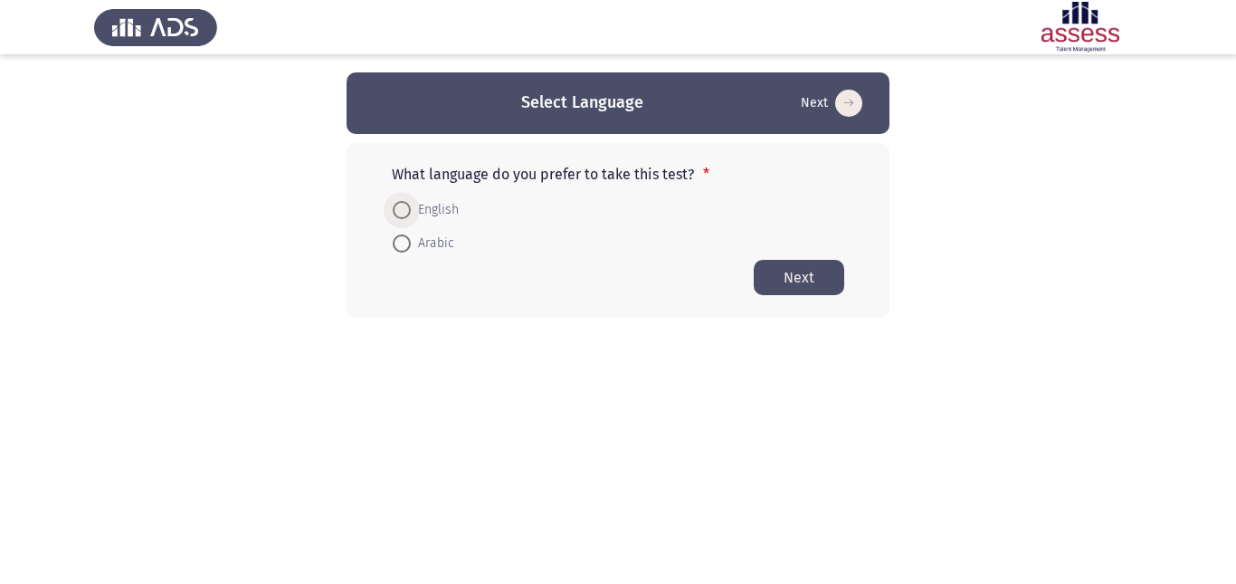
click at [406, 206] on span at bounding box center [402, 210] width 18 height 18
click at [406, 206] on input "English" at bounding box center [402, 210] width 18 height 18
radio input "true"
click at [779, 281] on button "Next" at bounding box center [799, 276] width 90 height 35
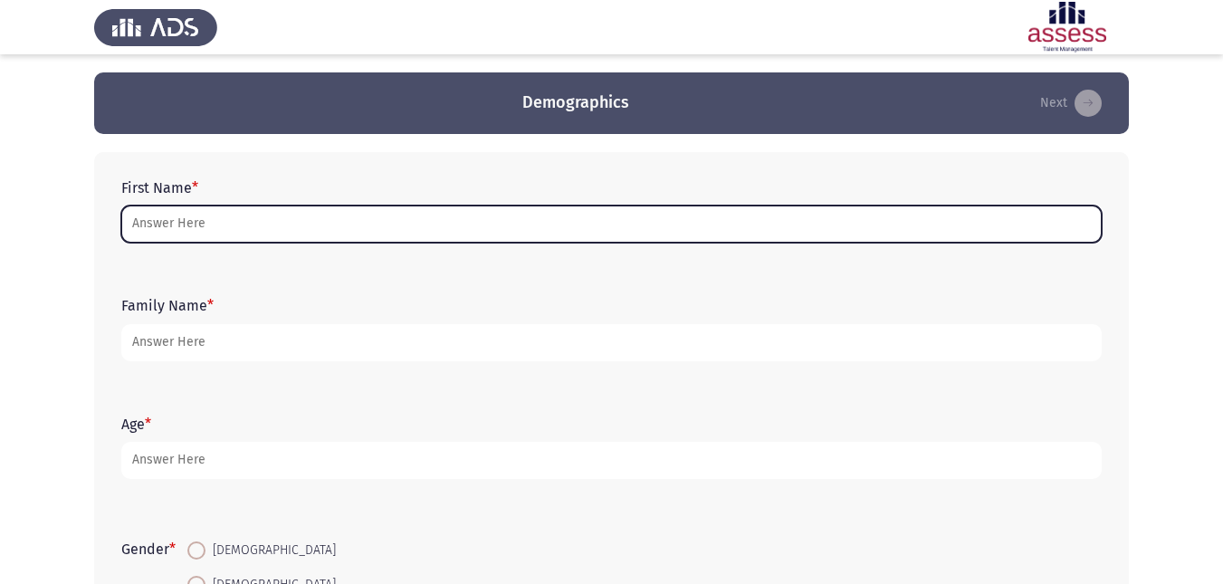
click at [780, 239] on input "First Name *" at bounding box center [611, 223] width 980 height 37
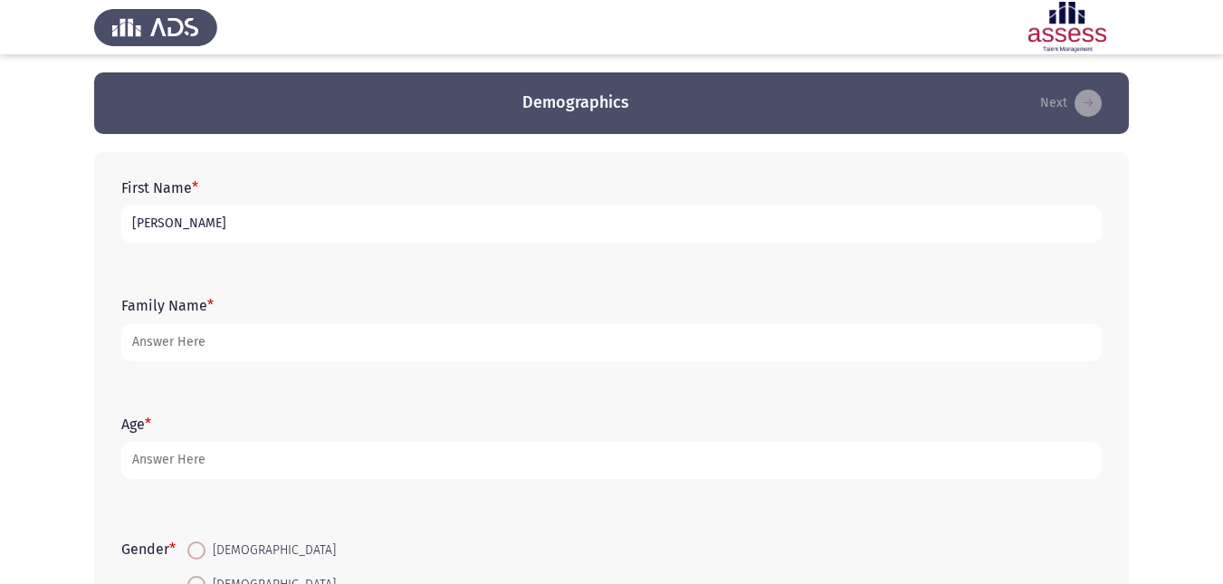
click at [240, 227] on input "[PERSON_NAME]" at bounding box center [611, 223] width 980 height 37
drag, startPoint x: 240, startPoint y: 227, endPoint x: 212, endPoint y: 224, distance: 28.3
click at [212, 225] on input "[PERSON_NAME]" at bounding box center [611, 223] width 980 height 37
click at [212, 226] on input "ra na mahmod" at bounding box center [611, 223] width 980 height 37
drag, startPoint x: 212, startPoint y: 226, endPoint x: 102, endPoint y: 214, distance: 110.1
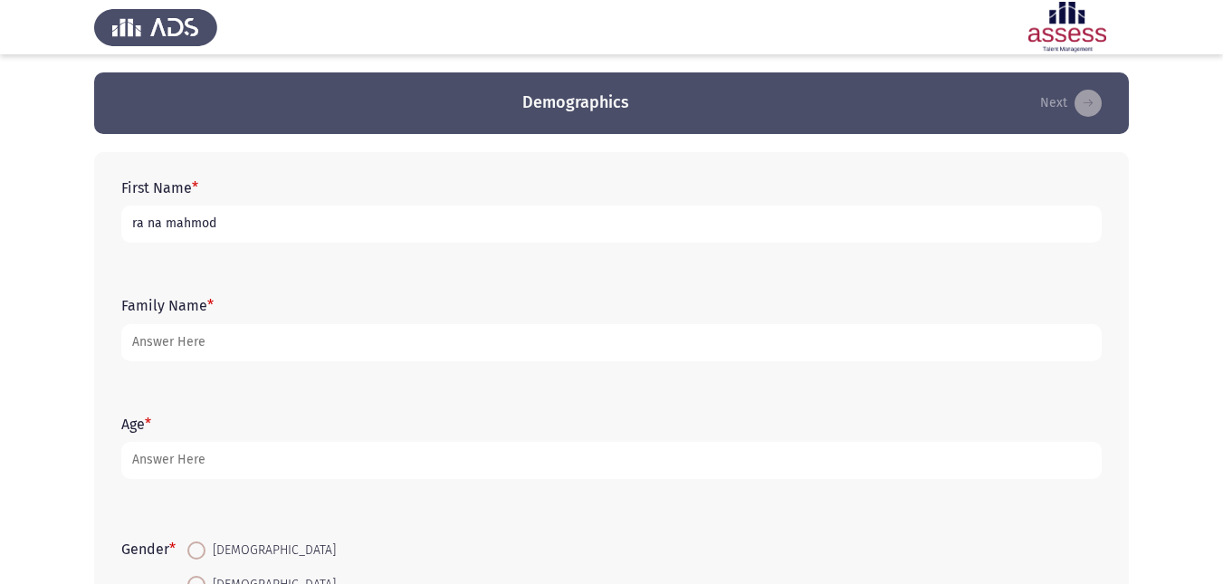
click at [102, 214] on div "First Name * ra na mahmod Family Name * Age * Gender * [DEMOGRAPHIC_DATA] [DEMO…" at bounding box center [611, 449] width 1034 height 594
type input "ra na mahmod"
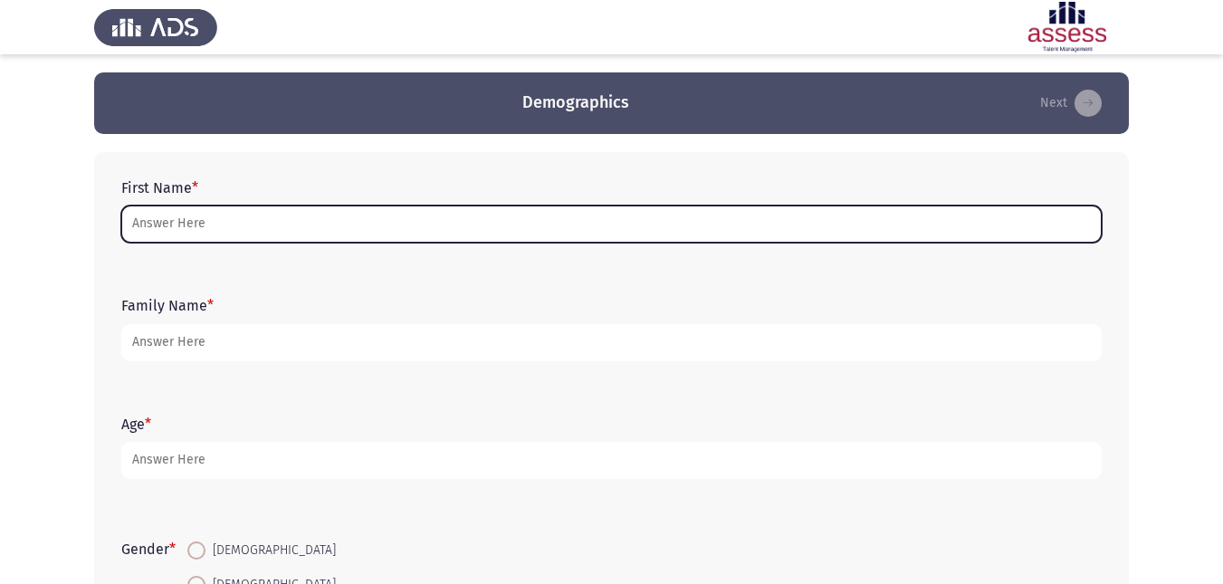
type input "r"
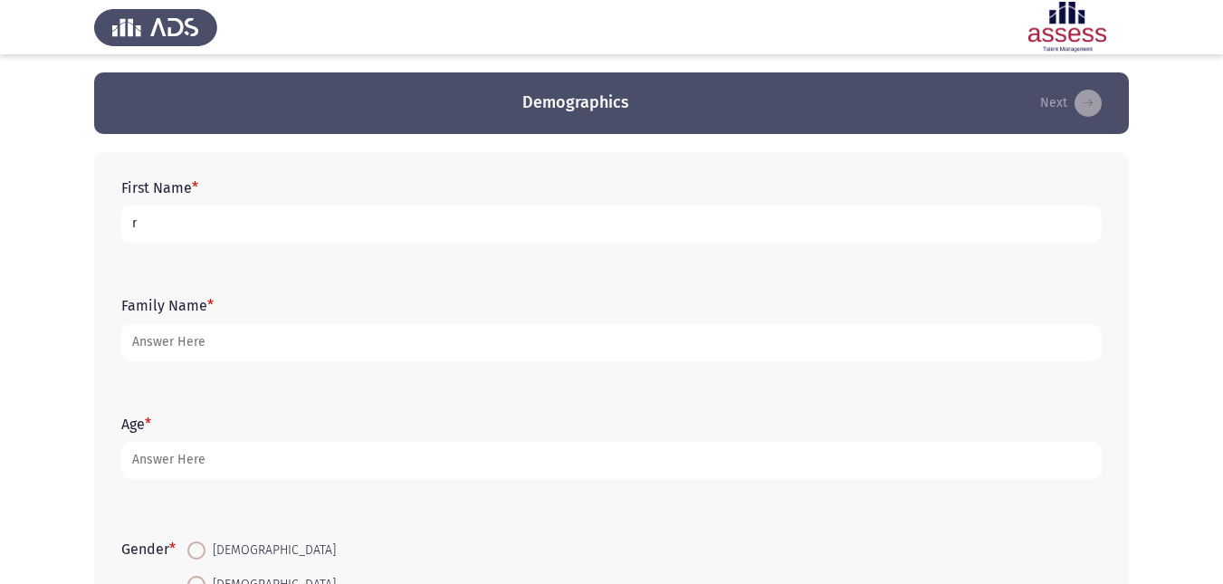
click at [192, 233] on input "r" at bounding box center [611, 223] width 980 height 37
click at [328, 226] on input "r" at bounding box center [611, 223] width 980 height 37
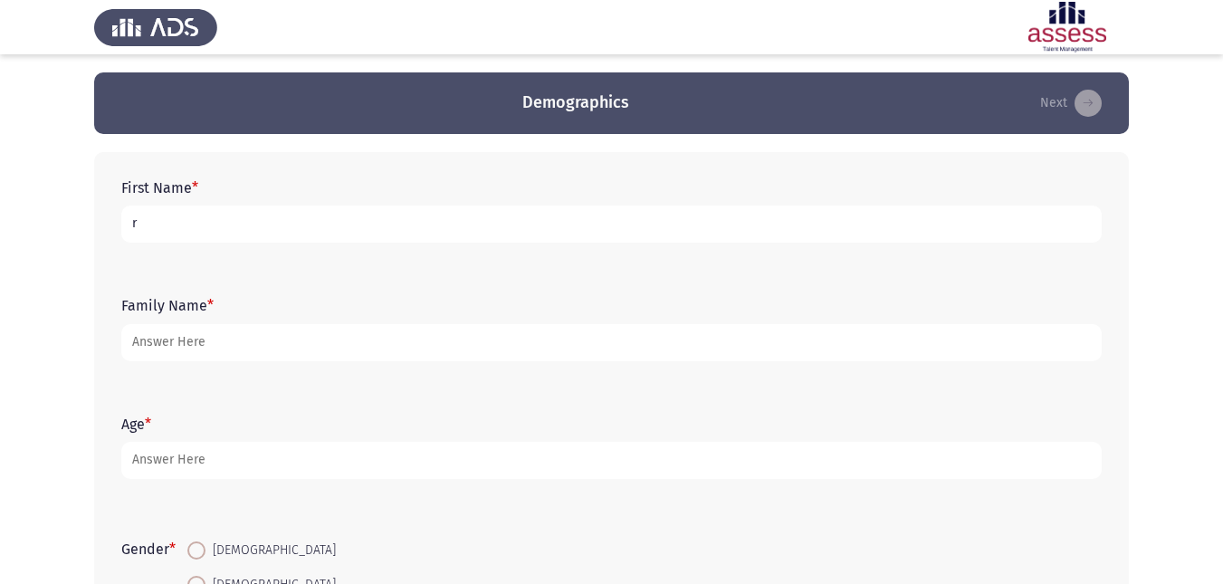
click at [328, 226] on input "r" at bounding box center [611, 223] width 980 height 37
type input "[PERSON_NAME] [PERSON_NAME]"
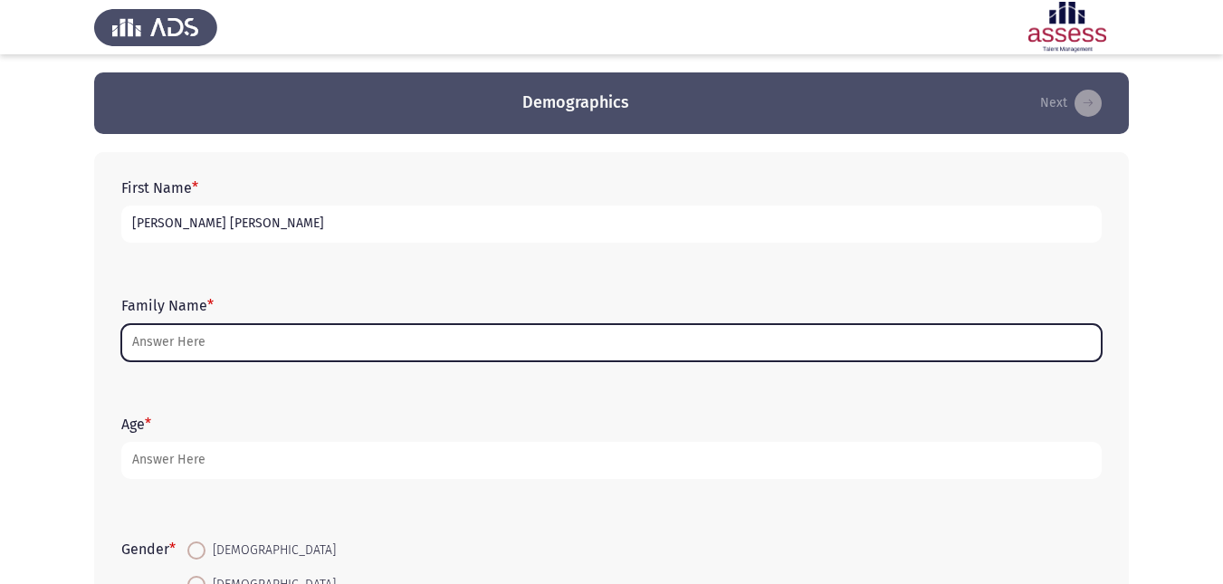
click at [370, 347] on input "Family Name *" at bounding box center [611, 342] width 980 height 37
type input "a"
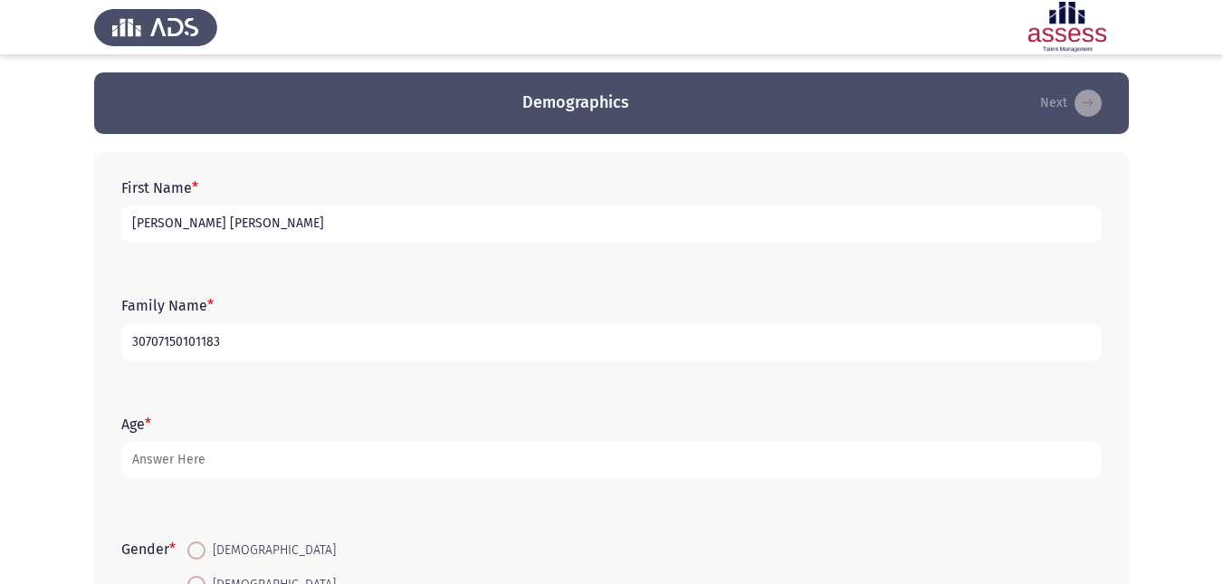
type input "30707150101183"
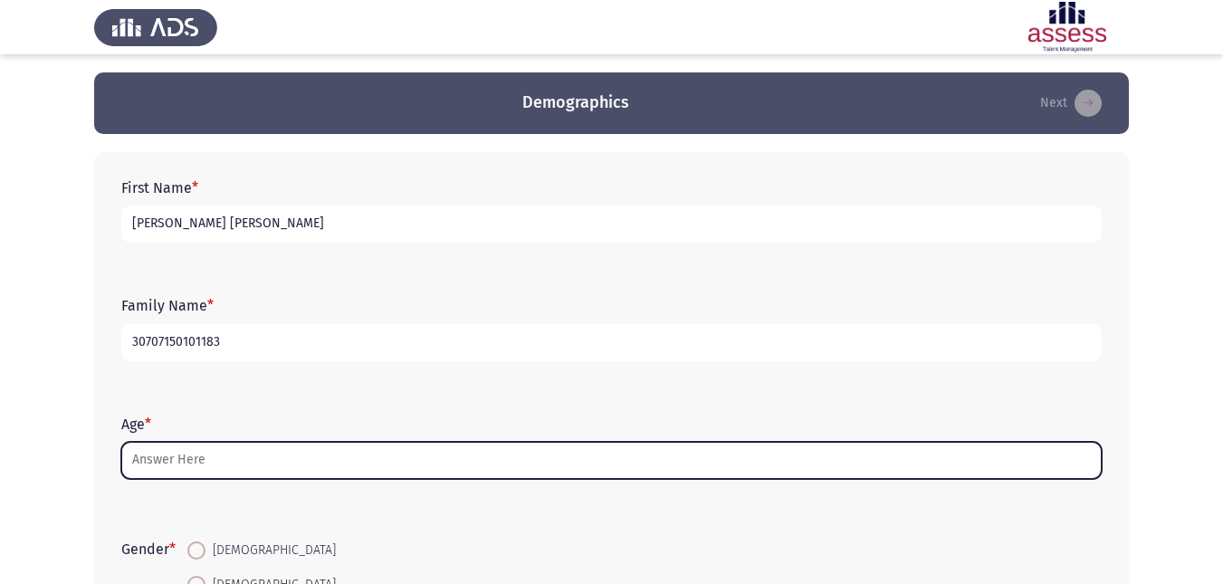
click at [633, 464] on input "Age *" at bounding box center [611, 460] width 980 height 37
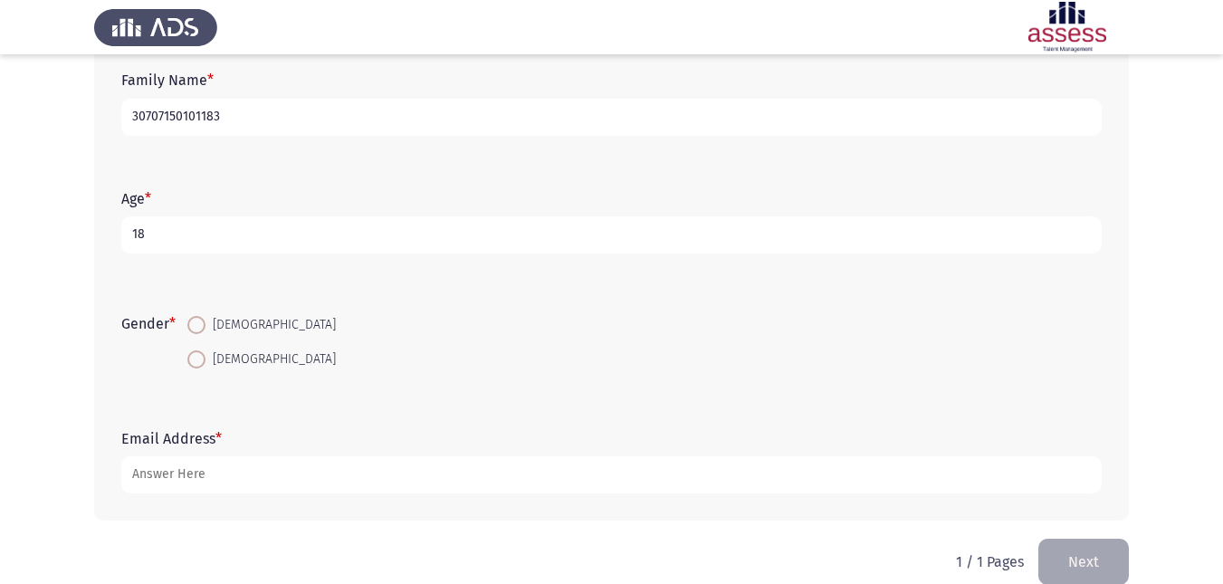
scroll to position [233, 0]
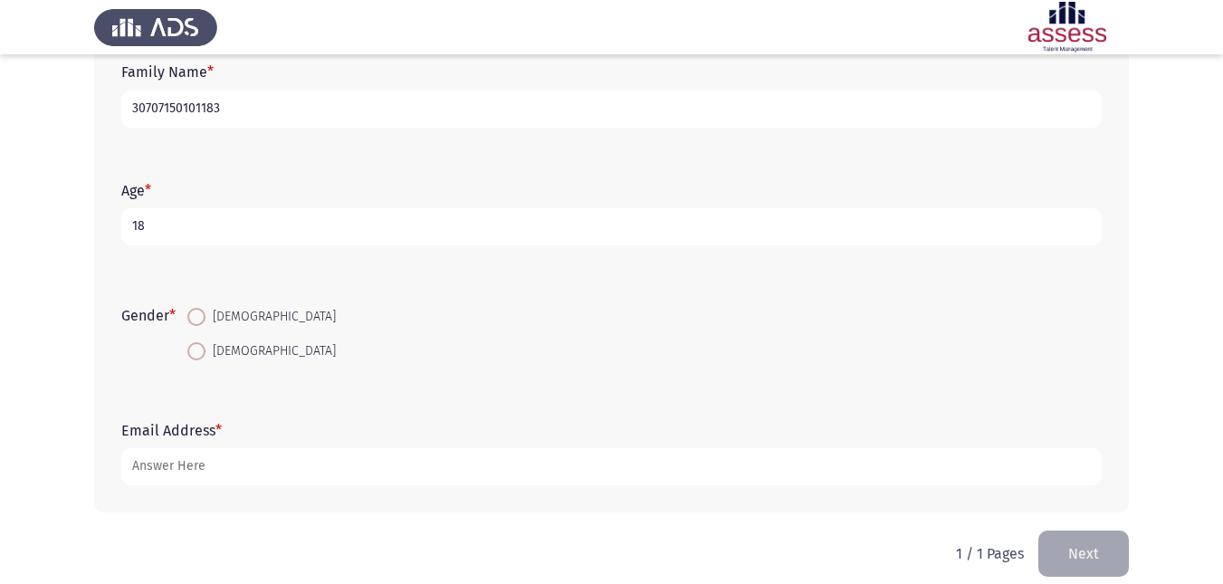
type input "18"
click at [203, 352] on span at bounding box center [196, 351] width 18 height 18
click at [203, 352] on input "[DEMOGRAPHIC_DATA]" at bounding box center [196, 351] width 18 height 18
radio input "true"
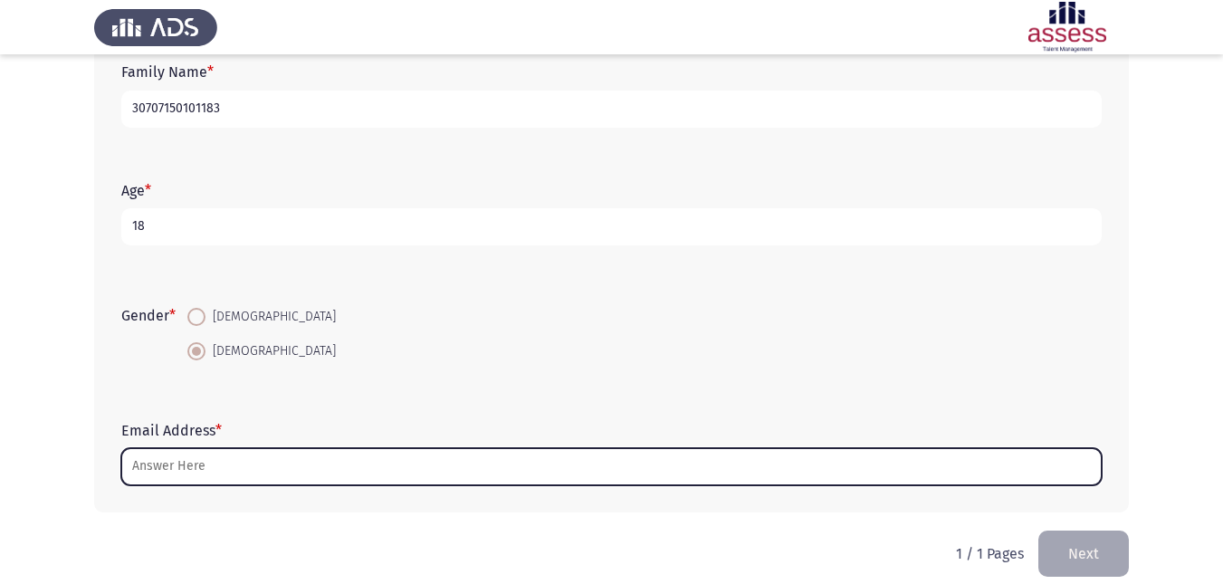
click at [262, 467] on input "Email Address *" at bounding box center [611, 466] width 980 height 37
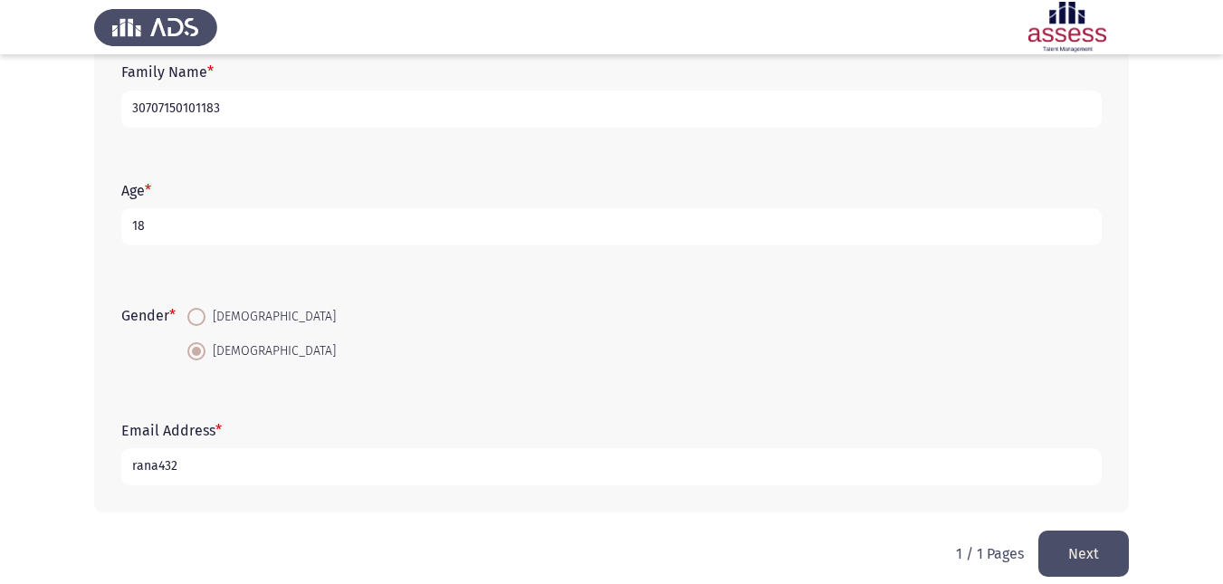
type input "rana432"
click at [1088, 554] on button "Next" at bounding box center [1083, 553] width 90 height 46
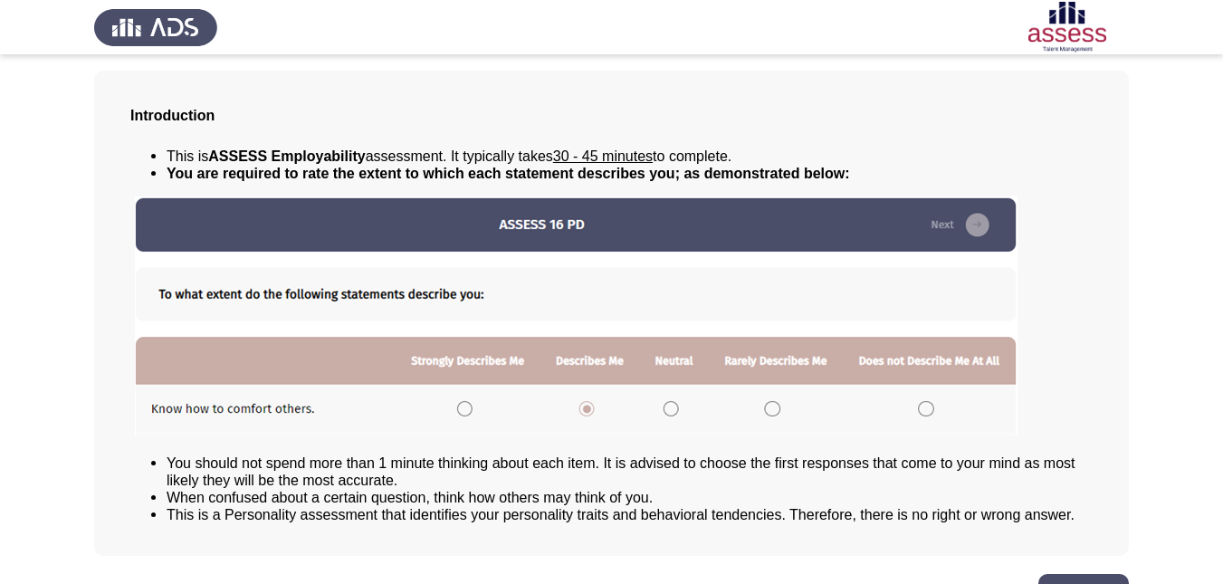
scroll to position [136, 0]
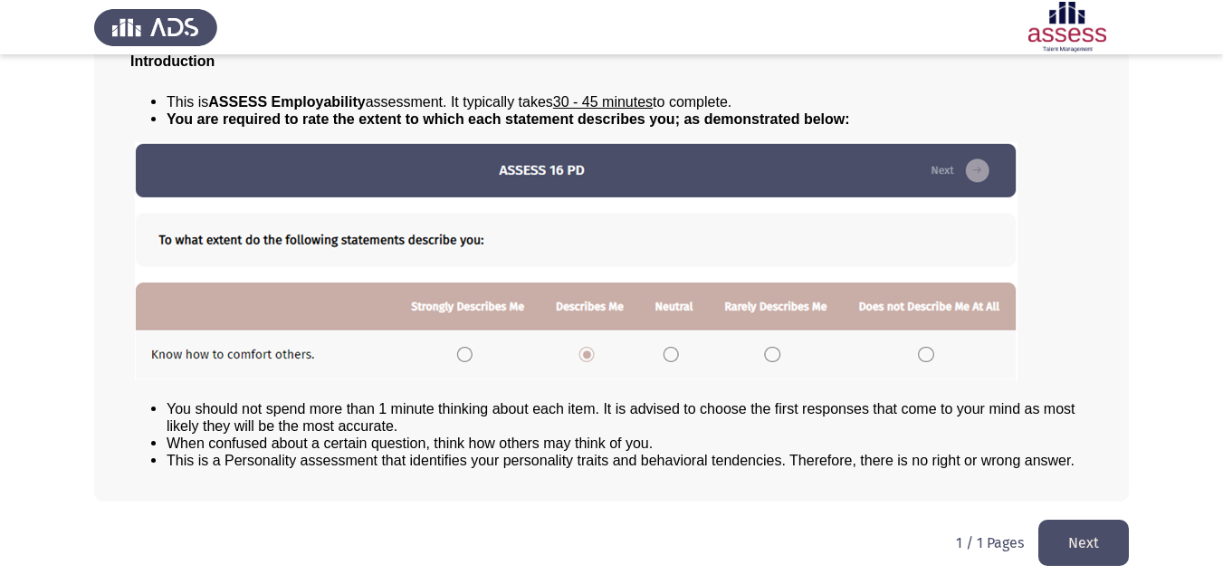
click at [1099, 556] on button "Next" at bounding box center [1083, 542] width 90 height 46
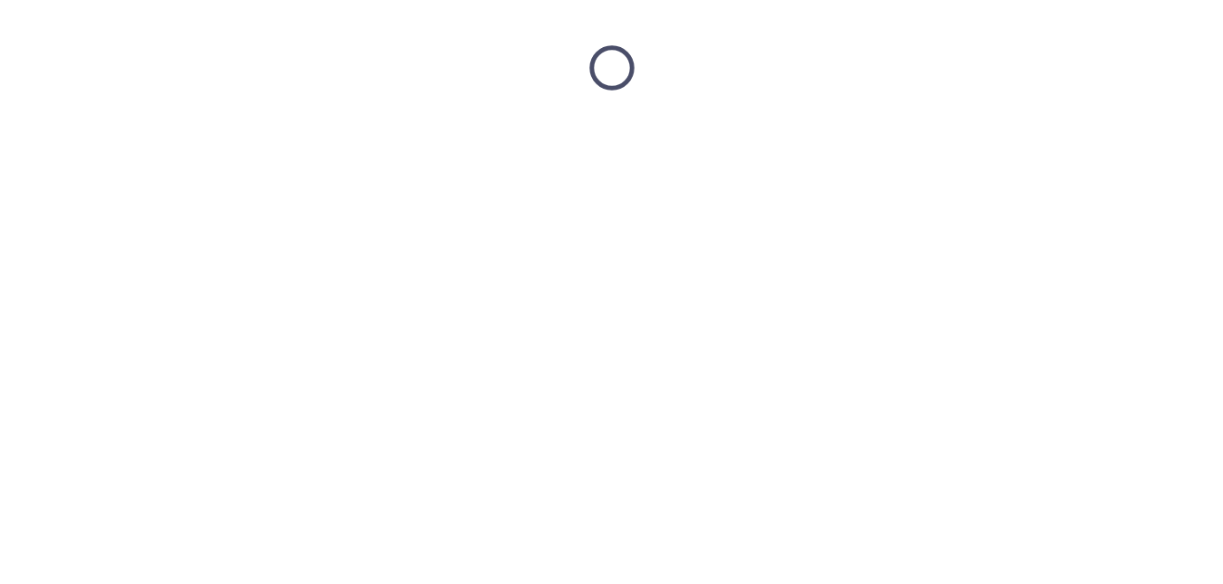
scroll to position [0, 0]
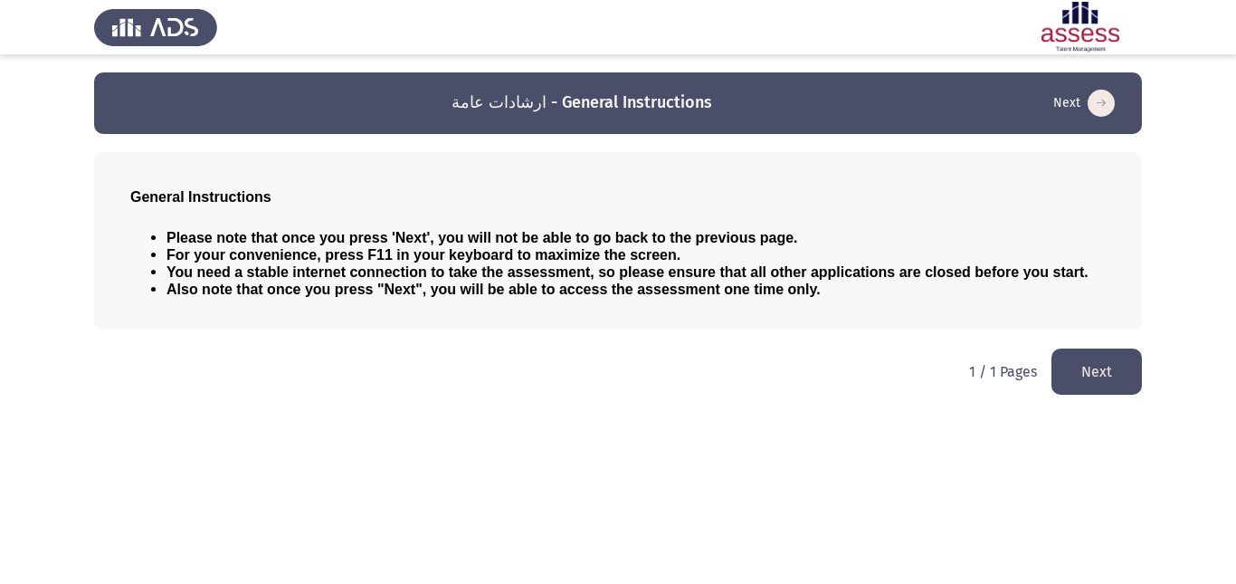
click at [1126, 377] on button "Next" at bounding box center [1097, 371] width 90 height 46
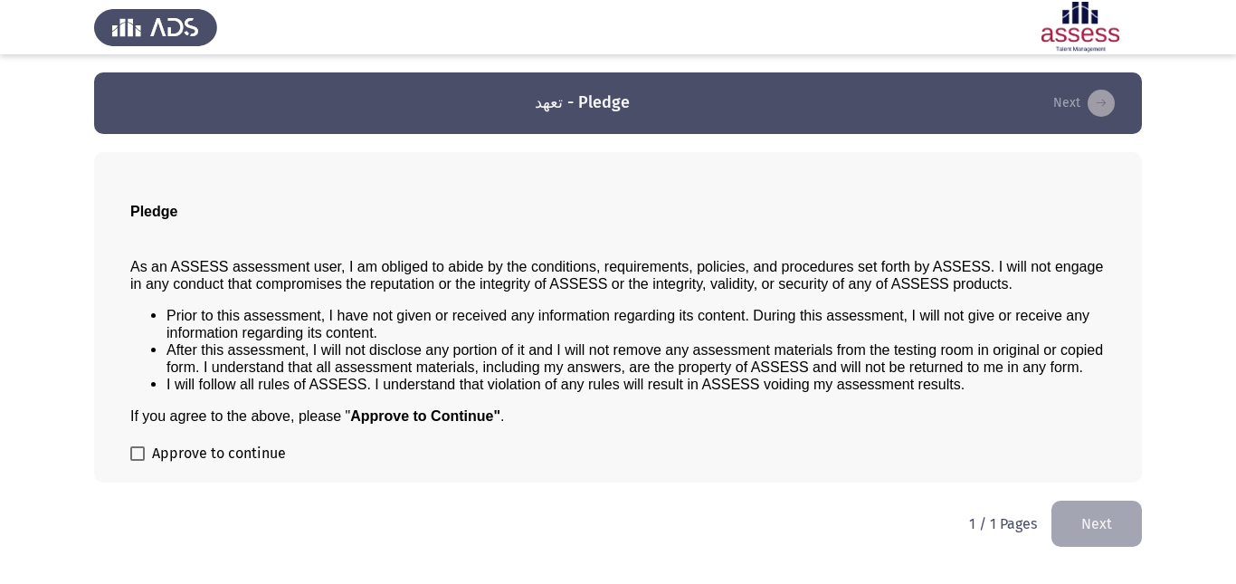
click at [1018, 507] on div "1 / 1 Pages Next" at bounding box center [1055, 523] width 173 height 46
click at [140, 457] on span at bounding box center [137, 453] width 14 height 14
click at [138, 461] on input "Approve to continue" at bounding box center [137, 461] width 1 height 1
checkbox input "true"
click at [1126, 534] on button "Next" at bounding box center [1097, 523] width 90 height 46
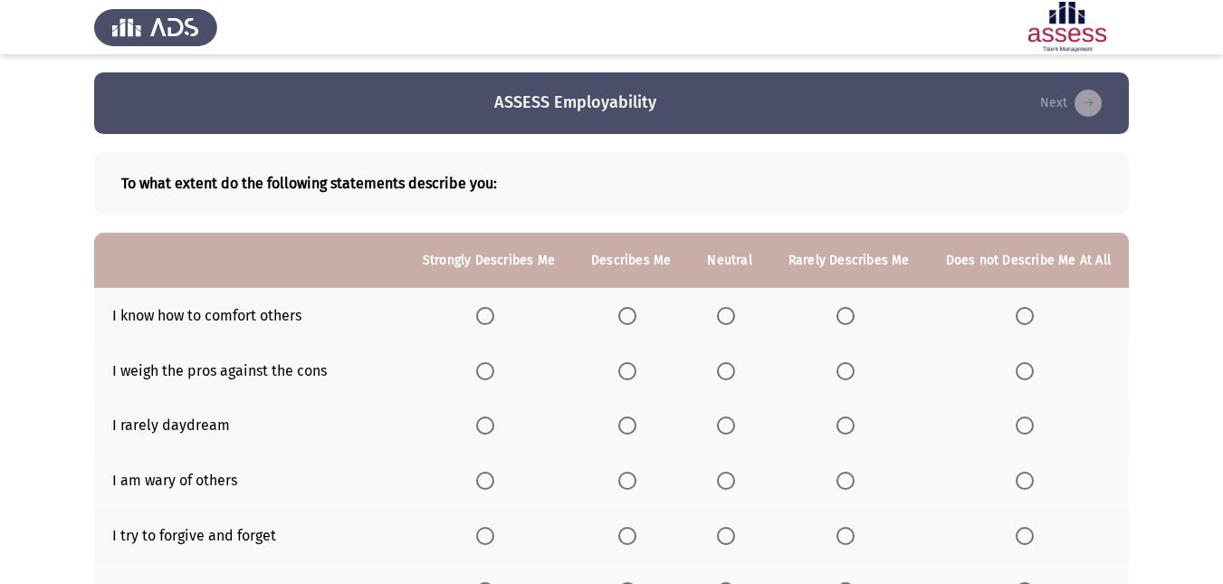
click at [854, 309] on span "Select an option" at bounding box center [845, 316] width 18 height 18
click at [854, 309] on input "Select an option" at bounding box center [845, 316] width 18 height 18
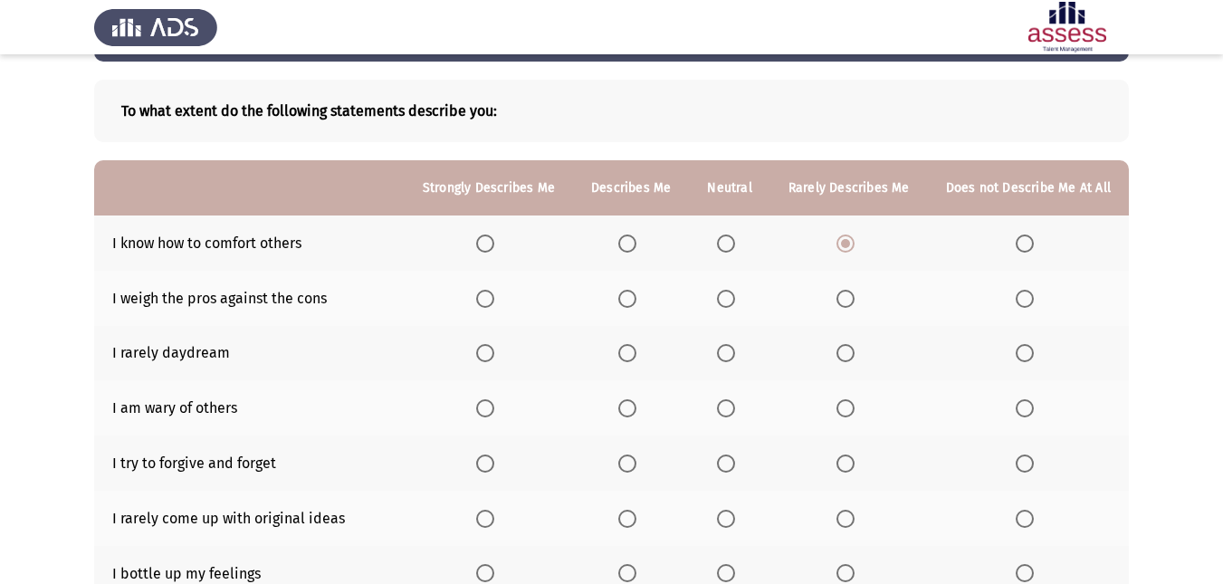
scroll to position [124, 0]
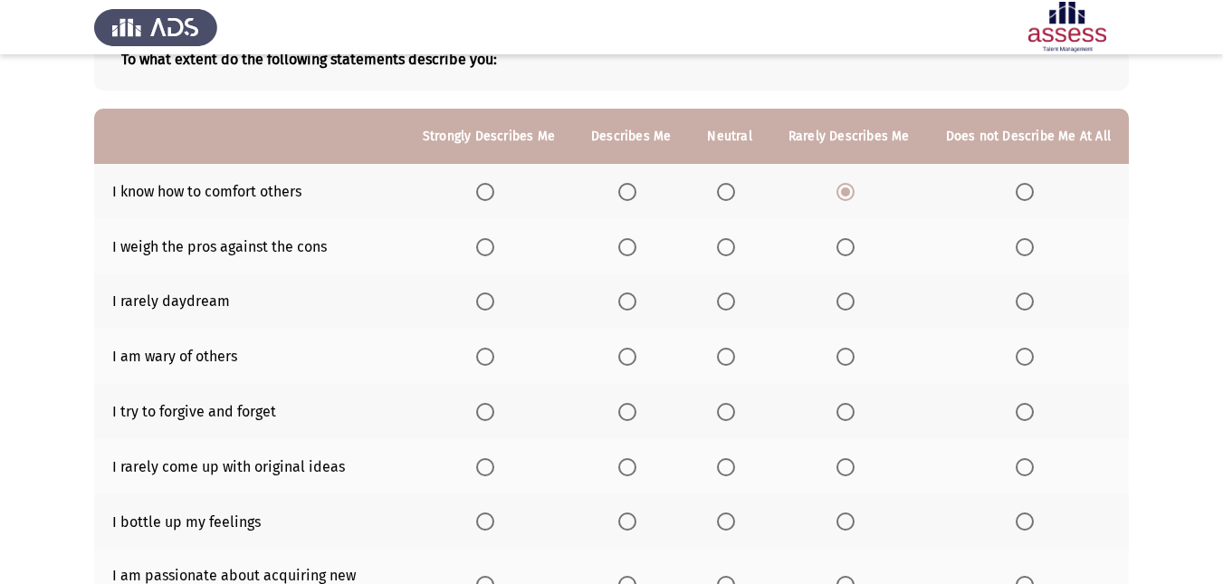
click at [633, 250] on span "Select an option" at bounding box center [627, 247] width 18 height 18
click at [633, 250] on input "Select an option" at bounding box center [627, 247] width 18 height 18
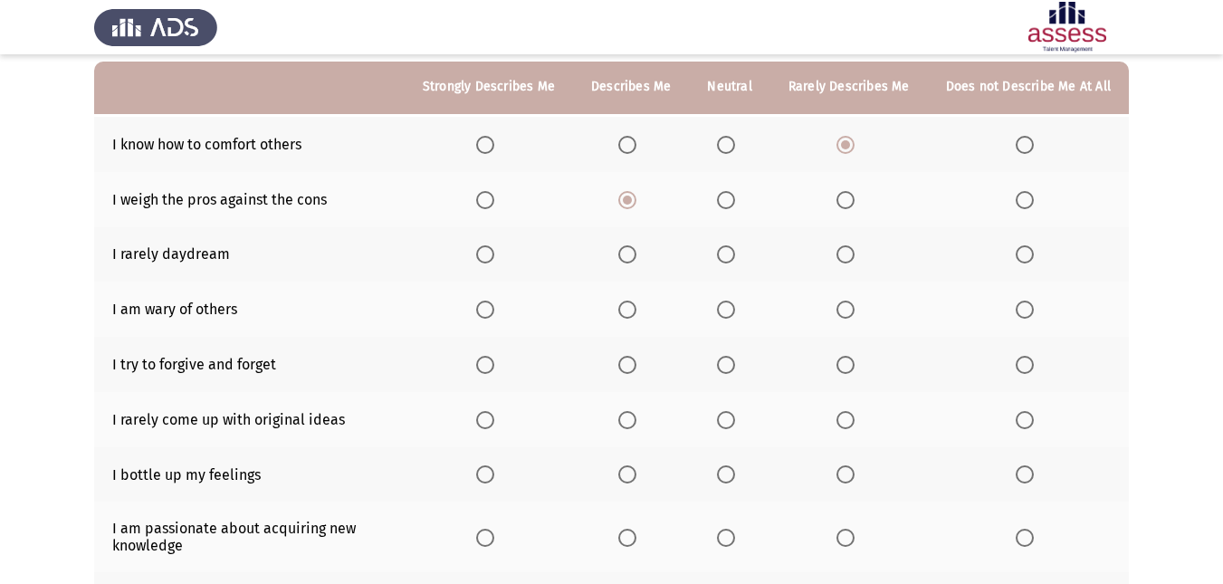
scroll to position [186, 0]
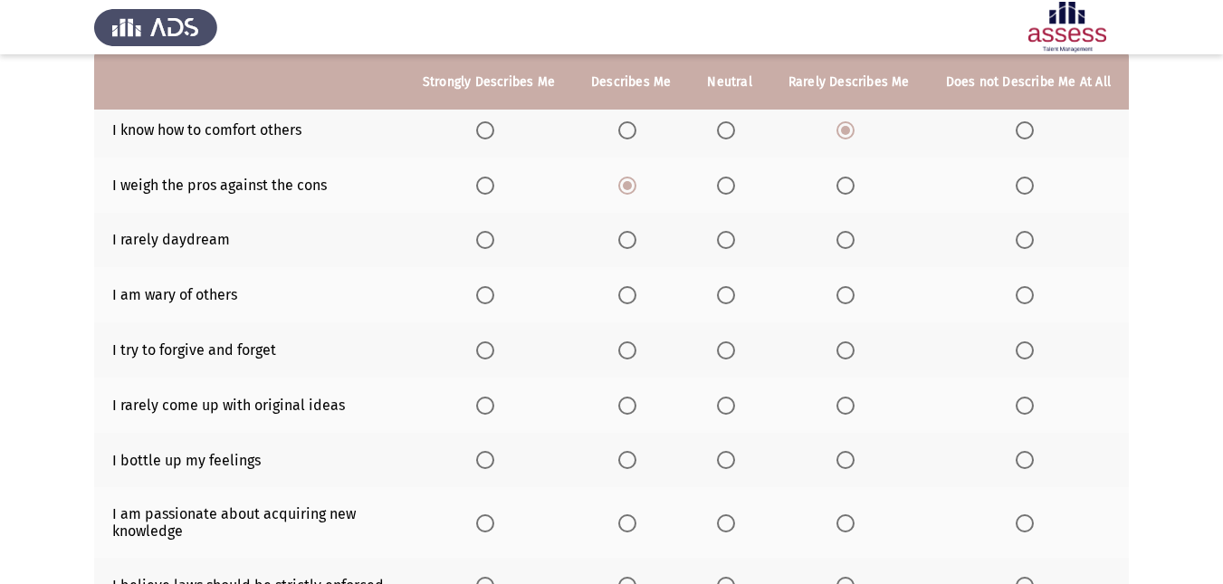
click at [732, 245] on span "Select an option" at bounding box center [726, 240] width 18 height 18
click at [732, 245] on input "Select an option" at bounding box center [726, 240] width 18 height 18
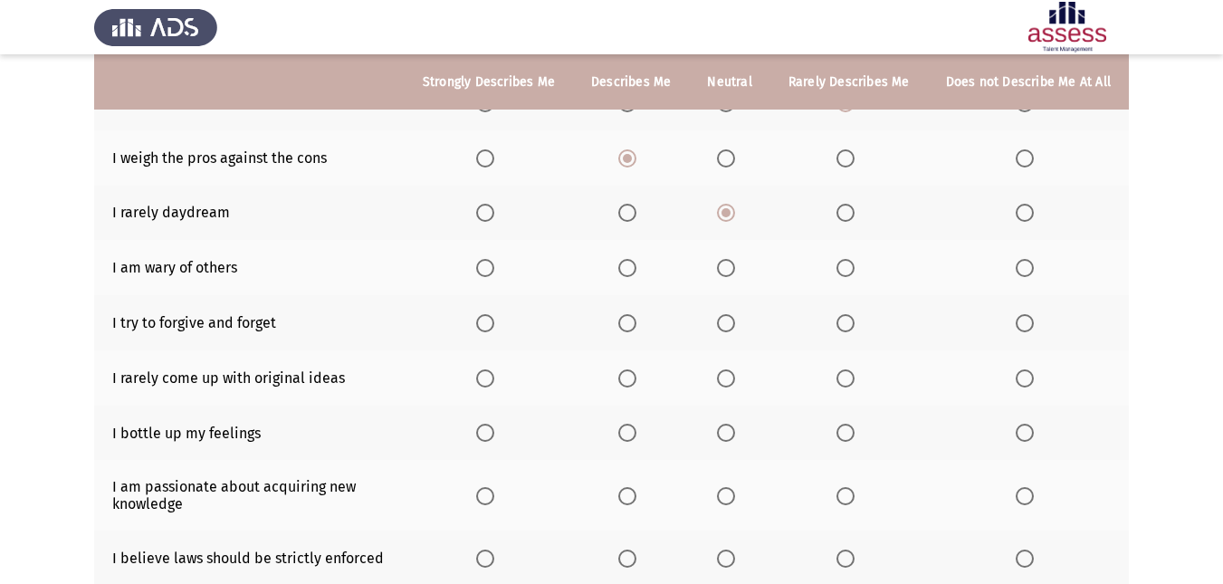
click at [735, 266] on span "Select an option" at bounding box center [726, 268] width 18 height 18
click at [735, 266] on input "Select an option" at bounding box center [726, 268] width 18 height 18
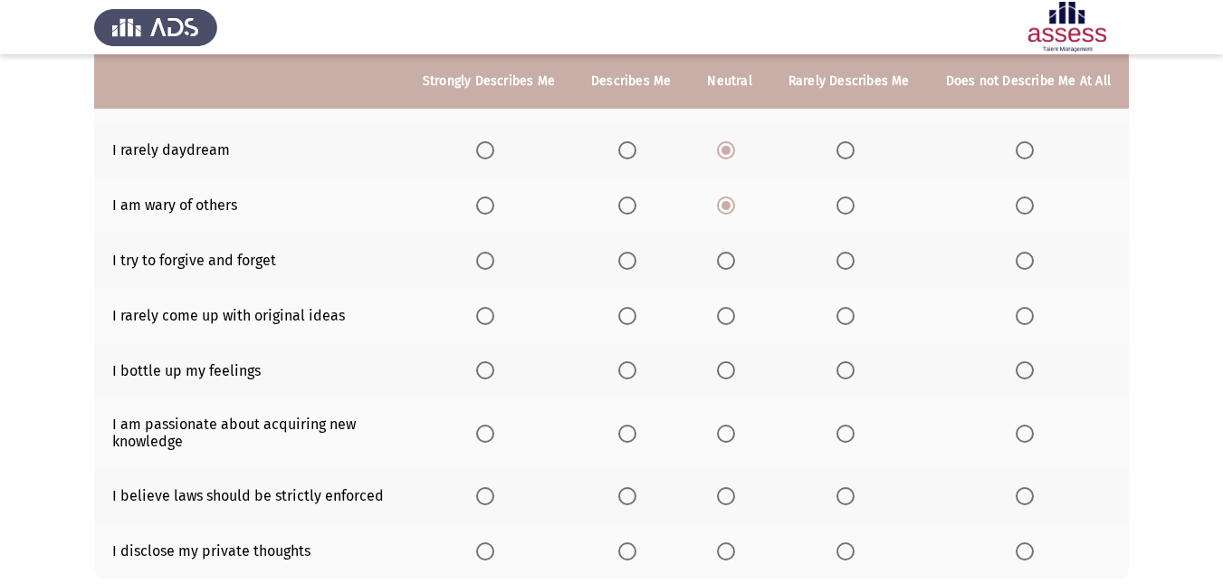
scroll to position [282, 0]
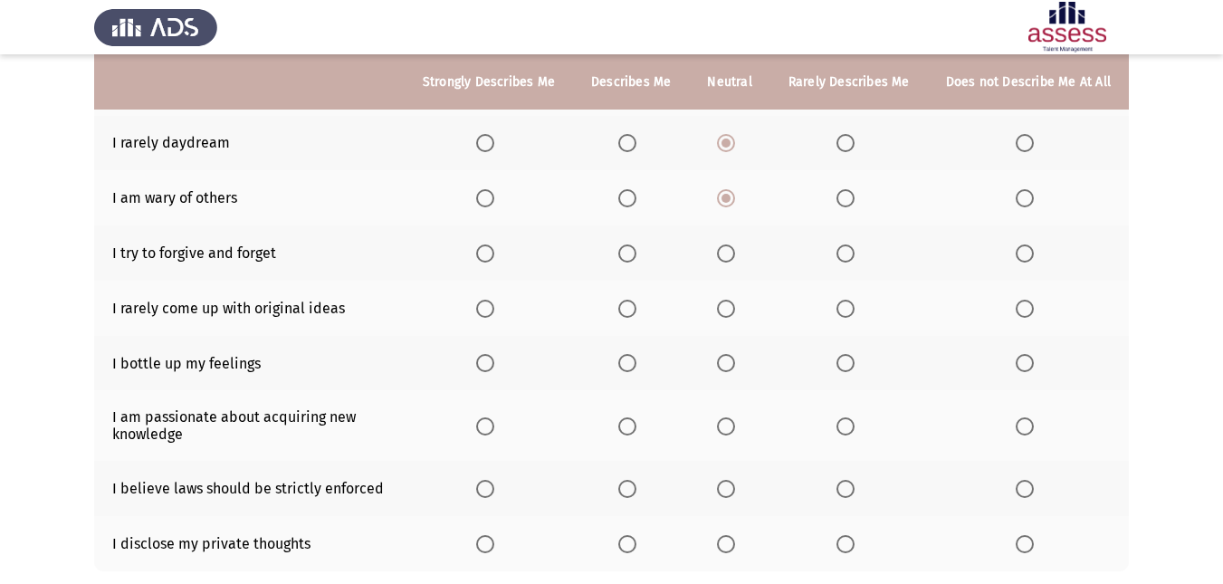
click at [489, 248] on span "Select an option" at bounding box center [485, 253] width 18 height 18
click at [489, 248] on input "Select an option" at bounding box center [485, 253] width 18 height 18
click at [1019, 245] on span "Select an option" at bounding box center [1024, 253] width 18 height 18
click at [1019, 245] on input "Select an option" at bounding box center [1024, 253] width 18 height 18
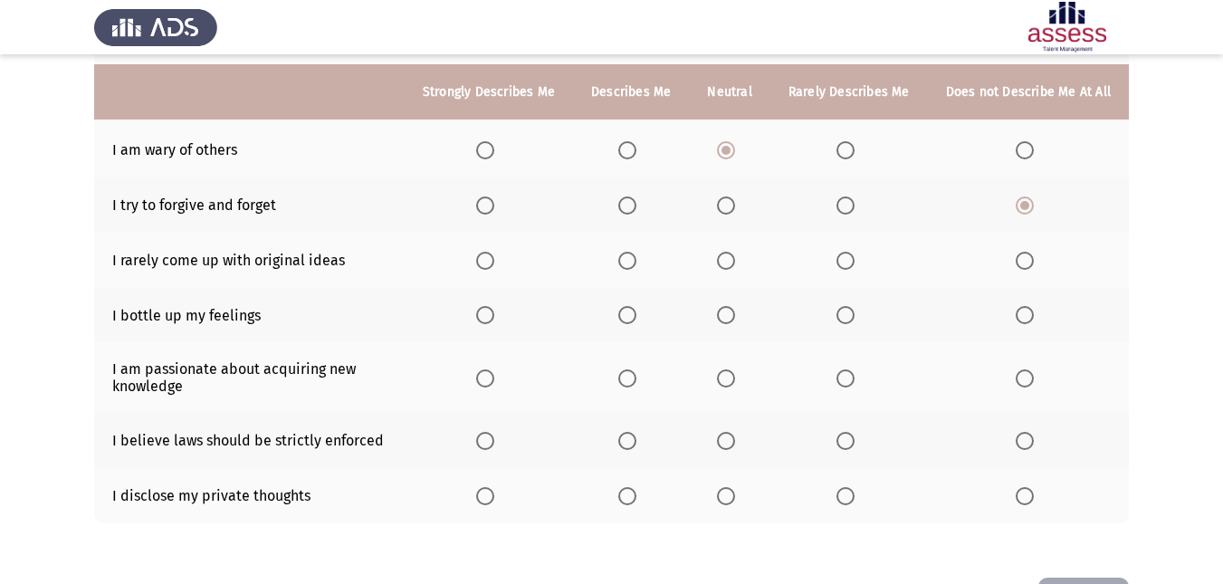
scroll to position [343, 0]
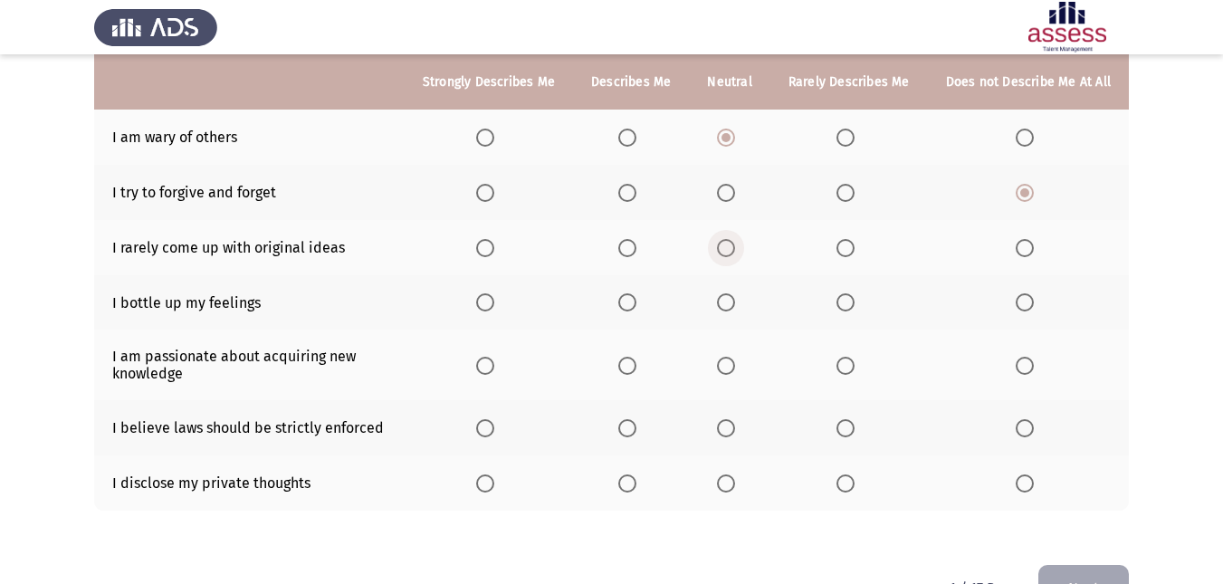
click at [725, 246] on span "Select an option" at bounding box center [726, 248] width 18 height 18
click at [725, 246] on input "Select an option" at bounding box center [726, 248] width 18 height 18
click at [631, 307] on span "Select an option" at bounding box center [627, 302] width 18 height 18
click at [631, 307] on input "Select an option" at bounding box center [627, 302] width 18 height 18
click at [494, 363] on span "Select an option" at bounding box center [485, 366] width 18 height 18
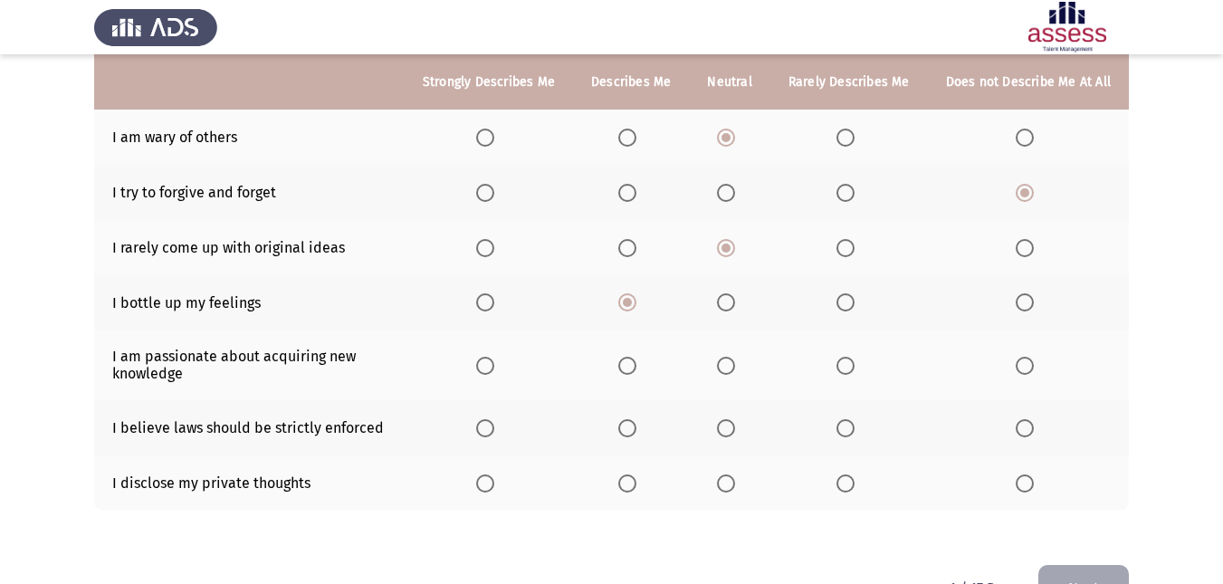
click at [494, 363] on input "Select an option" at bounding box center [485, 366] width 18 height 18
click at [636, 433] on span "Select an option" at bounding box center [627, 428] width 18 height 18
click at [636, 433] on input "Select an option" at bounding box center [627, 428] width 18 height 18
click at [734, 483] on span "Select an option" at bounding box center [726, 483] width 18 height 18
click at [734, 483] on input "Select an option" at bounding box center [726, 483] width 18 height 18
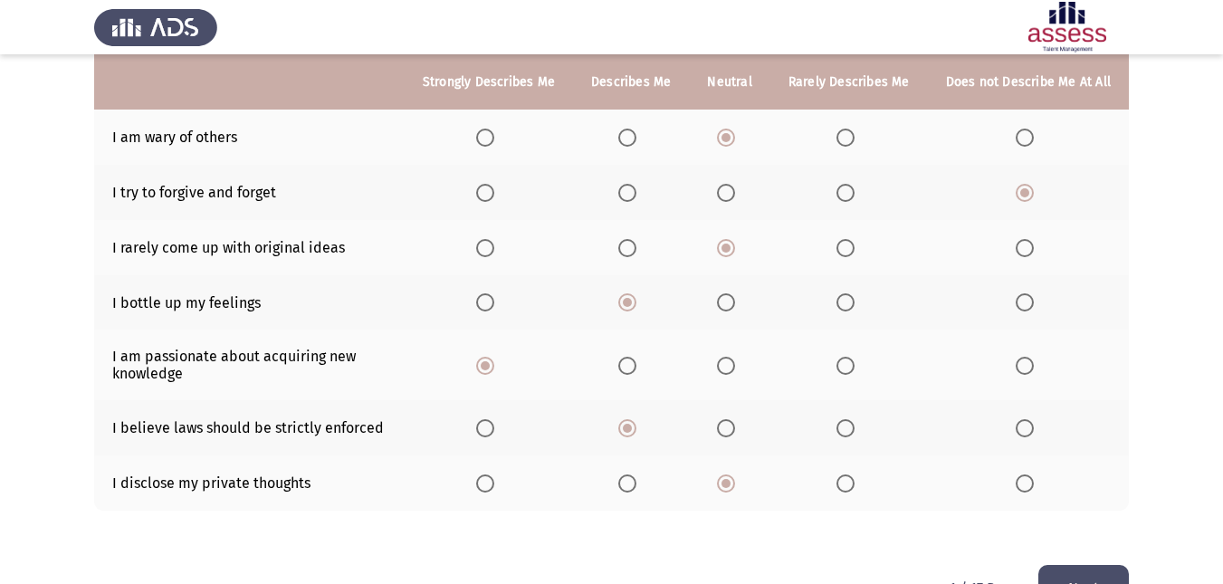
scroll to position [396, 0]
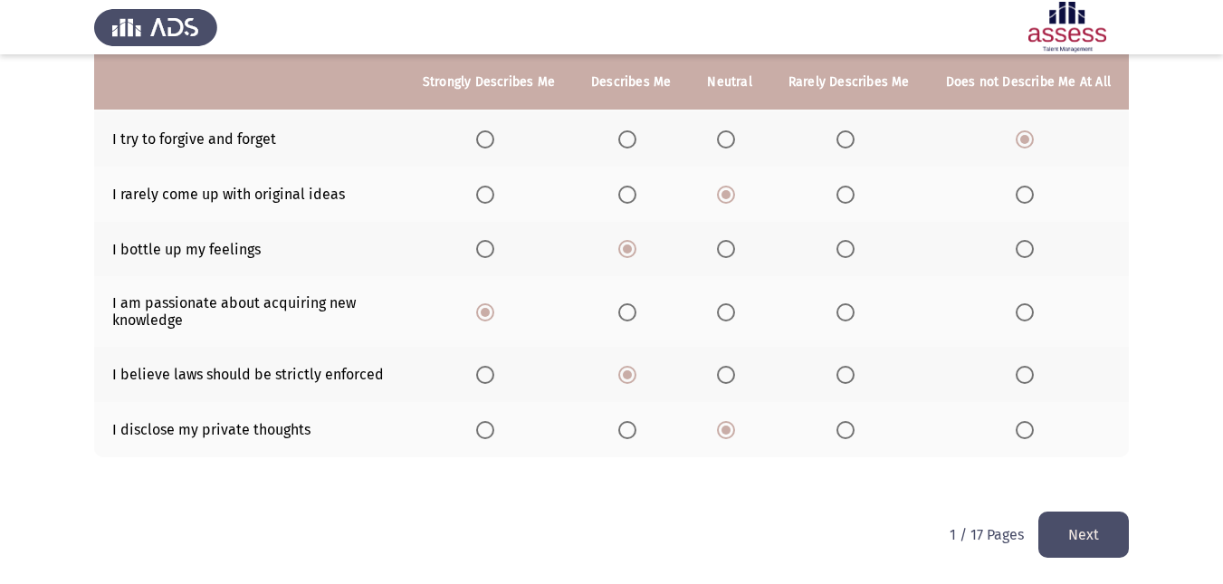
click at [1057, 526] on button "Next" at bounding box center [1083, 534] width 90 height 46
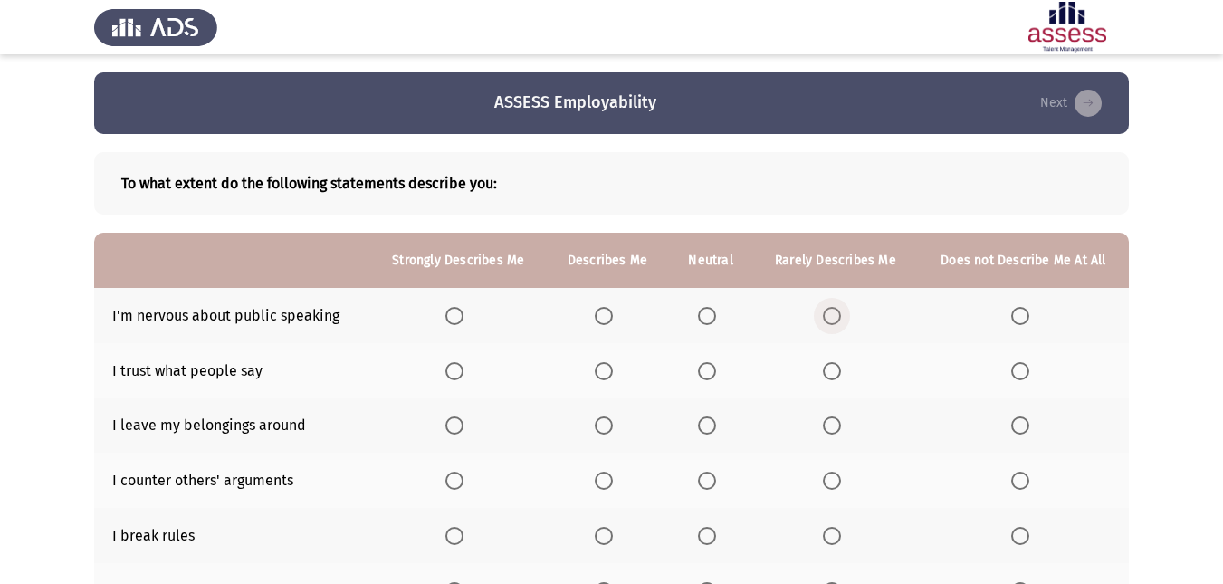
click at [830, 317] on span "Select an option" at bounding box center [832, 316] width 18 height 18
click at [830, 317] on input "Select an option" at bounding box center [832, 316] width 18 height 18
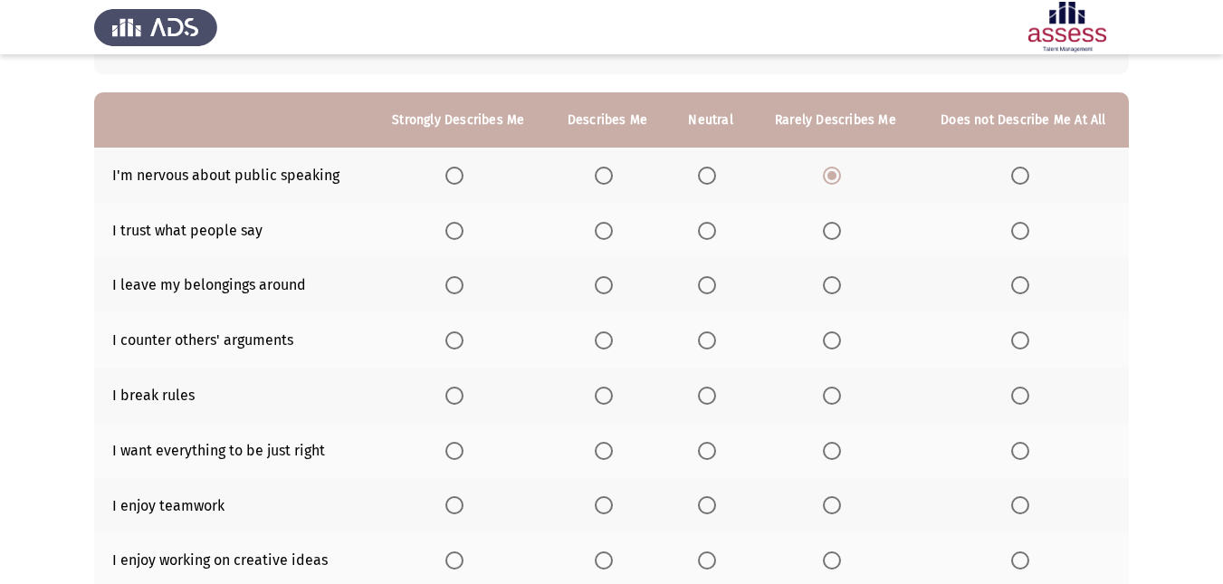
scroll to position [165, 0]
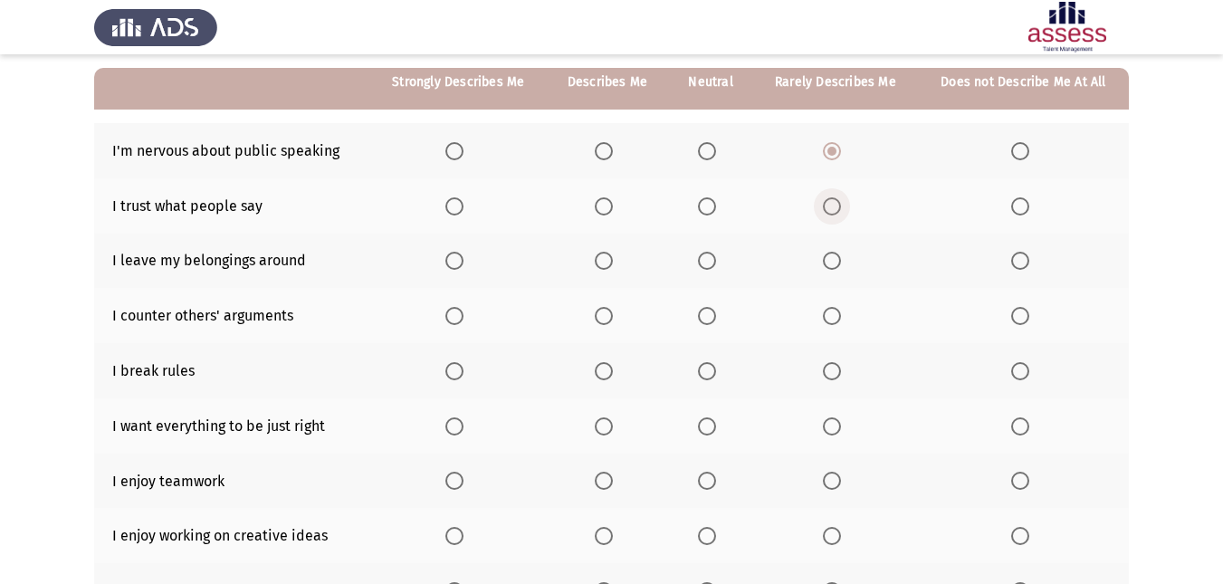
click at [835, 212] on span "Select an option" at bounding box center [832, 206] width 18 height 18
click at [835, 212] on input "Select an option" at bounding box center [832, 206] width 18 height 18
click at [1020, 263] on span "Select an option" at bounding box center [1020, 261] width 18 height 18
click at [1020, 263] on input "Select an option" at bounding box center [1020, 261] width 18 height 18
click at [707, 319] on span "Select an option" at bounding box center [707, 316] width 18 height 18
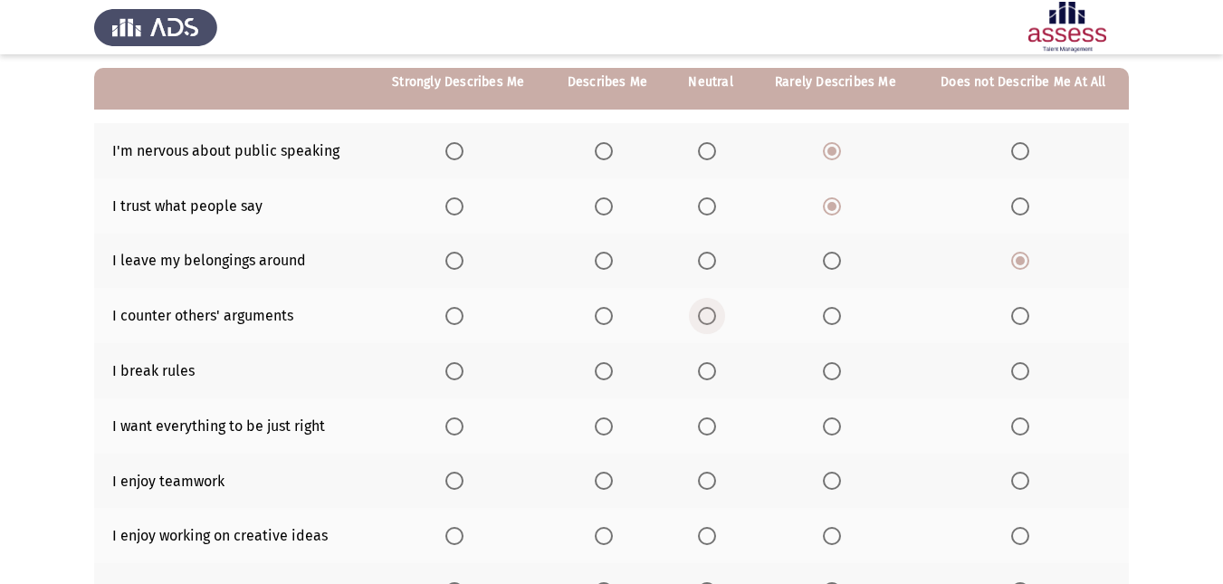
click at [707, 319] on input "Select an option" at bounding box center [707, 316] width 18 height 18
click at [1021, 376] on span "Select an option" at bounding box center [1020, 371] width 18 height 18
click at [1021, 376] on input "Select an option" at bounding box center [1020, 371] width 18 height 18
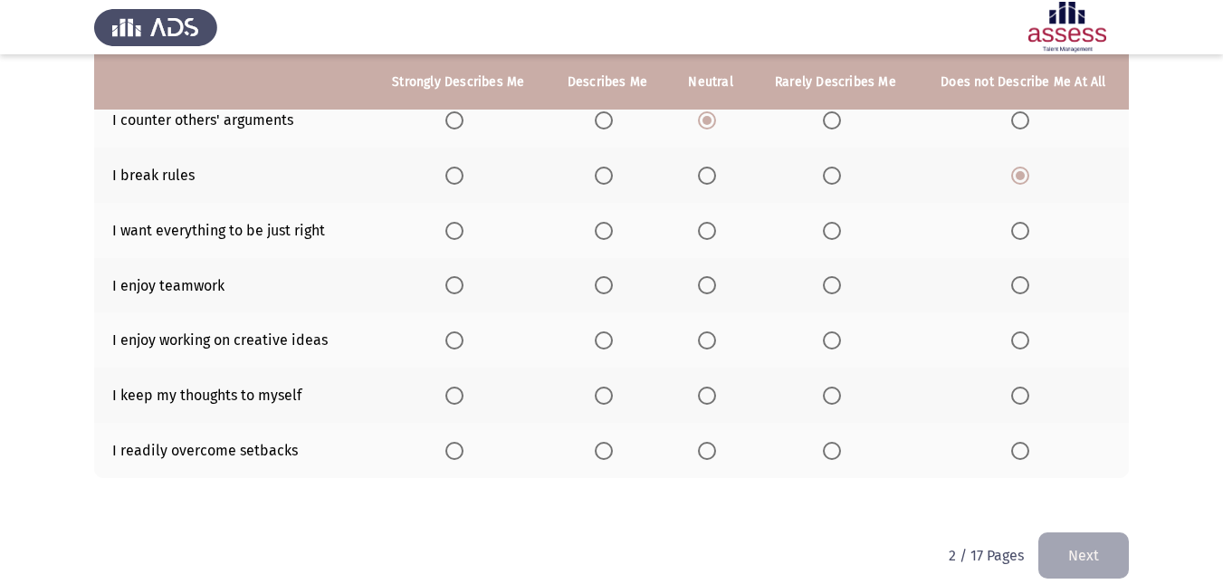
scroll to position [364, 0]
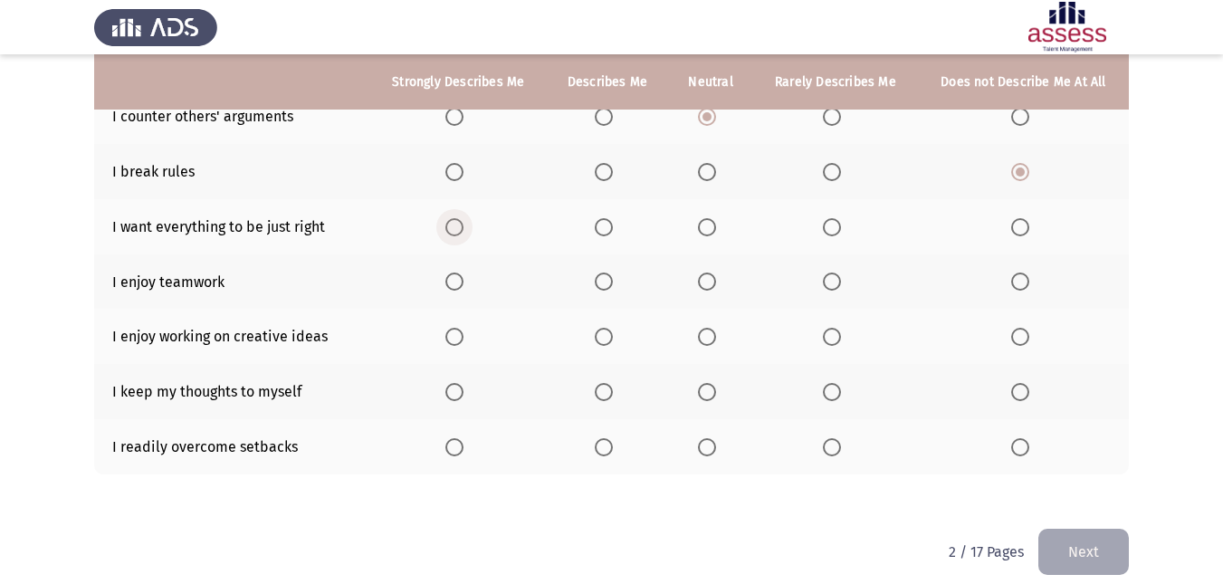
click at [459, 220] on span "Select an option" at bounding box center [454, 227] width 18 height 18
click at [459, 220] on input "Select an option" at bounding box center [454, 227] width 18 height 18
click at [457, 281] on span "Select an option" at bounding box center [454, 281] width 18 height 18
click at [457, 281] on input "Select an option" at bounding box center [454, 281] width 18 height 18
click at [608, 326] on th at bounding box center [607, 336] width 121 height 55
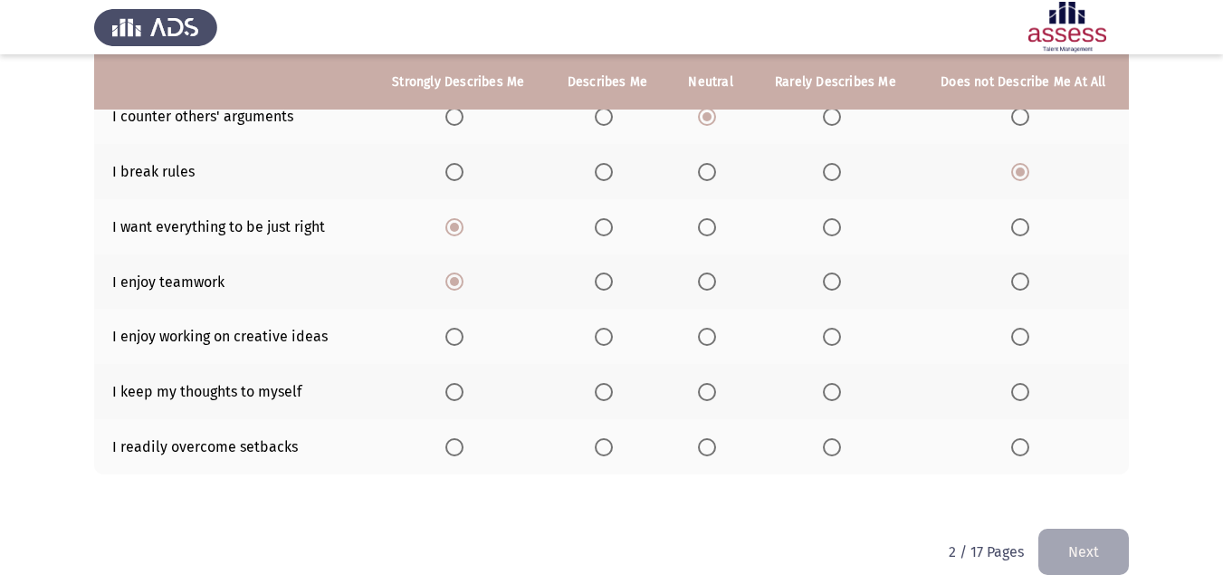
click at [608, 338] on span "Select an option" at bounding box center [604, 337] width 18 height 18
click at [608, 338] on input "Select an option" at bounding box center [604, 337] width 18 height 18
click at [1017, 391] on span "Select an option" at bounding box center [1020, 392] width 18 height 18
click at [1017, 391] on input "Select an option" at bounding box center [1020, 392] width 18 height 18
click at [709, 447] on span "Select an option" at bounding box center [707, 447] width 18 height 18
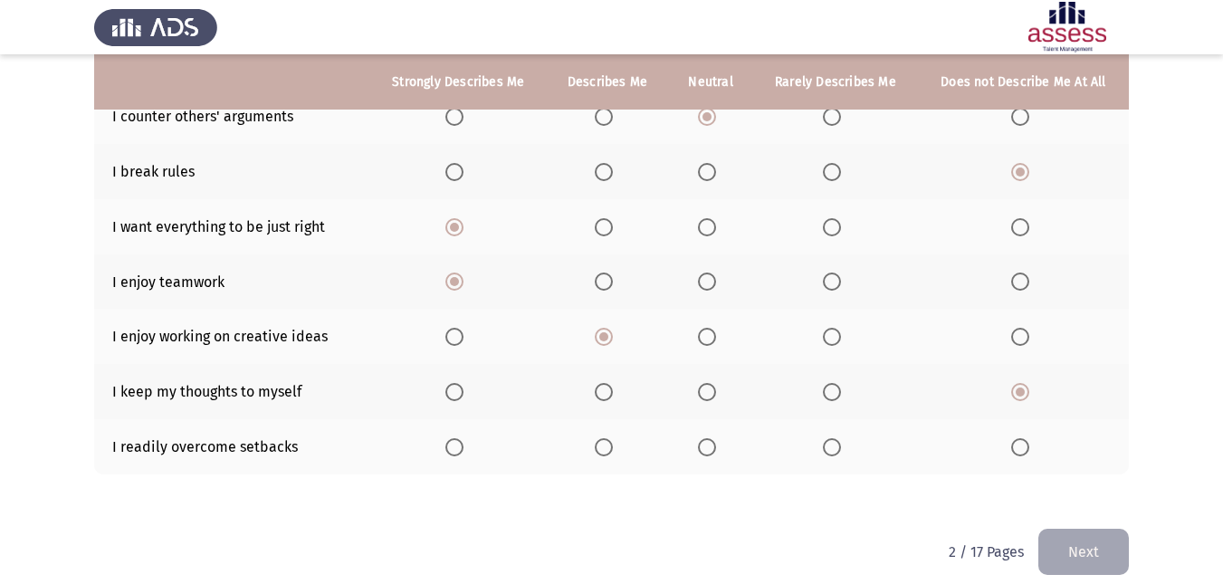
click at [709, 447] on input "Select an option" at bounding box center [707, 447] width 18 height 18
click at [1111, 569] on button "Next" at bounding box center [1083, 551] width 90 height 46
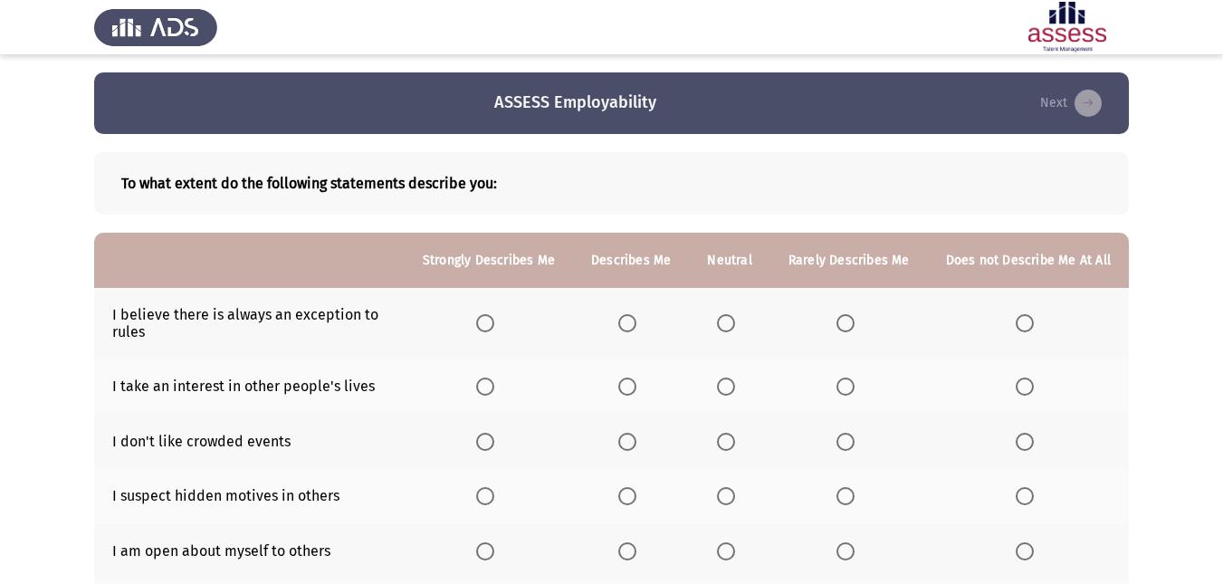
click at [726, 325] on span "Select an option" at bounding box center [726, 323] width 18 height 18
click at [726, 325] on input "Select an option" at bounding box center [726, 323] width 18 height 18
click at [1024, 385] on span "Select an option" at bounding box center [1024, 386] width 18 height 18
click at [1024, 385] on input "Select an option" at bounding box center [1024, 386] width 18 height 18
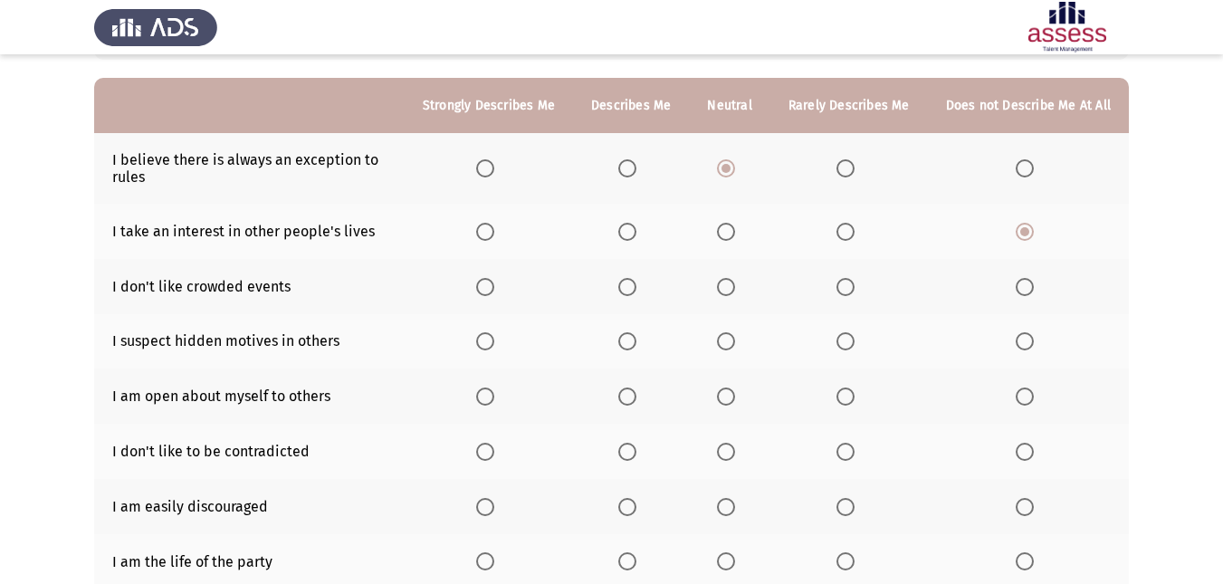
scroll to position [193, 0]
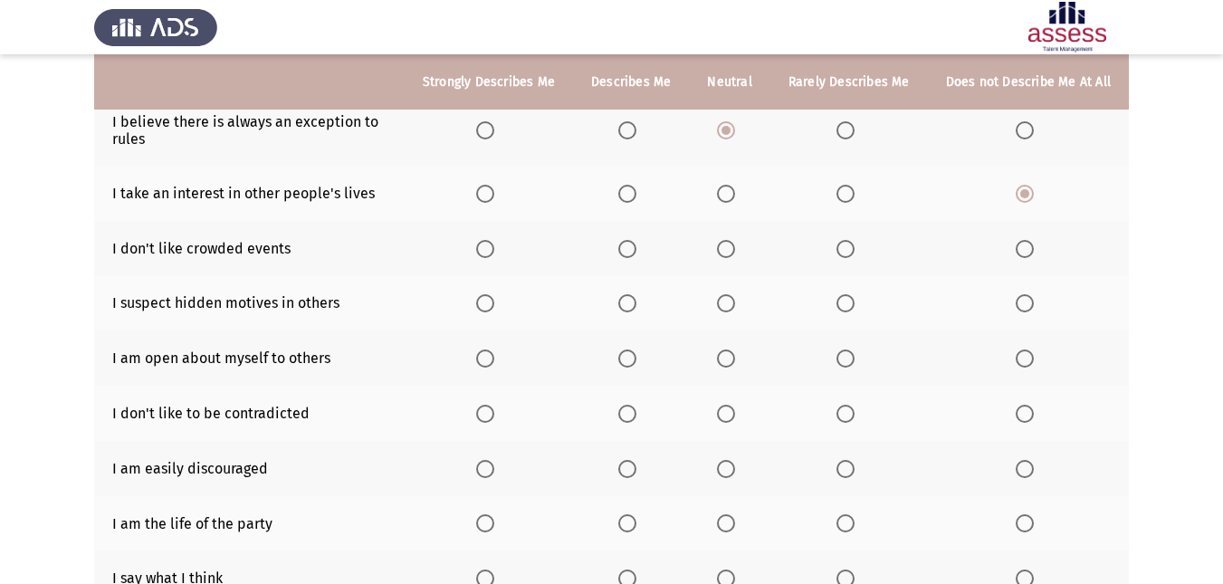
click at [632, 244] on span "Select an option" at bounding box center [627, 249] width 18 height 18
click at [632, 244] on input "Select an option" at bounding box center [627, 249] width 18 height 18
click at [729, 304] on span "Select an option" at bounding box center [726, 303] width 18 height 18
click at [729, 304] on input "Select an option" at bounding box center [726, 303] width 18 height 18
click at [1028, 360] on span "Select an option" at bounding box center [1024, 358] width 18 height 18
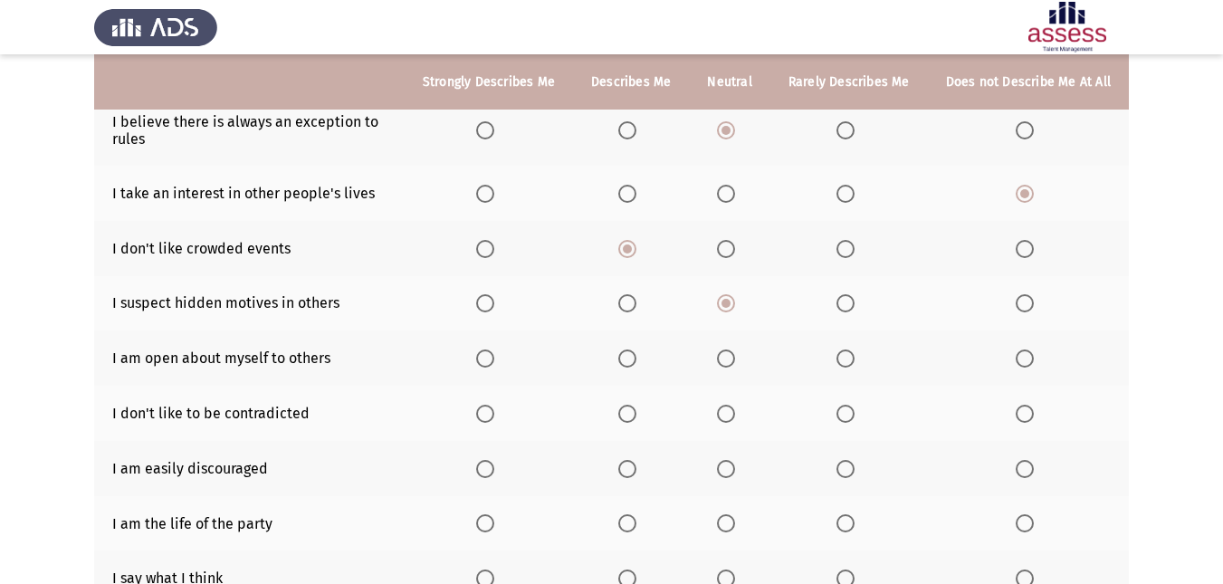
click at [1028, 360] on input "Select an option" at bounding box center [1024, 358] width 18 height 18
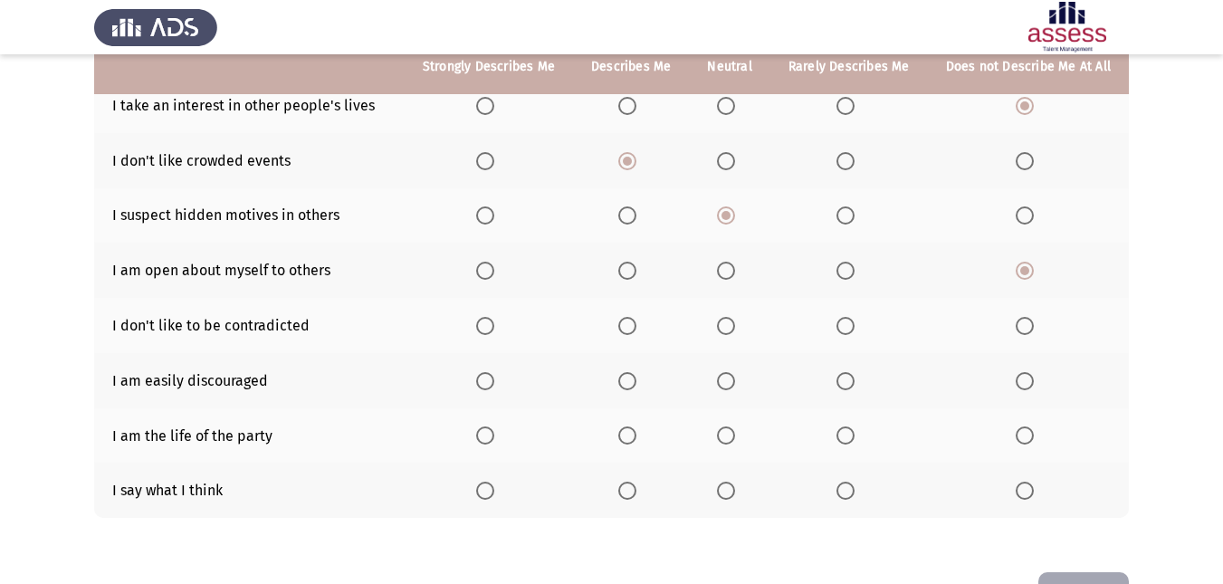
scroll to position [314, 0]
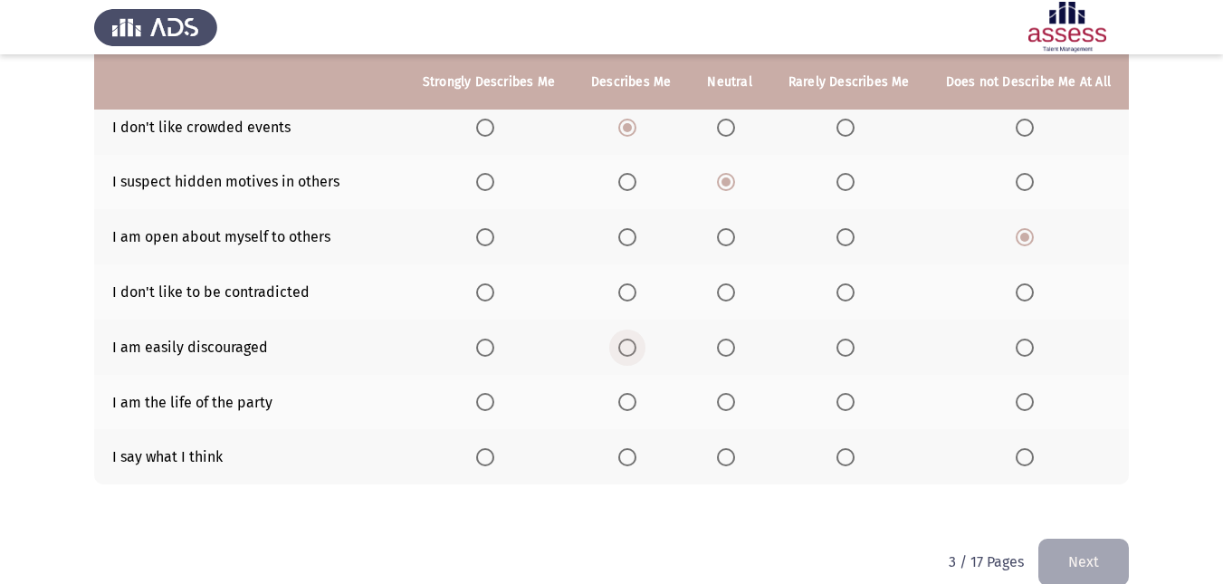
click at [629, 343] on span "Select an option" at bounding box center [627, 347] width 18 height 18
click at [629, 343] on input "Select an option" at bounding box center [627, 347] width 18 height 18
click at [727, 290] on span "Select an option" at bounding box center [726, 292] width 18 height 18
click at [727, 290] on input "Select an option" at bounding box center [726, 292] width 18 height 18
click at [494, 453] on span "Select an option" at bounding box center [485, 457] width 18 height 18
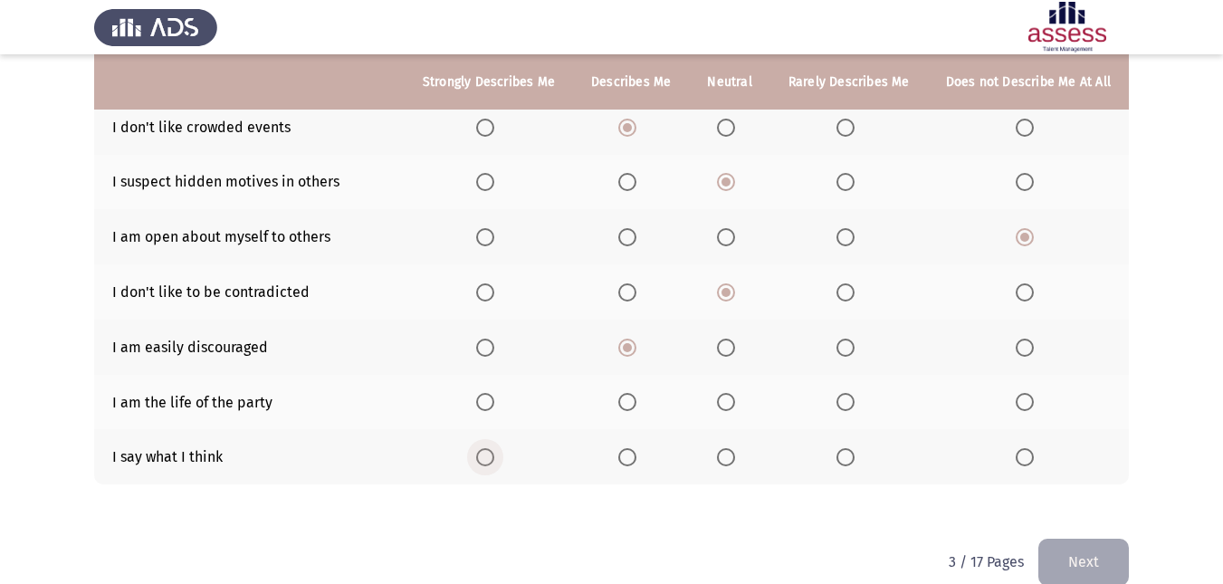
click at [494, 453] on input "Select an option" at bounding box center [485, 457] width 18 height 18
click at [843, 400] on span "Select an option" at bounding box center [845, 402] width 18 height 18
click at [843, 400] on input "Select an option" at bounding box center [845, 402] width 18 height 18
click at [1080, 569] on button "Next" at bounding box center [1083, 561] width 90 height 46
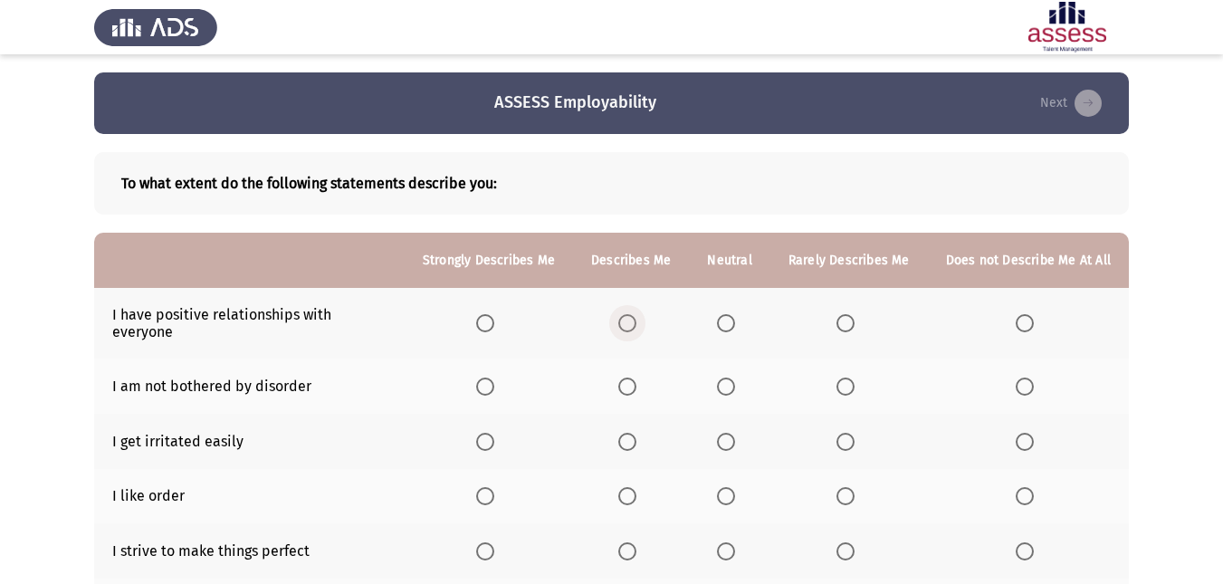
click at [636, 321] on span "Select an option" at bounding box center [627, 323] width 18 height 18
click at [636, 321] on input "Select an option" at bounding box center [627, 323] width 18 height 18
click at [633, 377] on span "Select an option" at bounding box center [627, 386] width 18 height 18
click at [633, 377] on input "Select an option" at bounding box center [627, 386] width 18 height 18
click at [724, 487] on span "Select an option" at bounding box center [726, 496] width 18 height 18
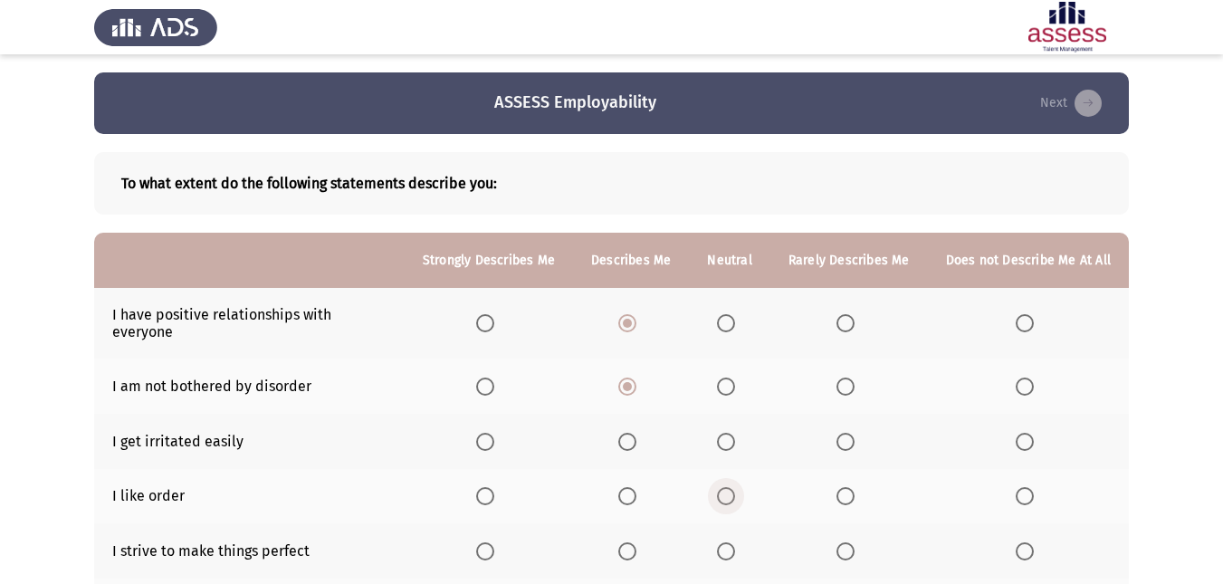
click at [724, 487] on input "Select an option" at bounding box center [726, 496] width 18 height 18
click at [726, 433] on span "Select an option" at bounding box center [726, 442] width 18 height 18
click at [726, 433] on input "Select an option" at bounding box center [726, 442] width 18 height 18
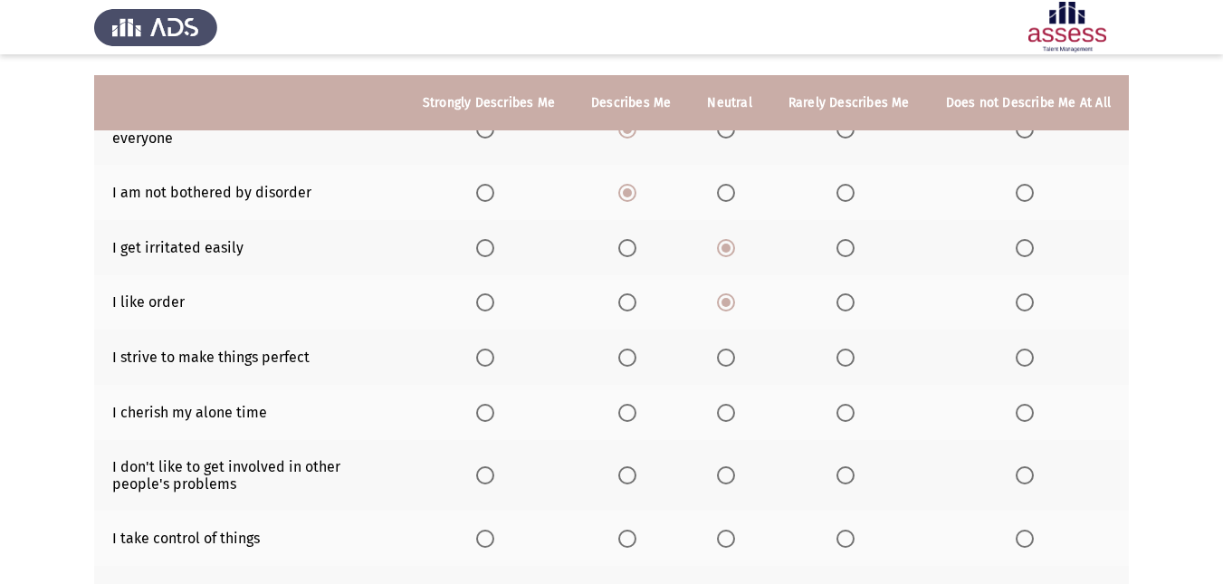
scroll to position [250, 0]
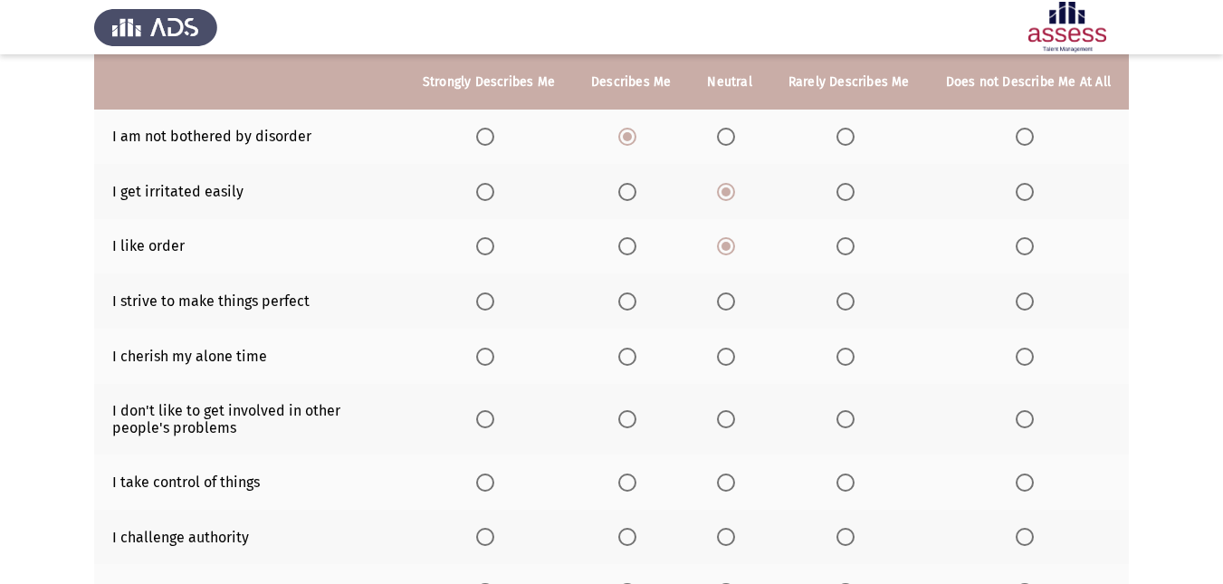
click at [629, 292] on span "Select an option" at bounding box center [627, 301] width 18 height 18
click at [629, 292] on input "Select an option" at bounding box center [627, 301] width 18 height 18
click at [1031, 347] on span "Select an option" at bounding box center [1024, 356] width 18 height 18
click at [1031, 347] on input "Select an option" at bounding box center [1024, 356] width 18 height 18
click at [636, 410] on span "Select an option" at bounding box center [627, 419] width 18 height 18
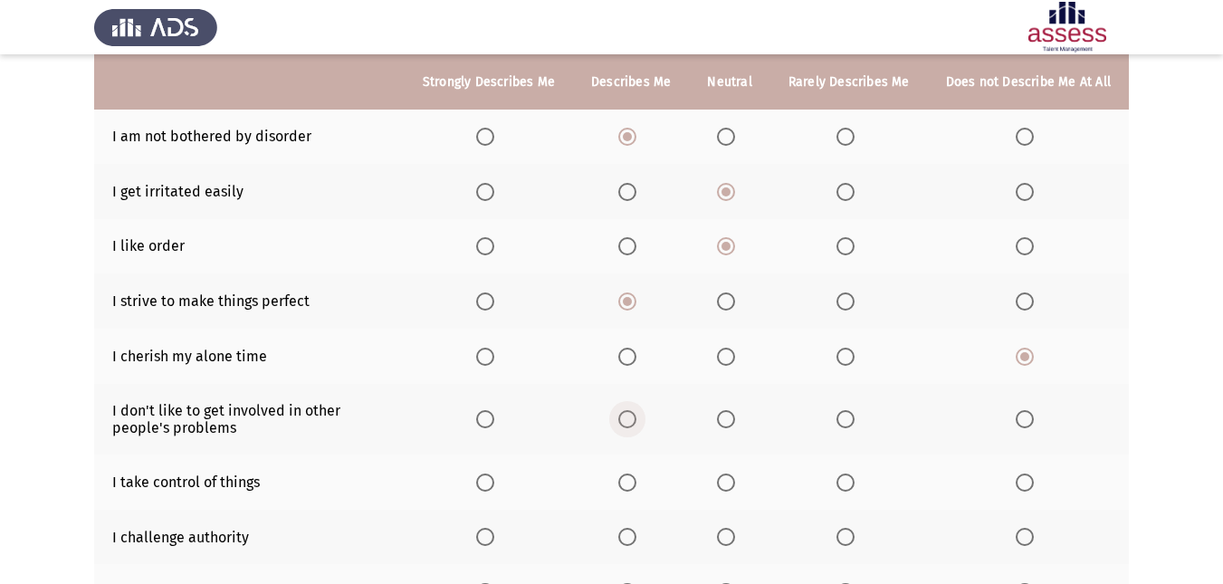
click at [636, 410] on input "Select an option" at bounding box center [627, 419] width 18 height 18
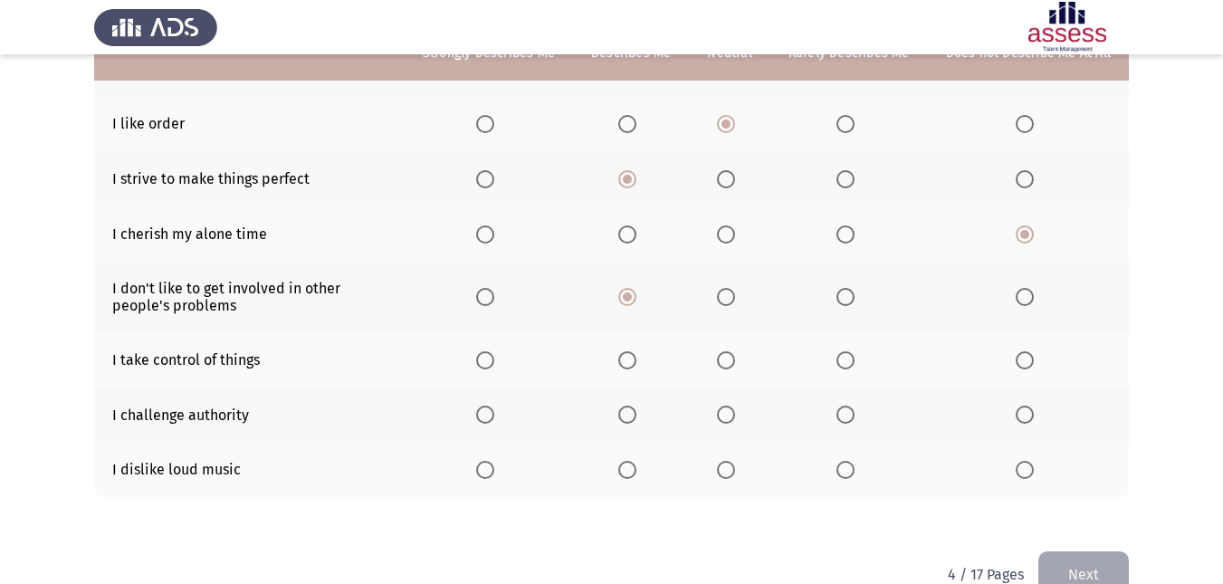
scroll to position [376, 0]
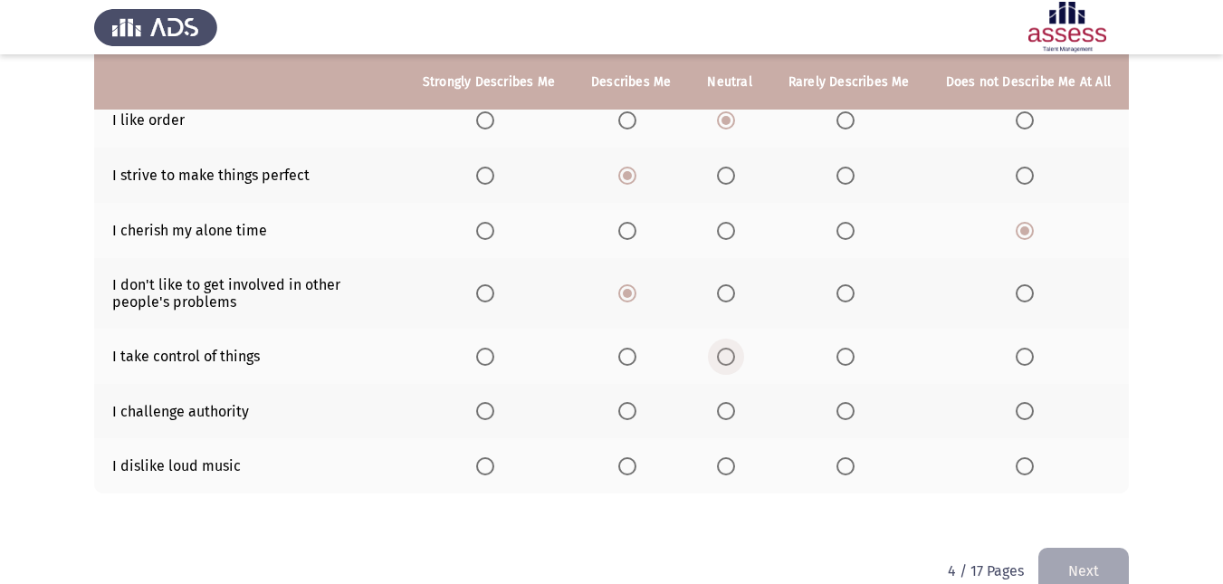
click at [733, 347] on span "Select an option" at bounding box center [726, 356] width 18 height 18
click at [733, 347] on input "Select an option" at bounding box center [726, 356] width 18 height 18
click at [1029, 402] on span "Select an option" at bounding box center [1024, 411] width 18 height 18
click at [1029, 402] on input "Select an option" at bounding box center [1024, 411] width 18 height 18
click at [494, 457] on span "Select an option" at bounding box center [485, 466] width 18 height 18
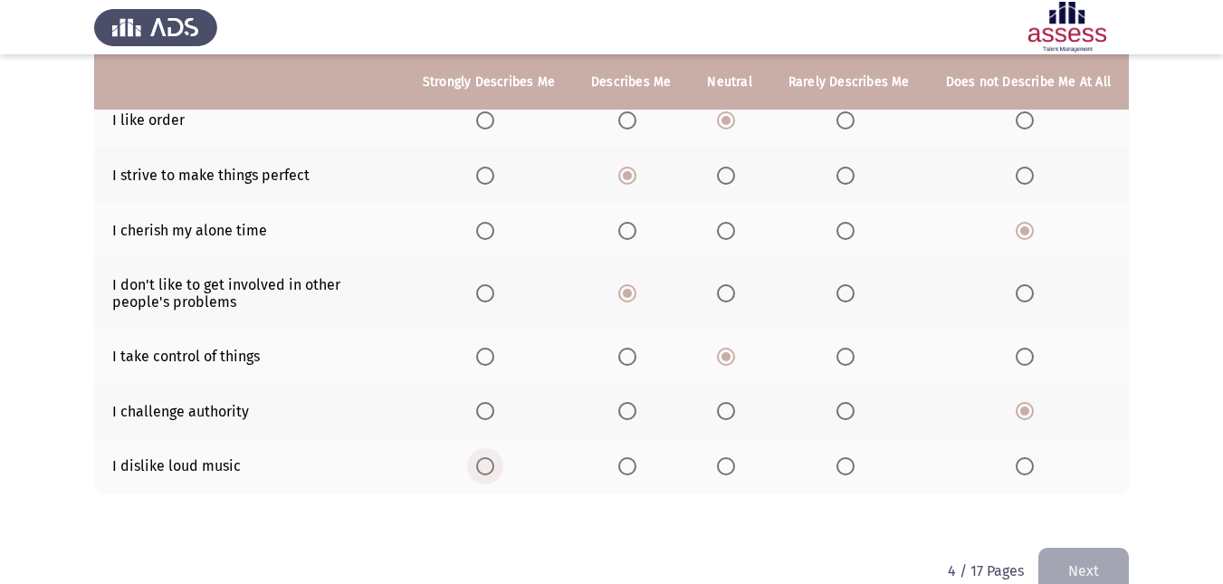
click at [494, 457] on input "Select an option" at bounding box center [485, 466] width 18 height 18
click at [1089, 553] on button "Next" at bounding box center [1083, 570] width 90 height 46
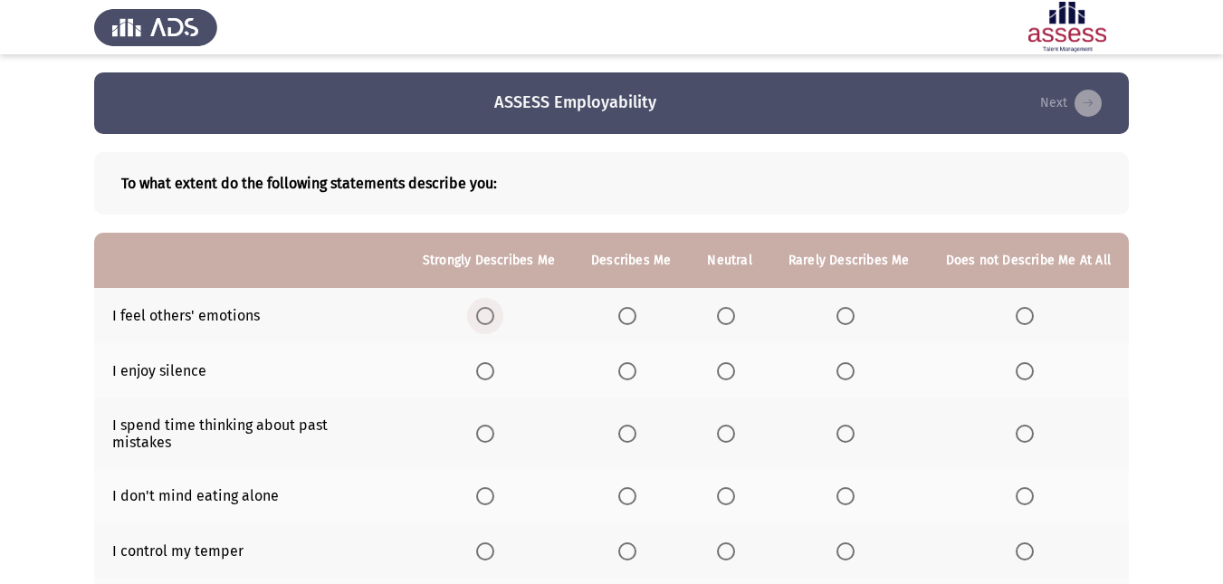
click at [485, 311] on span "Select an option" at bounding box center [485, 316] width 18 height 18
click at [485, 311] on input "Select an option" at bounding box center [485, 316] width 18 height 18
click at [486, 370] on span "Select an option" at bounding box center [485, 371] width 18 height 18
click at [486, 370] on input "Select an option" at bounding box center [485, 371] width 18 height 18
click at [636, 372] on span "Select an option" at bounding box center [627, 371] width 18 height 18
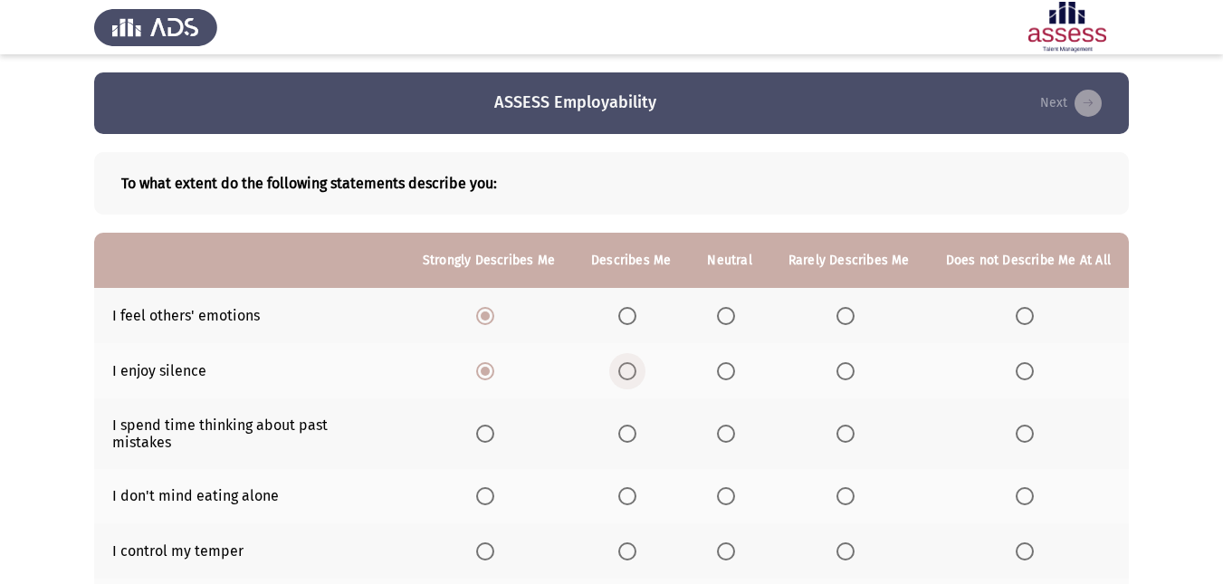
click at [636, 372] on input "Select an option" at bounding box center [627, 371] width 18 height 18
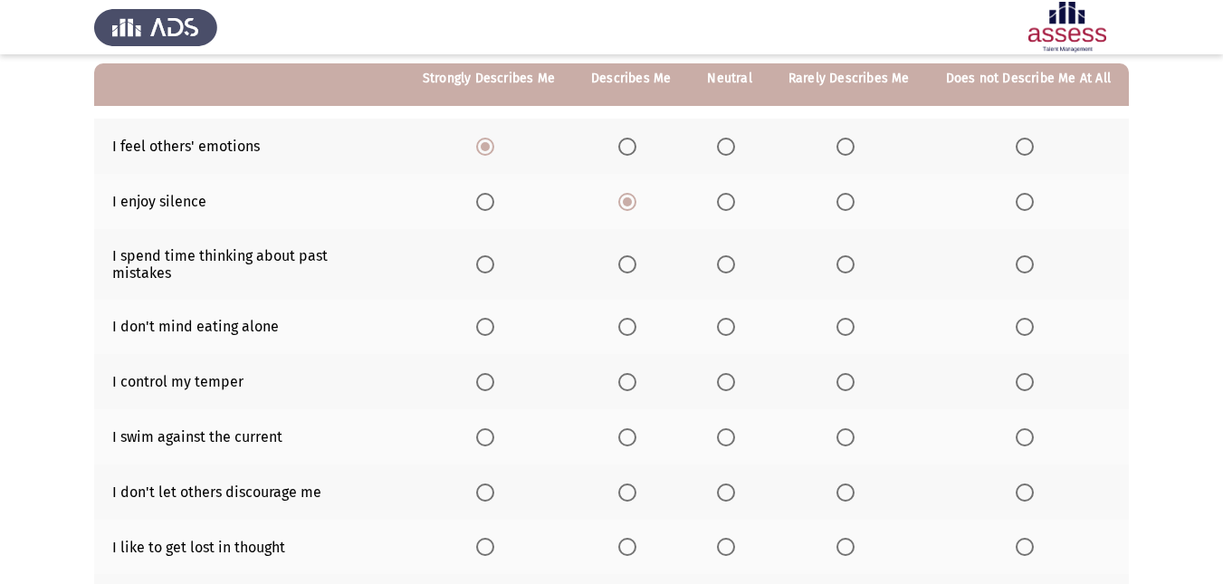
scroll to position [174, 0]
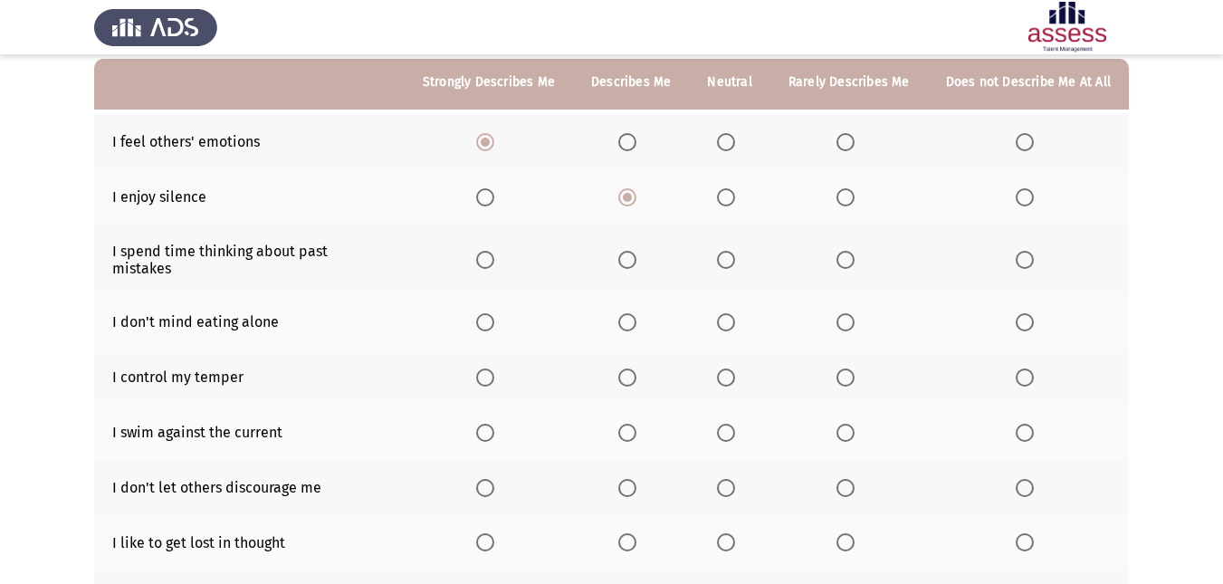
click at [728, 193] on span "Select an option" at bounding box center [726, 197] width 18 height 18
click at [728, 193] on input "Select an option" at bounding box center [726, 197] width 18 height 18
click at [843, 256] on span "Select an option" at bounding box center [845, 260] width 18 height 18
click at [843, 256] on input "Select an option" at bounding box center [845, 260] width 18 height 18
click at [839, 313] on span "Select an option" at bounding box center [845, 322] width 18 height 18
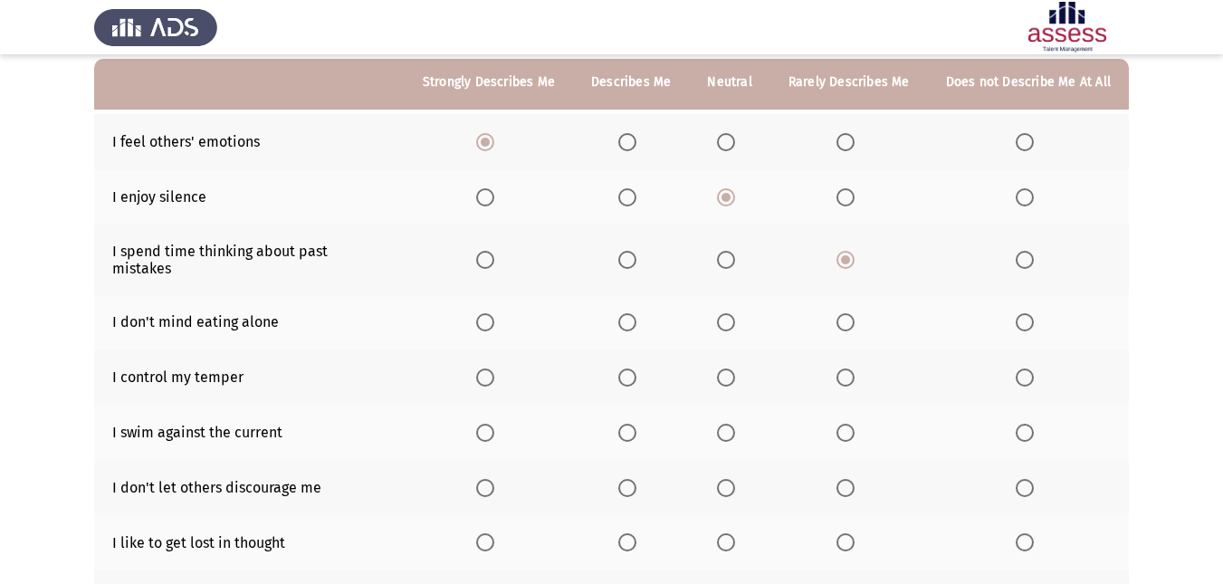
click at [839, 313] on input "Select an option" at bounding box center [845, 322] width 18 height 18
click at [634, 368] on span "Select an option" at bounding box center [627, 377] width 18 height 18
click at [634, 368] on input "Select an option" at bounding box center [627, 377] width 18 height 18
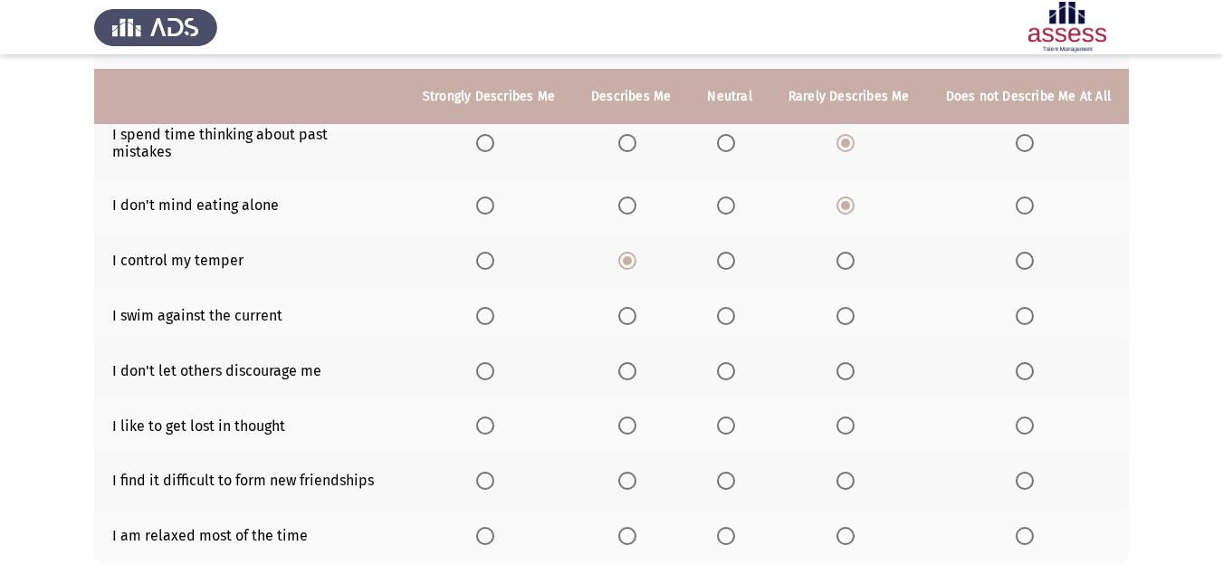
scroll to position [305, 0]
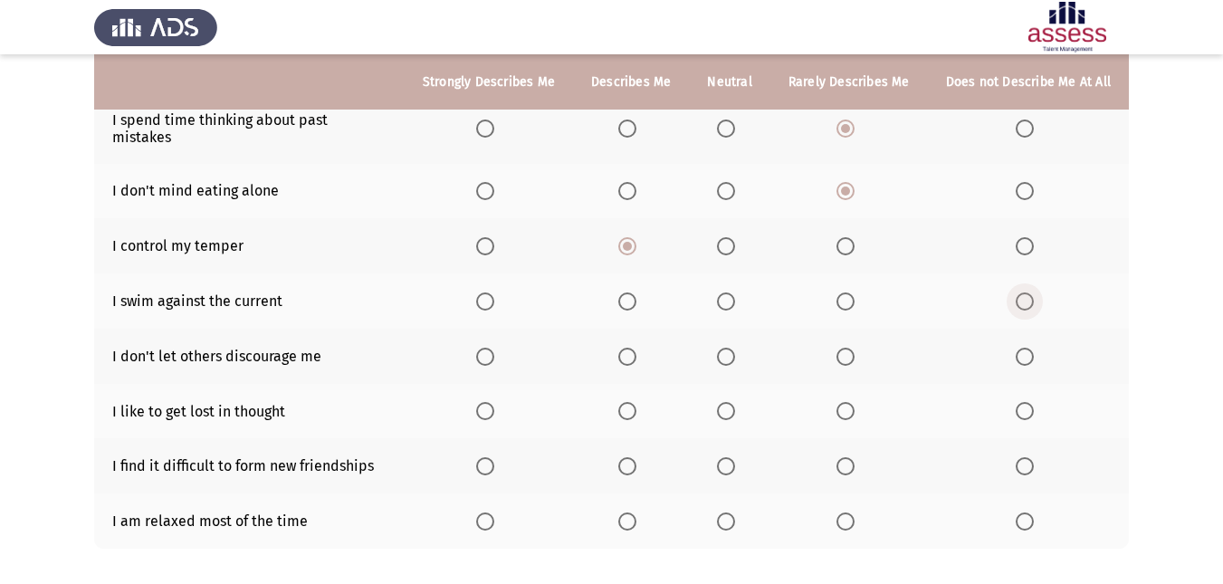
click at [1030, 292] on span "Select an option" at bounding box center [1024, 301] width 18 height 18
click at [1030, 292] on input "Select an option" at bounding box center [1024, 301] width 18 height 18
click at [486, 347] on span "Select an option" at bounding box center [485, 356] width 18 height 18
click at [486, 347] on input "Select an option" at bounding box center [485, 356] width 18 height 18
click at [1026, 402] on span "Select an option" at bounding box center [1024, 411] width 18 height 18
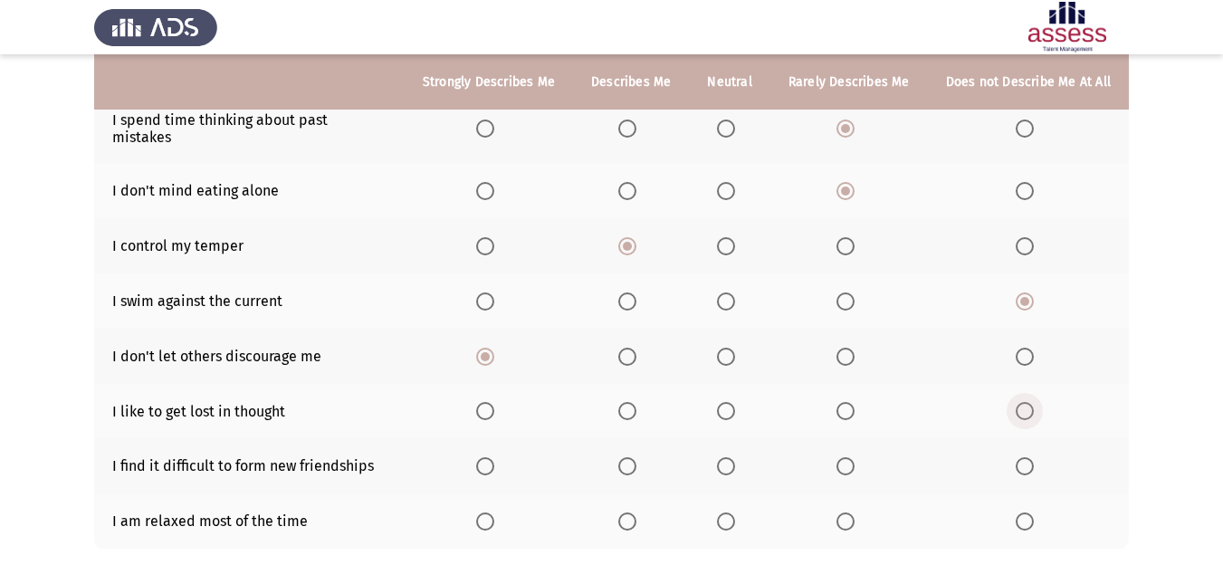
click at [1026, 402] on input "Select an option" at bounding box center [1024, 411] width 18 height 18
click at [846, 457] on span "Select an option" at bounding box center [845, 466] width 18 height 18
click at [846, 457] on input "Select an option" at bounding box center [845, 466] width 18 height 18
click at [633, 512] on span "Select an option" at bounding box center [627, 521] width 18 height 18
click at [633, 512] on input "Select an option" at bounding box center [627, 521] width 18 height 18
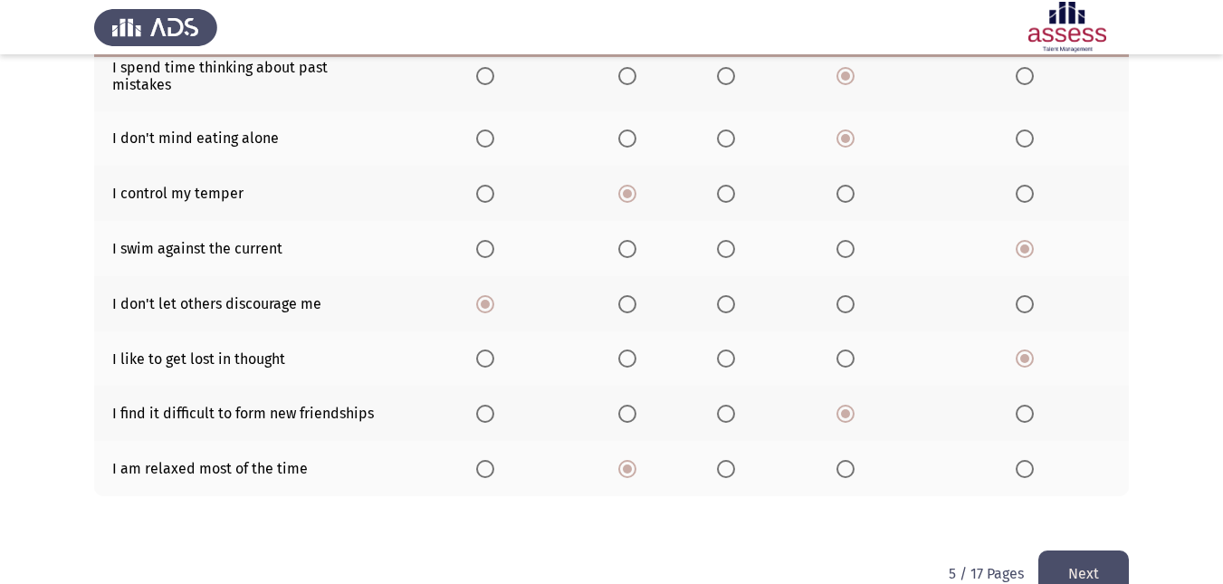
scroll to position [381, 0]
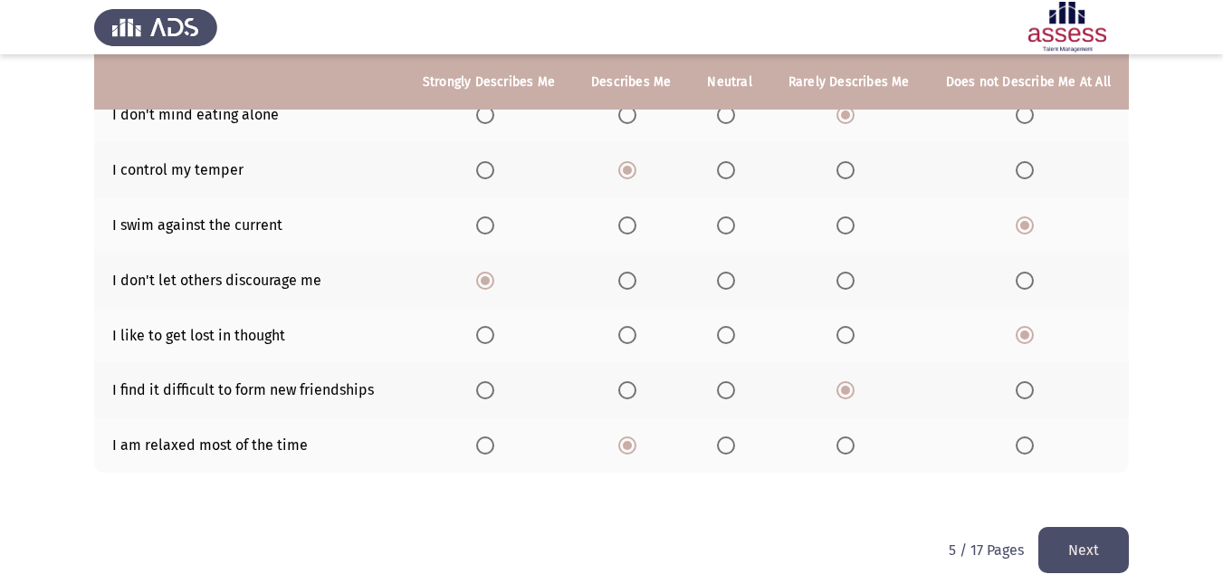
click at [1102, 537] on button "Next" at bounding box center [1083, 550] width 90 height 46
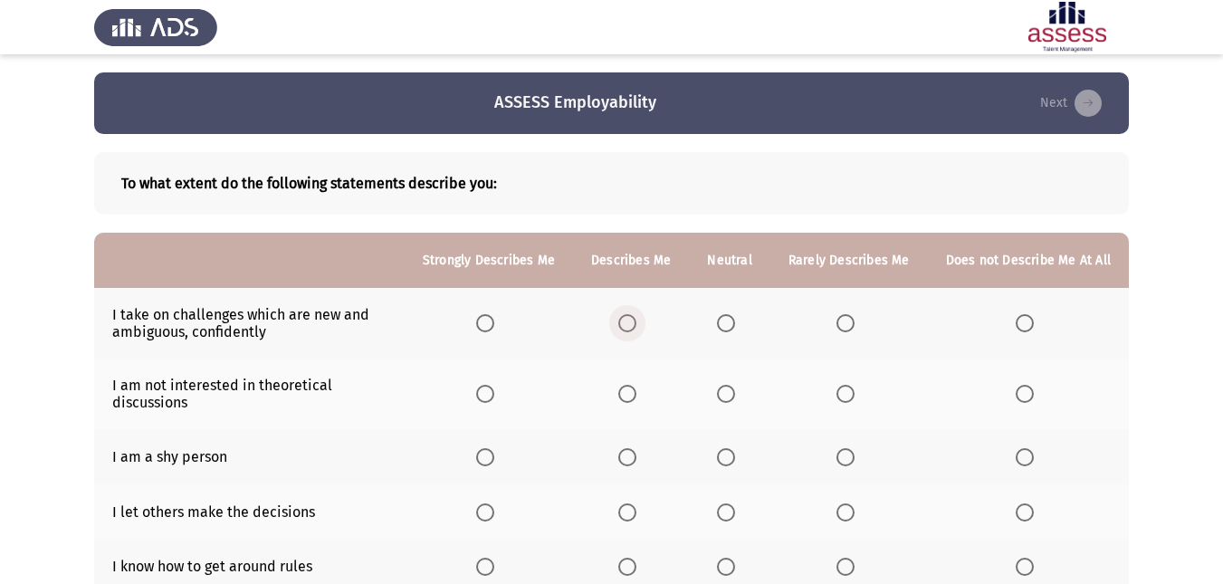
click at [634, 320] on span "Select an option" at bounding box center [627, 323] width 18 height 18
click at [634, 320] on input "Select an option" at bounding box center [627, 323] width 18 height 18
click at [735, 401] on span "Select an option" at bounding box center [726, 394] width 18 height 18
click at [735, 401] on input "Select an option" at bounding box center [726, 394] width 18 height 18
click at [635, 448] on span "Select an option" at bounding box center [627, 457] width 18 height 18
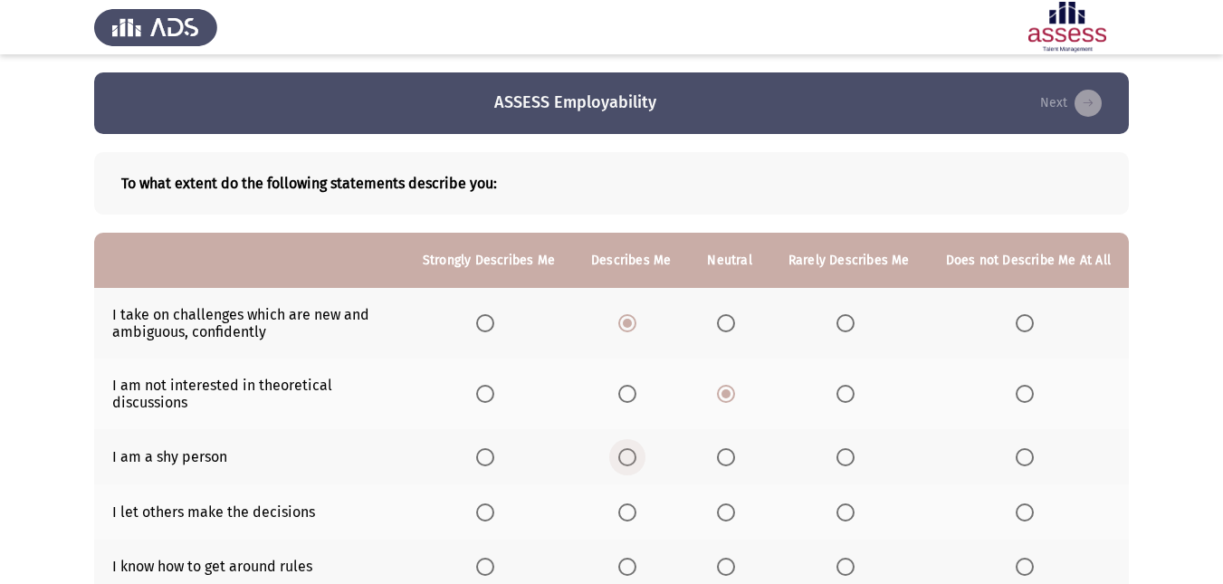
click at [635, 448] on input "Select an option" at bounding box center [627, 457] width 18 height 18
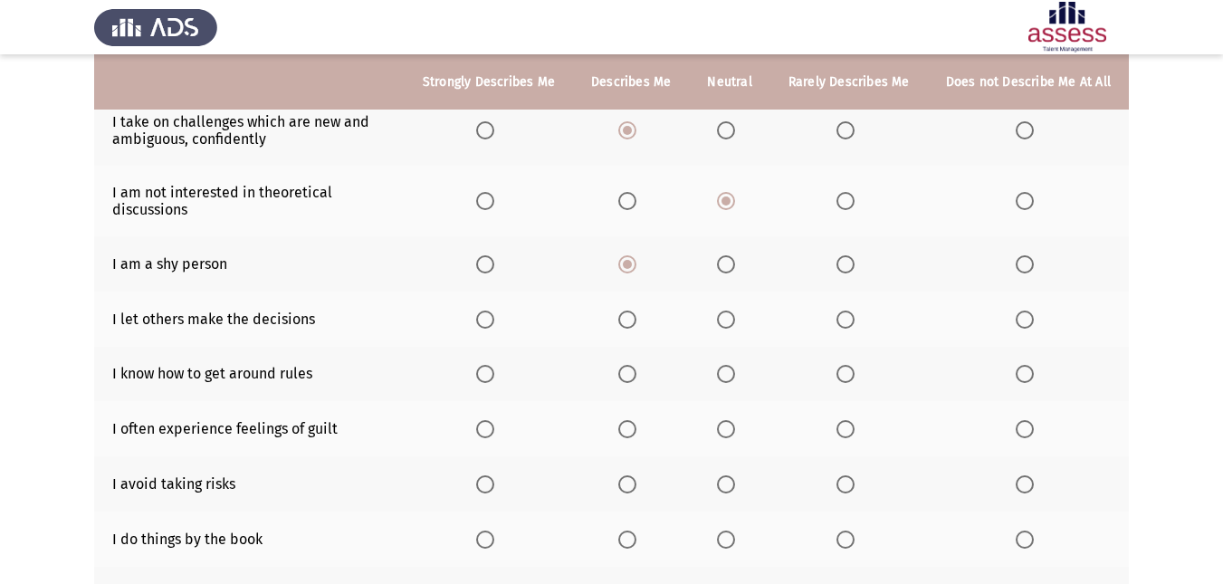
scroll to position [198, 0]
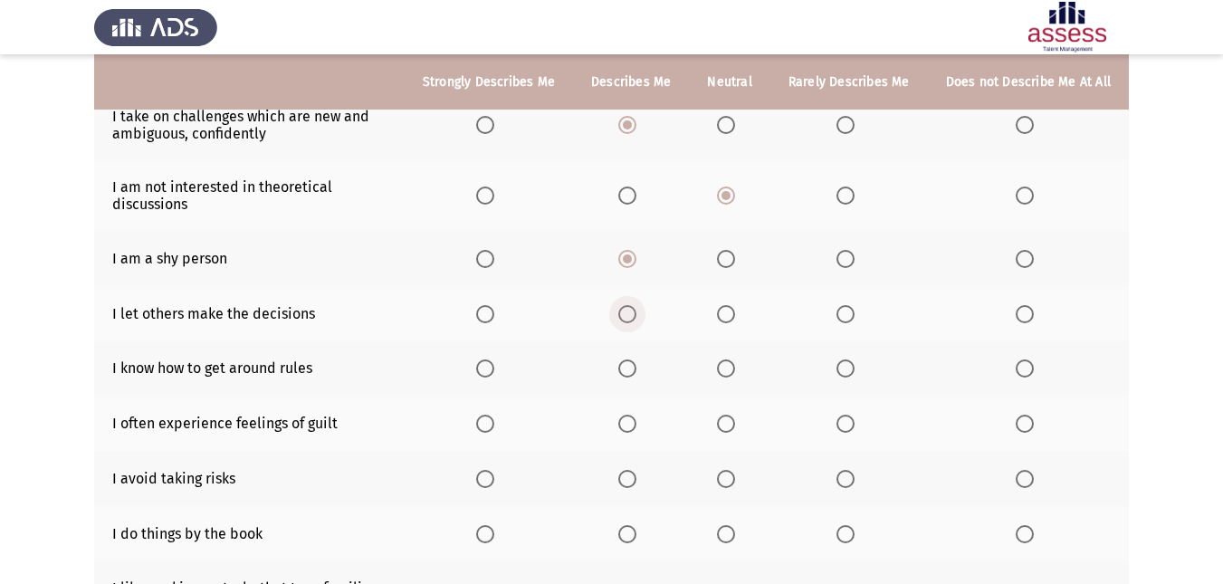
click at [628, 307] on span "Select an option" at bounding box center [627, 314] width 18 height 18
click at [628, 307] on input "Select an option" at bounding box center [627, 314] width 18 height 18
click at [727, 367] on span "Select an option" at bounding box center [726, 368] width 18 height 18
click at [727, 367] on input "Select an option" at bounding box center [726, 368] width 18 height 18
click at [852, 422] on span "Select an option" at bounding box center [845, 423] width 18 height 18
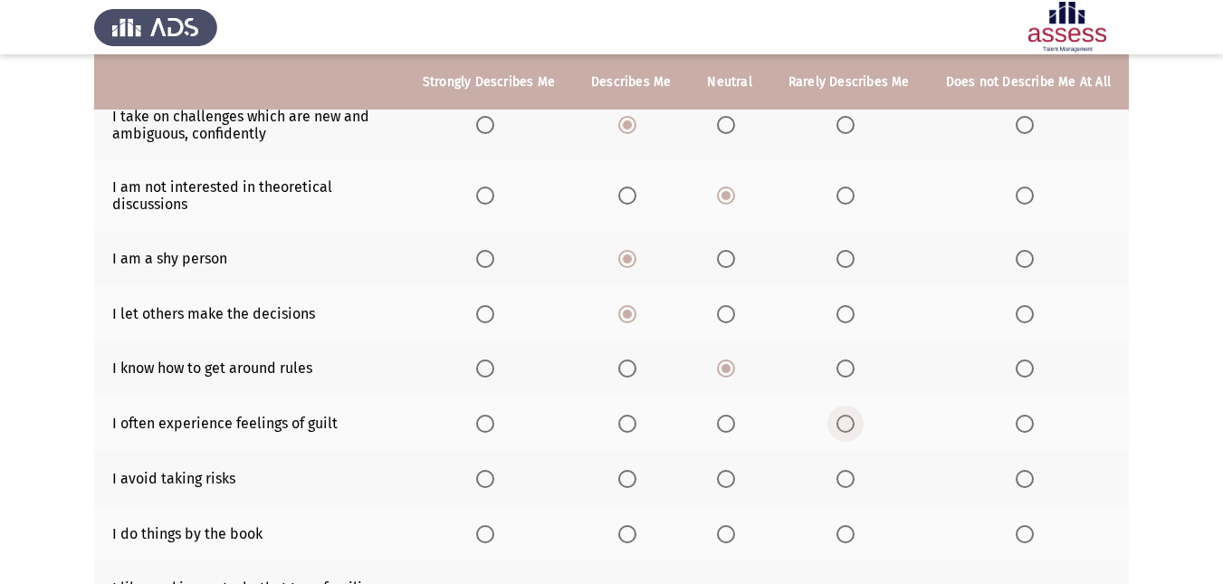
click at [852, 422] on input "Select an option" at bounding box center [845, 423] width 18 height 18
click at [1026, 484] on span "Select an option" at bounding box center [1024, 479] width 18 height 18
click at [1026, 484] on input "Select an option" at bounding box center [1024, 479] width 18 height 18
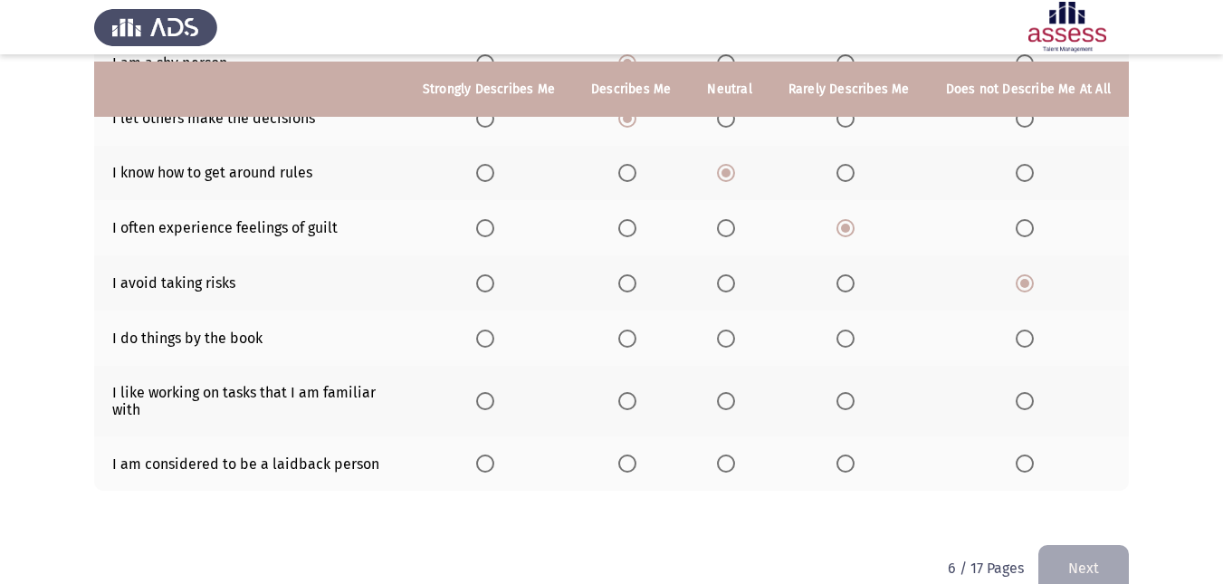
scroll to position [414, 0]
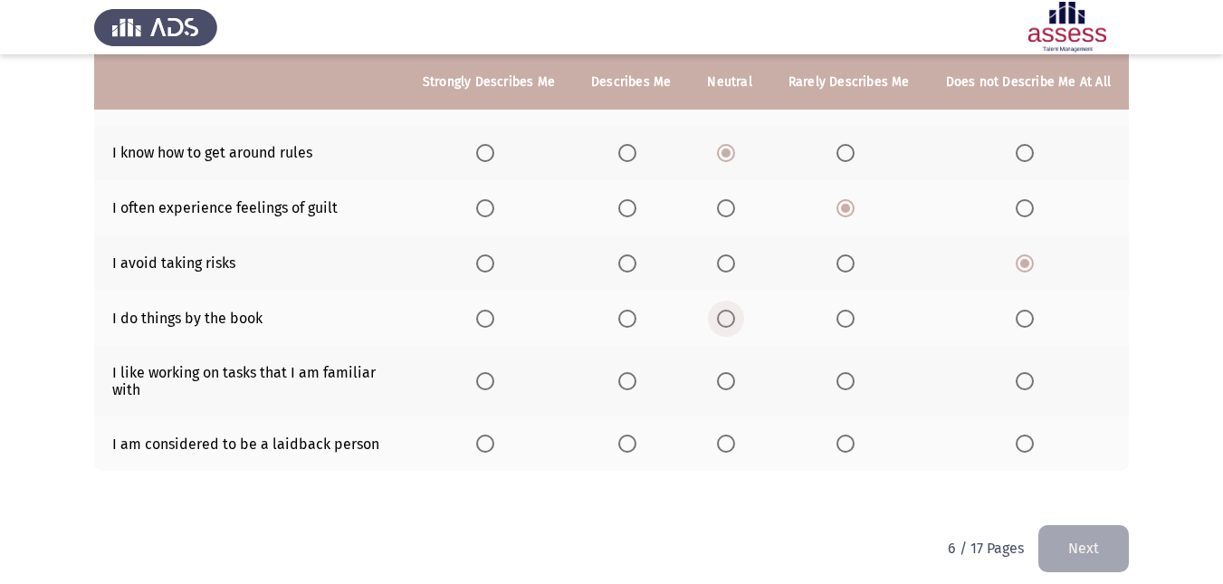
click at [735, 320] on span "Select an option" at bounding box center [726, 318] width 18 height 18
click at [735, 320] on input "Select an option" at bounding box center [726, 318] width 18 height 18
click at [636, 377] on span "Select an option" at bounding box center [627, 381] width 18 height 18
click at [636, 377] on input "Select an option" at bounding box center [627, 381] width 18 height 18
click at [1031, 452] on span "Select an option" at bounding box center [1024, 443] width 18 height 18
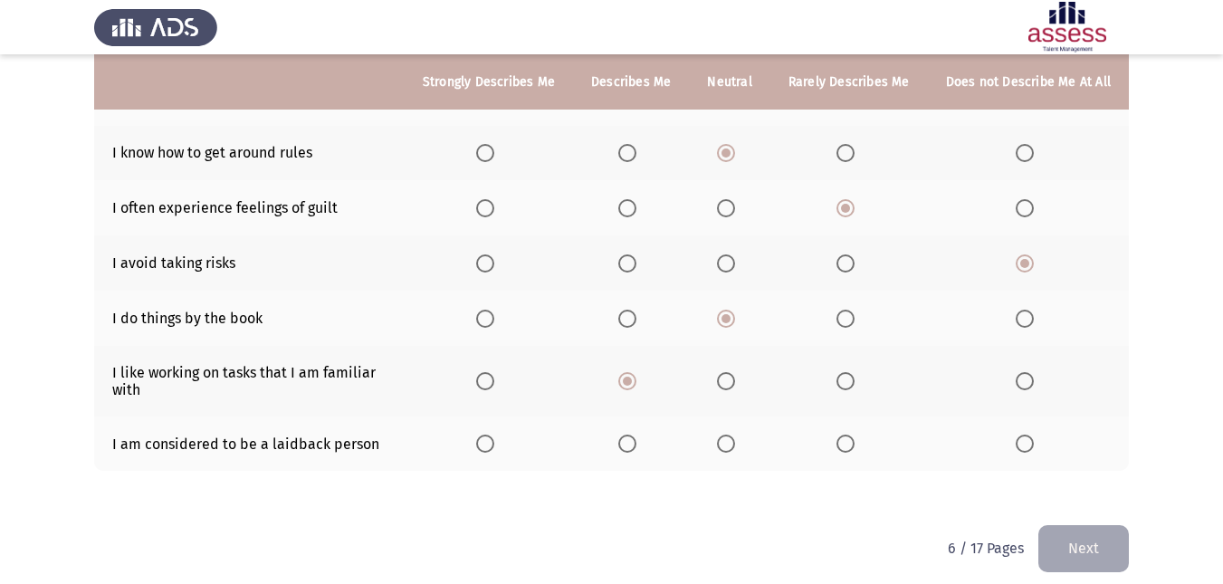
click at [1031, 452] on input "Select an option" at bounding box center [1024, 443] width 18 height 18
click at [1087, 552] on button "Next" at bounding box center [1083, 548] width 90 height 46
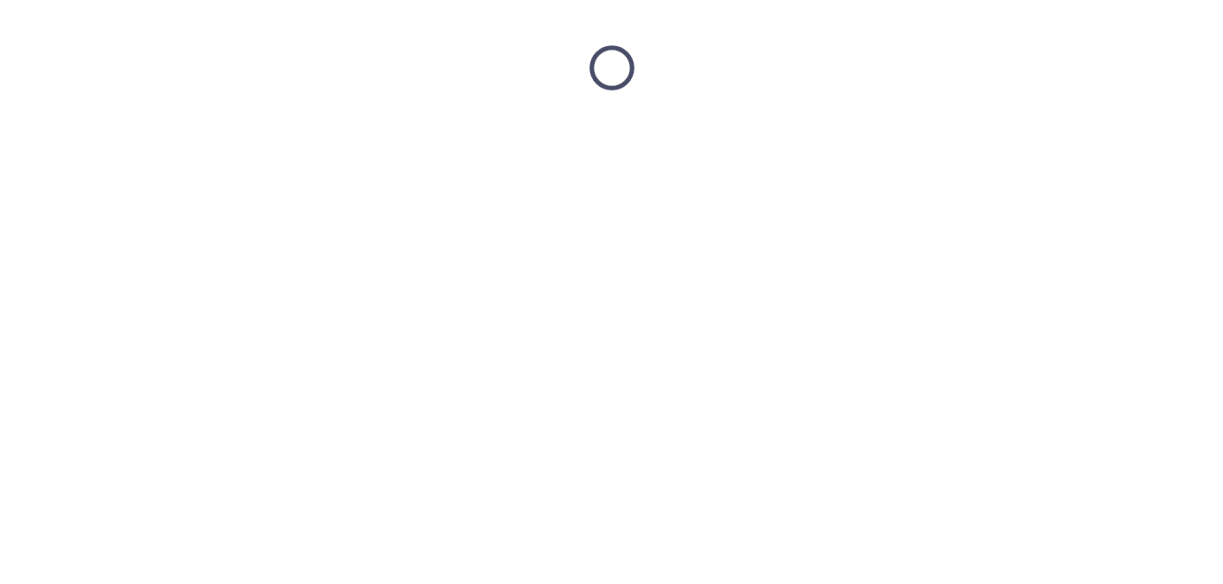
scroll to position [0, 0]
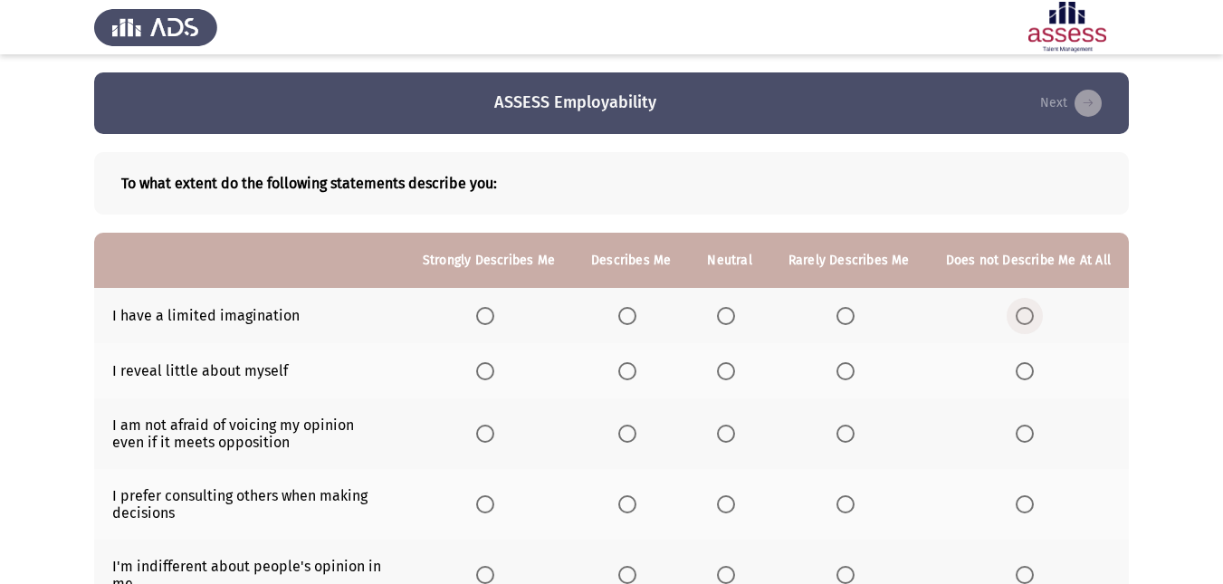
click at [1028, 319] on span "Select an option" at bounding box center [1024, 316] width 18 height 18
click at [1028, 319] on input "Select an option" at bounding box center [1024, 316] width 18 height 18
click at [842, 374] on span "Select an option" at bounding box center [845, 371] width 18 height 18
click at [842, 374] on input "Select an option" at bounding box center [845, 371] width 18 height 18
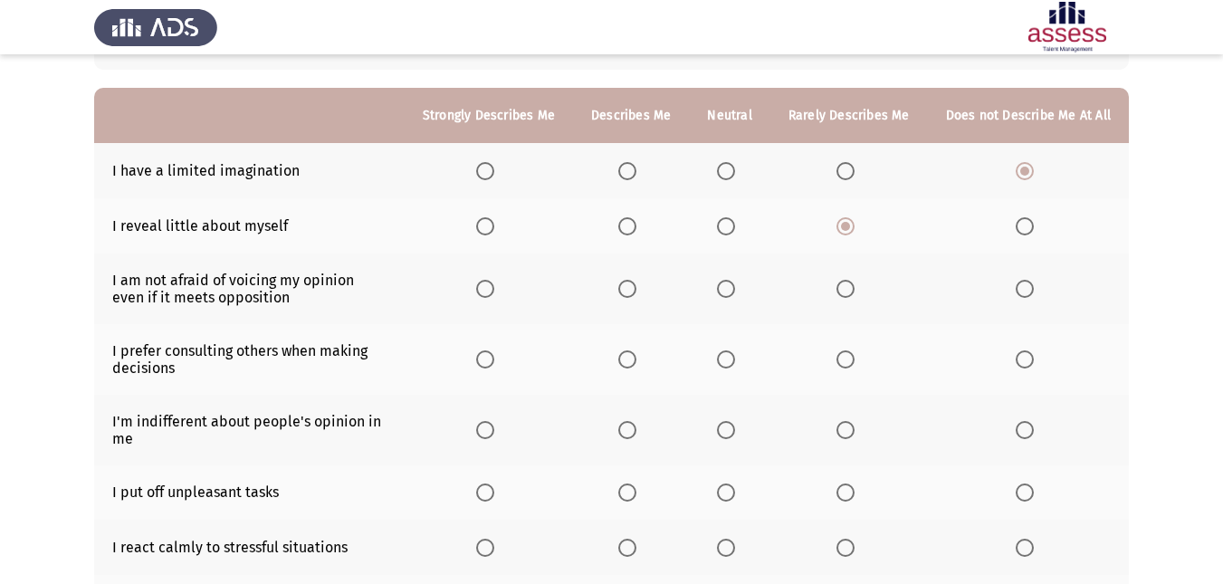
scroll to position [154, 0]
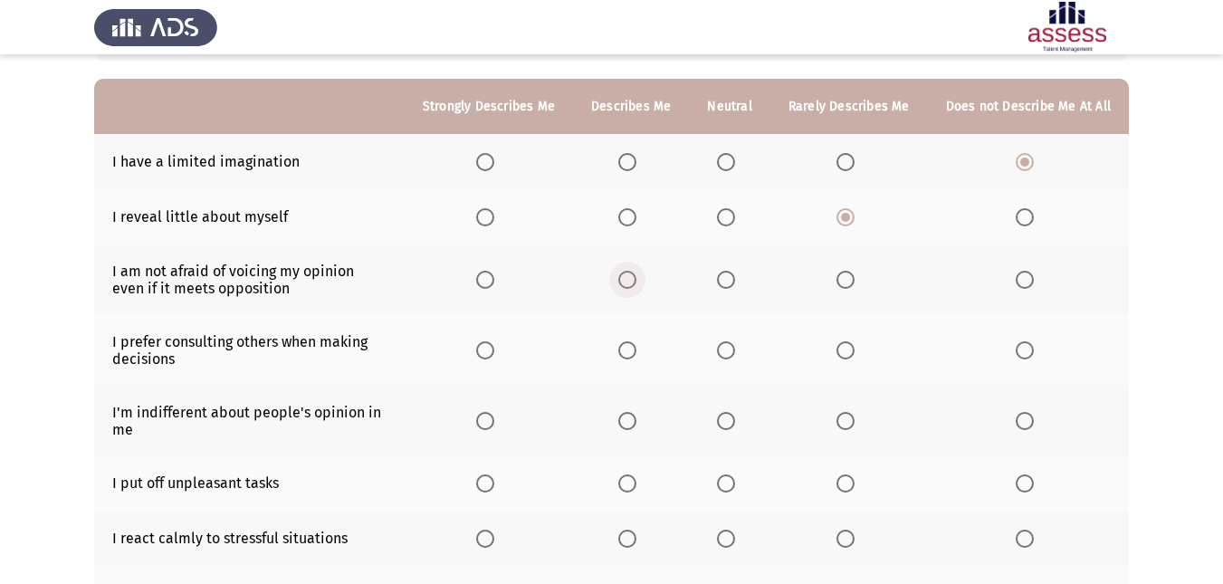
click at [628, 284] on span "Select an option" at bounding box center [627, 280] width 18 height 18
click at [628, 284] on input "Select an option" at bounding box center [627, 280] width 18 height 18
click at [729, 347] on span "Select an option" at bounding box center [726, 350] width 18 height 18
click at [729, 347] on input "Select an option" at bounding box center [726, 350] width 18 height 18
click at [636, 424] on span "Select an option" at bounding box center [627, 421] width 18 height 18
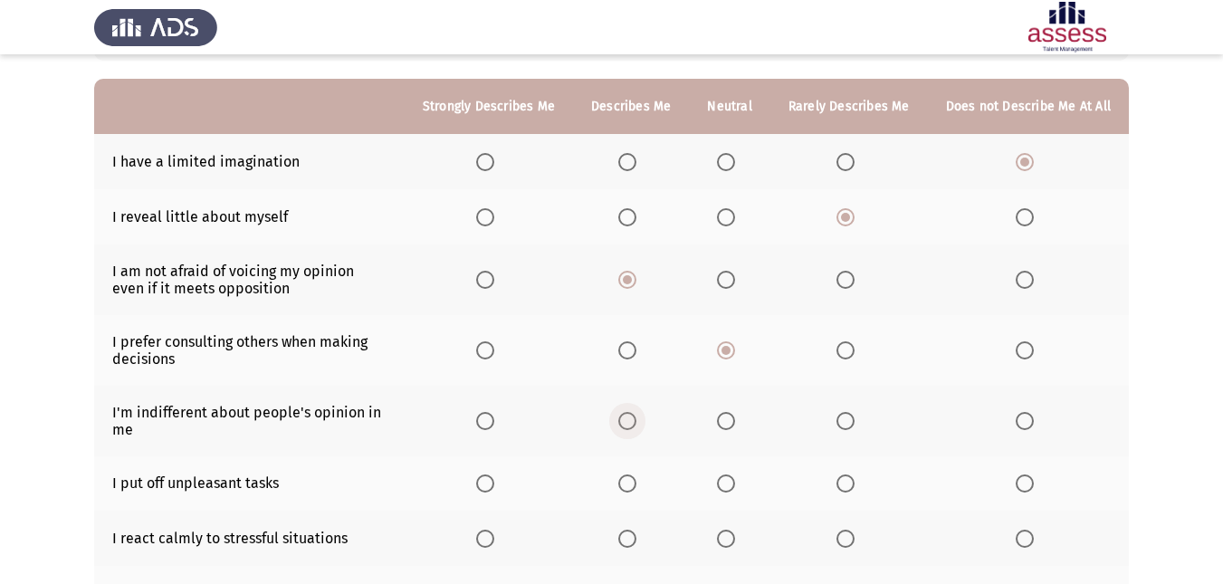
click at [636, 424] on input "Select an option" at bounding box center [627, 421] width 18 height 18
click at [854, 421] on span "Select an option" at bounding box center [845, 421] width 18 height 18
click at [854, 421] on input "Select an option" at bounding box center [845, 421] width 18 height 18
click at [1031, 486] on span "Select an option" at bounding box center [1024, 483] width 18 height 18
click at [1031, 486] on input "Select an option" at bounding box center [1024, 483] width 18 height 18
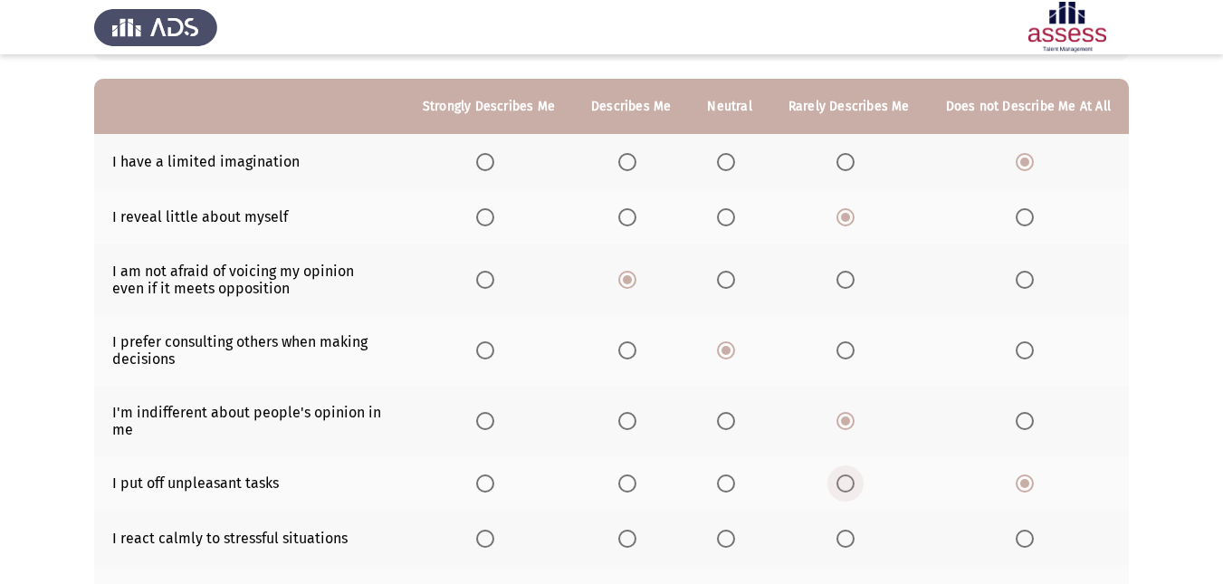
click at [853, 486] on span "Select an option" at bounding box center [845, 483] width 18 height 18
click at [853, 486] on input "Select an option" at bounding box center [845, 483] width 18 height 18
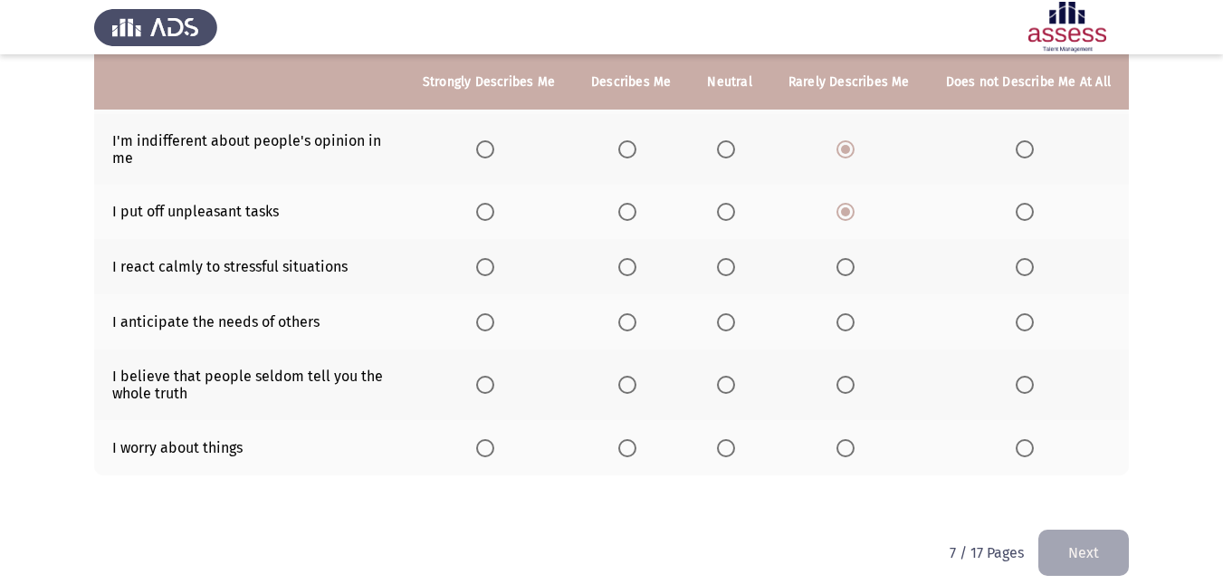
scroll to position [430, 0]
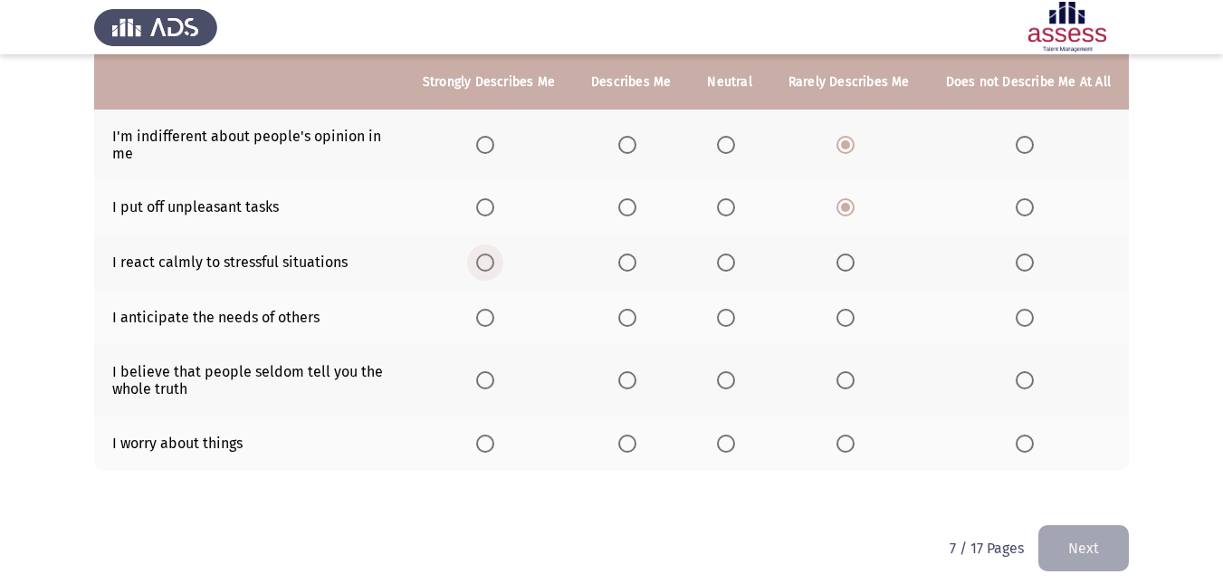
click at [490, 262] on span "Select an option" at bounding box center [485, 262] width 18 height 18
click at [490, 262] on input "Select an option" at bounding box center [485, 262] width 18 height 18
click at [727, 320] on span "Select an option" at bounding box center [726, 318] width 18 height 18
click at [727, 320] on input "Select an option" at bounding box center [726, 318] width 18 height 18
click at [728, 381] on span "Select an option" at bounding box center [726, 380] width 18 height 18
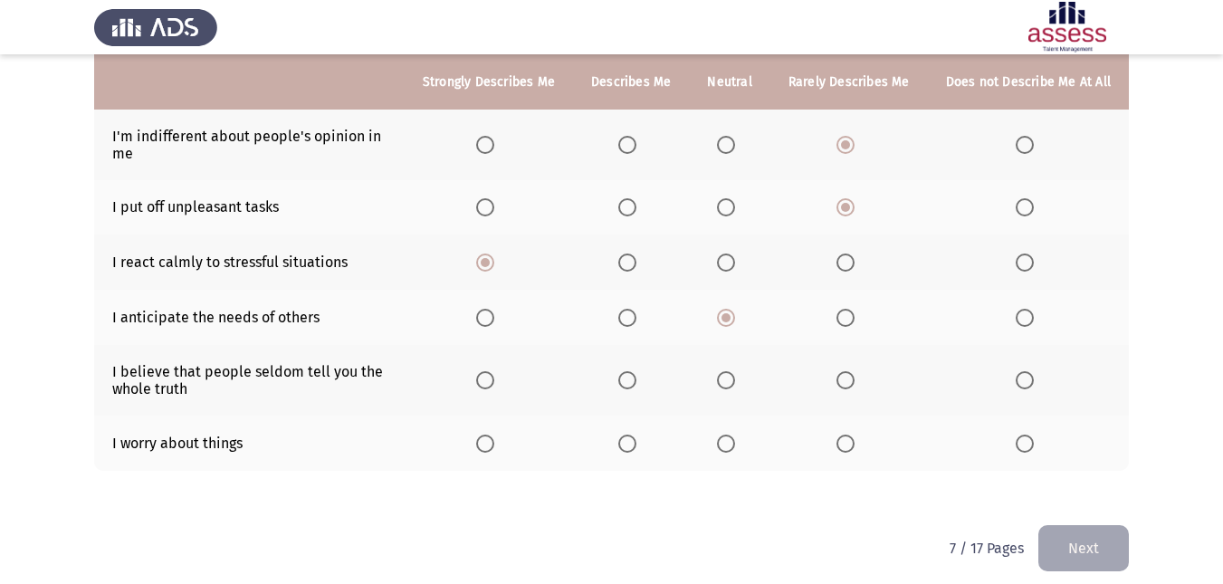
click at [728, 381] on input "Select an option" at bounding box center [726, 380] width 18 height 18
click at [633, 439] on span "Select an option" at bounding box center [627, 443] width 18 height 18
click at [633, 439] on input "Select an option" at bounding box center [627, 443] width 18 height 18
click at [1086, 557] on button "Next" at bounding box center [1083, 548] width 90 height 46
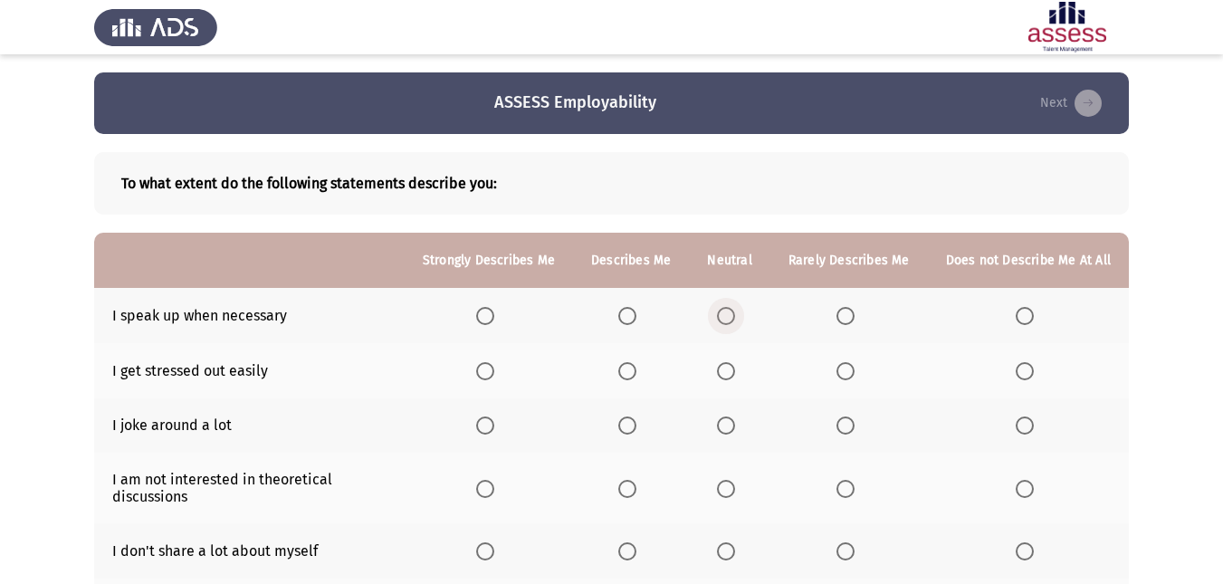
click at [725, 310] on span "Select an option" at bounding box center [726, 316] width 18 height 18
click at [725, 310] on input "Select an option" at bounding box center [726, 316] width 18 height 18
click at [636, 368] on span "Select an option" at bounding box center [627, 371] width 18 height 18
click at [636, 368] on input "Select an option" at bounding box center [627, 371] width 18 height 18
click at [1015, 423] on th at bounding box center [1028, 425] width 201 height 55
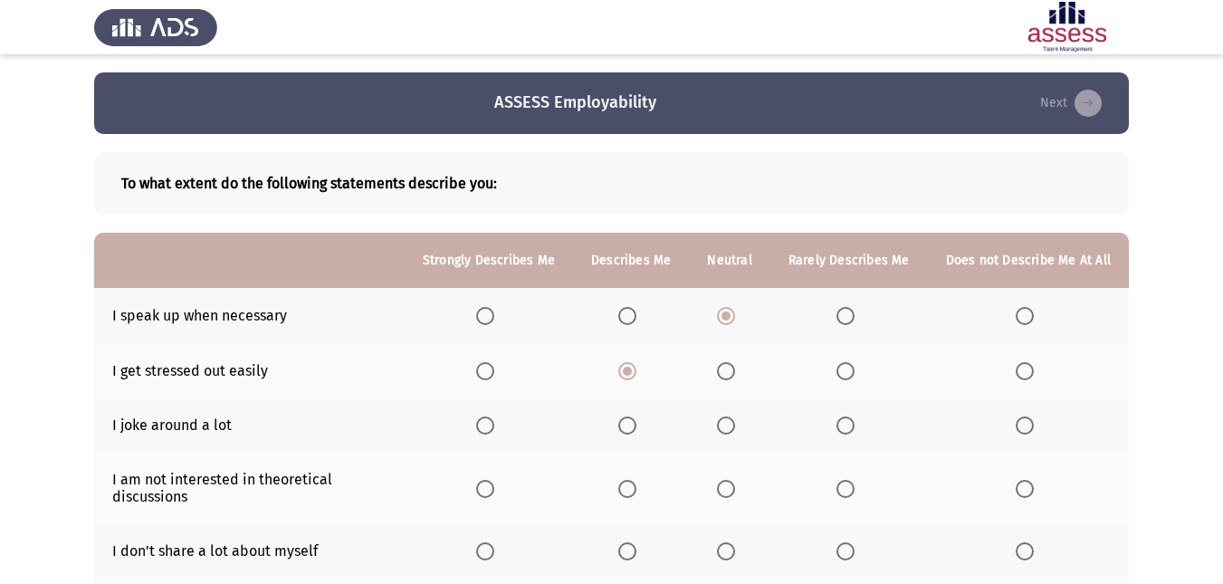
click at [1024, 425] on span "Select an option" at bounding box center [1024, 425] width 0 height 0
click at [1024, 425] on input "Select an option" at bounding box center [1024, 425] width 18 height 18
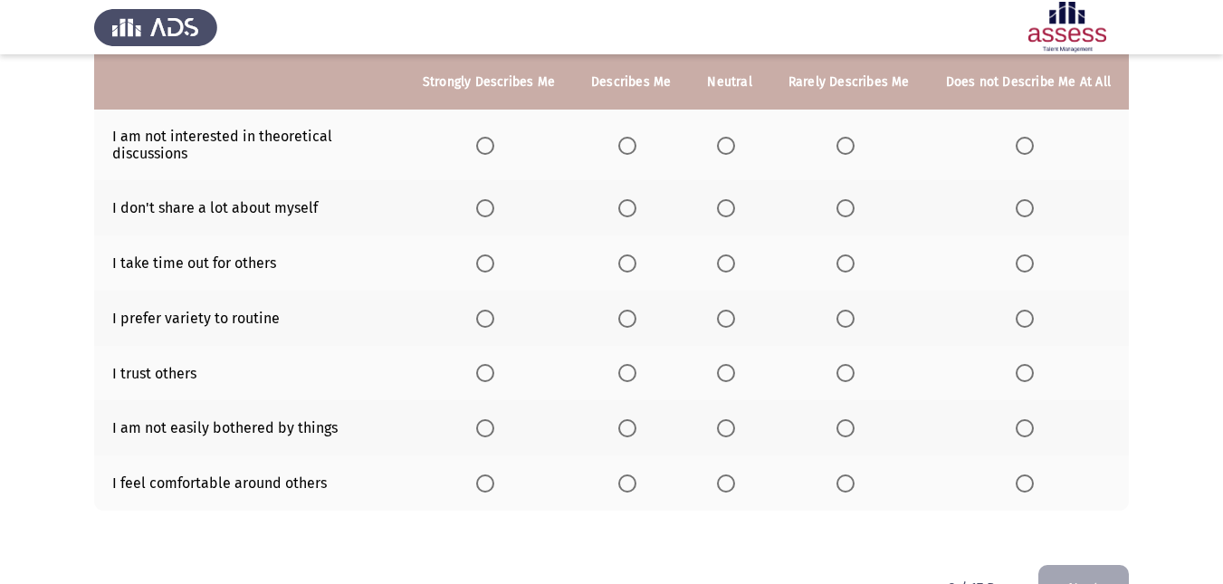
scroll to position [298, 0]
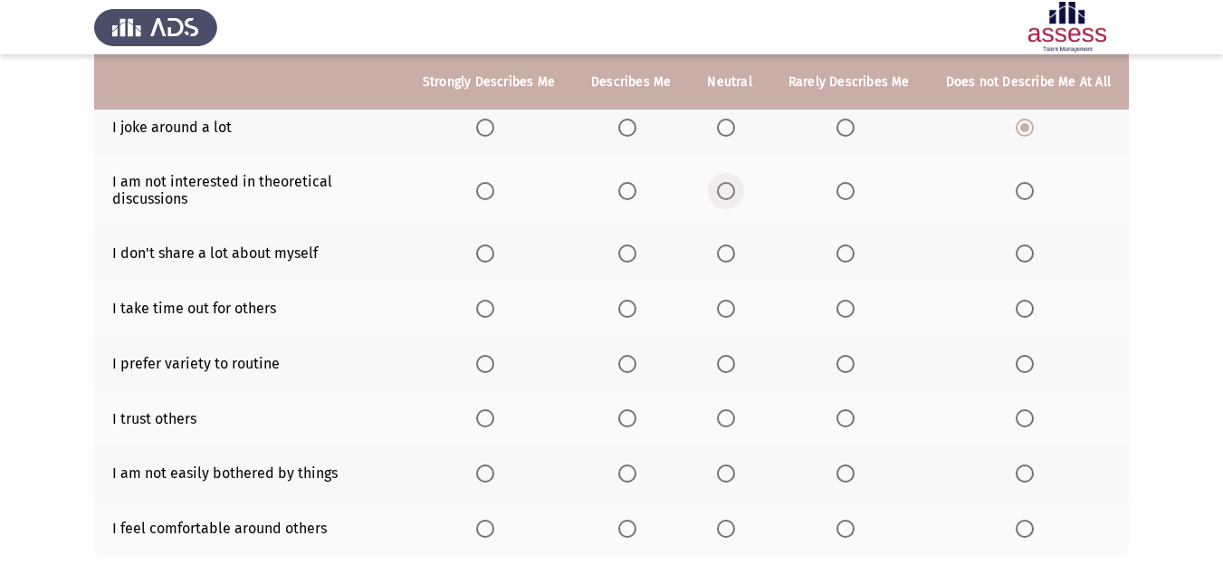
click at [730, 182] on span "Select an option" at bounding box center [726, 191] width 18 height 18
click at [730, 182] on input "Select an option" at bounding box center [726, 191] width 18 height 18
click at [635, 253] on span "Select an option" at bounding box center [627, 253] width 18 height 18
click at [635, 253] on input "Select an option" at bounding box center [627, 253] width 18 height 18
click at [633, 305] on span "Select an option" at bounding box center [627, 309] width 18 height 18
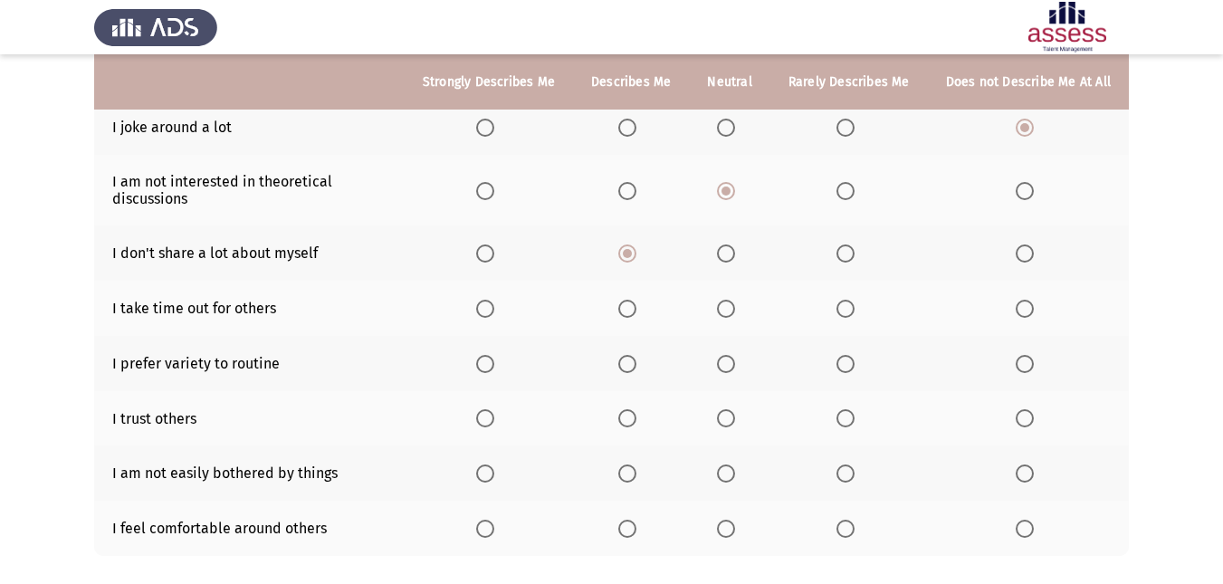
click at [633, 305] on input "Select an option" at bounding box center [627, 309] width 18 height 18
click at [636, 360] on span "Select an option" at bounding box center [627, 364] width 18 height 18
click at [636, 360] on input "Select an option" at bounding box center [627, 364] width 18 height 18
click at [853, 410] on span "Select an option" at bounding box center [845, 418] width 18 height 18
click at [853, 410] on input "Select an option" at bounding box center [845, 418] width 18 height 18
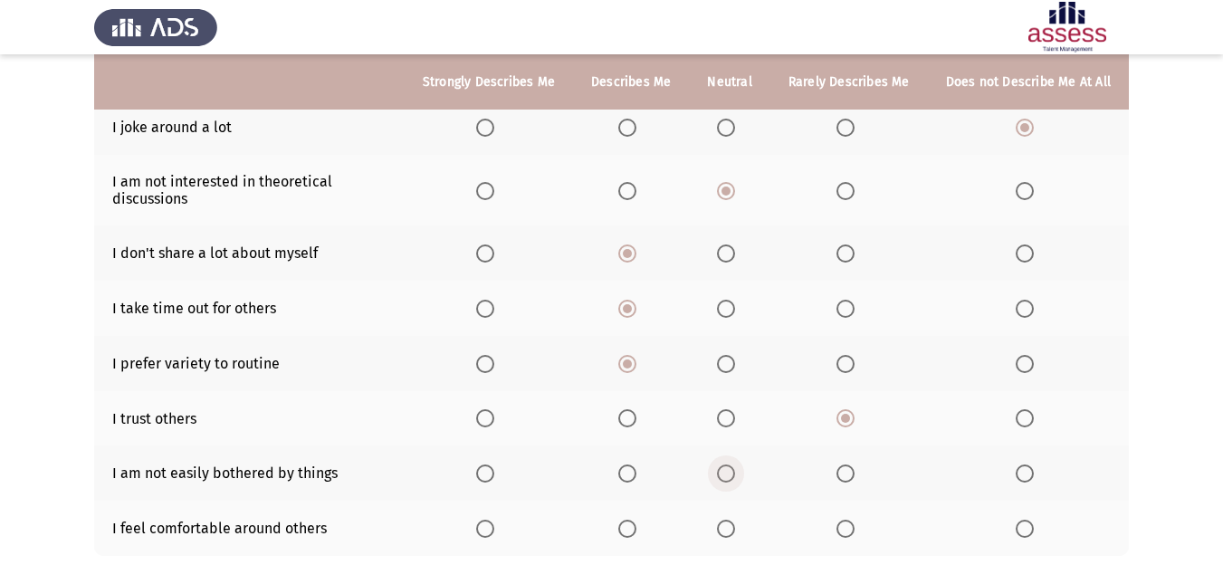
click at [733, 467] on span "Select an option" at bounding box center [726, 473] width 18 height 18
click at [733, 467] on input "Select an option" at bounding box center [726, 473] width 18 height 18
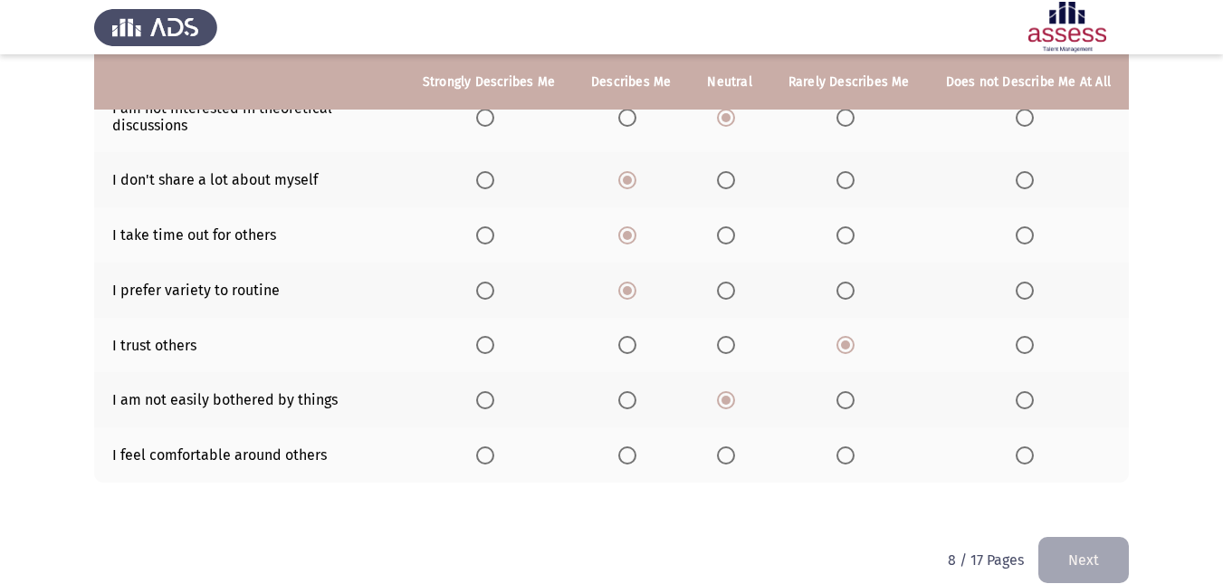
scroll to position [396, 0]
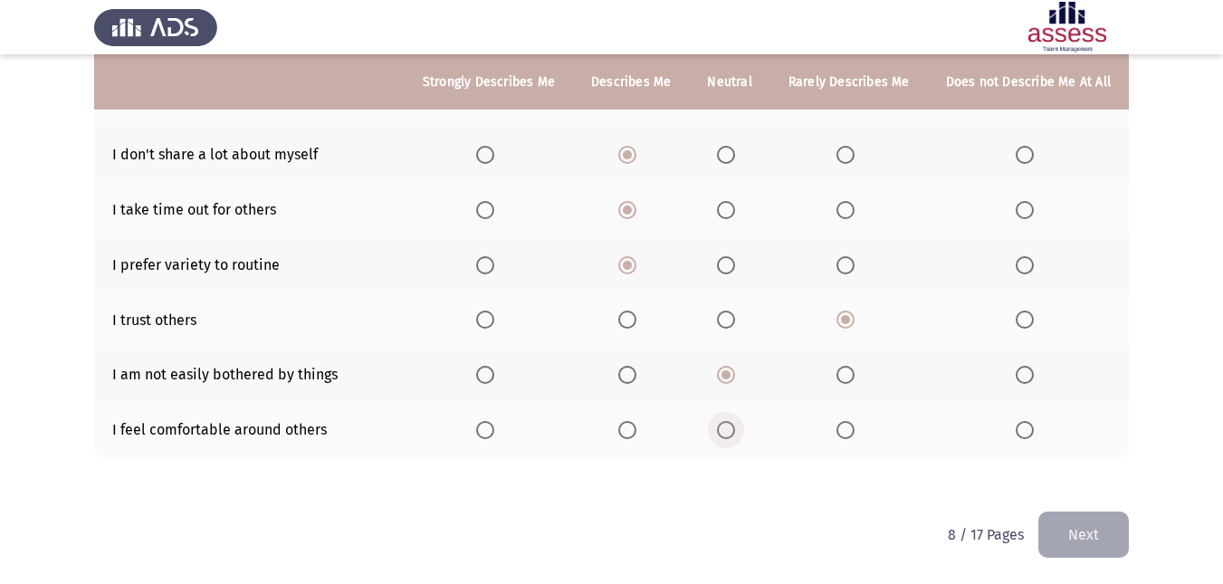
click at [735, 429] on span "Select an option" at bounding box center [726, 430] width 18 height 18
click at [735, 429] on input "Select an option" at bounding box center [726, 430] width 18 height 18
click at [1090, 526] on button "Next" at bounding box center [1083, 534] width 90 height 46
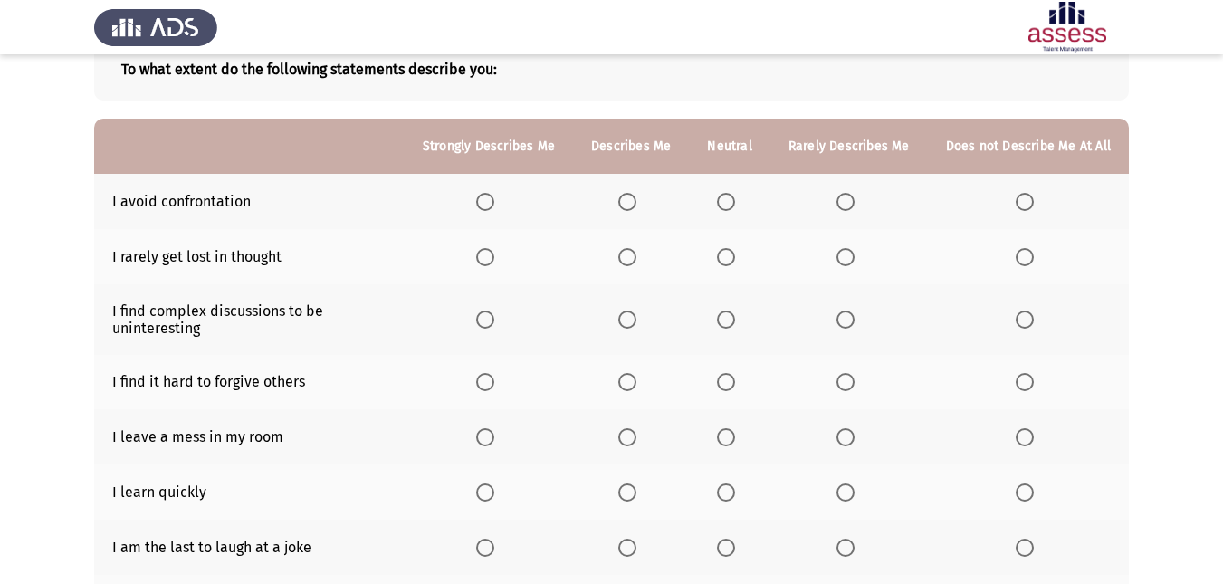
scroll to position [140, 0]
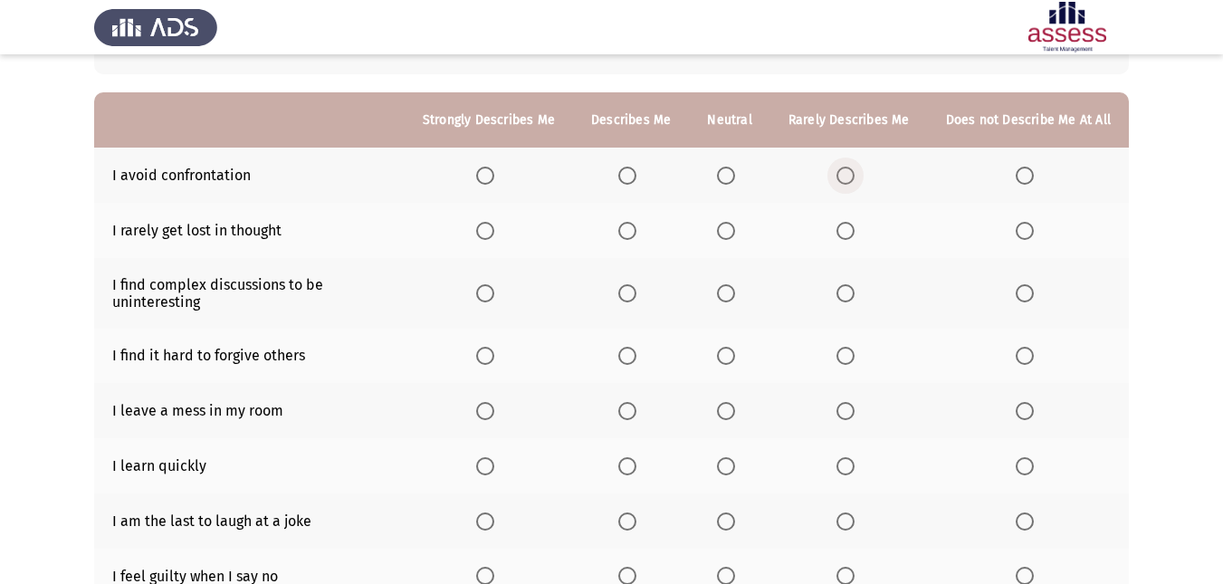
click at [852, 174] on span "Select an option" at bounding box center [845, 176] width 18 height 18
click at [852, 174] on input "Select an option" at bounding box center [845, 176] width 18 height 18
click at [1021, 233] on span "Select an option" at bounding box center [1024, 231] width 18 height 18
click at [1021, 233] on input "Select an option" at bounding box center [1024, 231] width 18 height 18
click at [847, 284] on span "Select an option" at bounding box center [845, 293] width 18 height 18
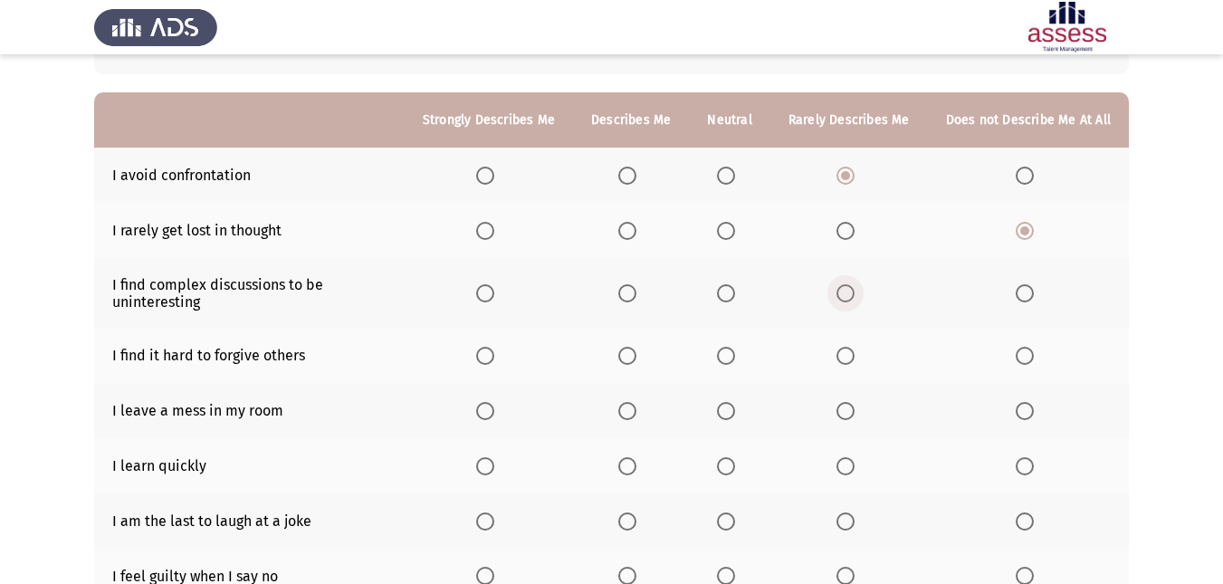
click at [847, 284] on input "Select an option" at bounding box center [845, 293] width 18 height 18
click at [494, 356] on span "Select an option" at bounding box center [485, 356] width 18 height 18
click at [494, 356] on input "Select an option" at bounding box center [485, 356] width 18 height 18
click at [847, 417] on span "Select an option" at bounding box center [845, 411] width 18 height 18
click at [847, 417] on input "Select an option" at bounding box center [845, 411] width 18 height 18
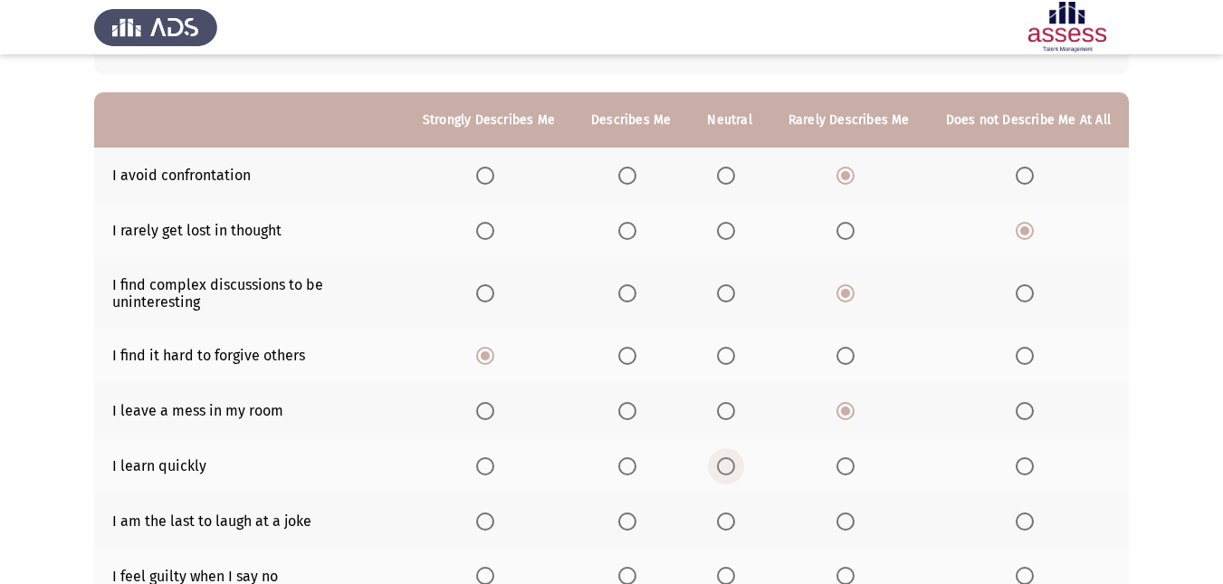
click at [728, 462] on span "Select an option" at bounding box center [726, 466] width 18 height 18
click at [728, 462] on input "Select an option" at bounding box center [726, 466] width 18 height 18
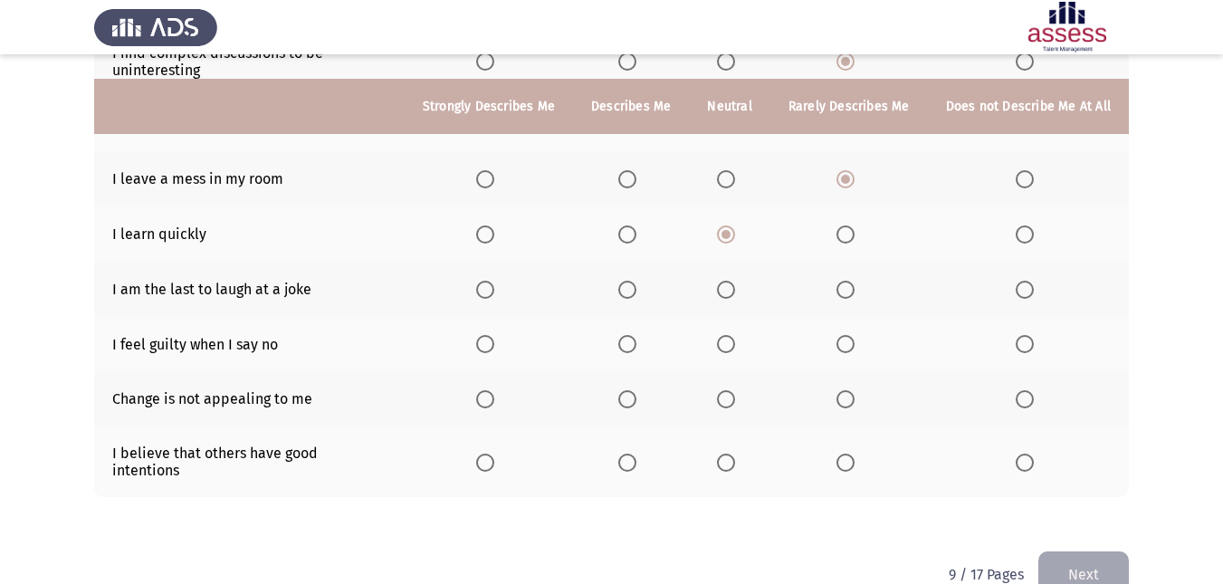
scroll to position [396, 0]
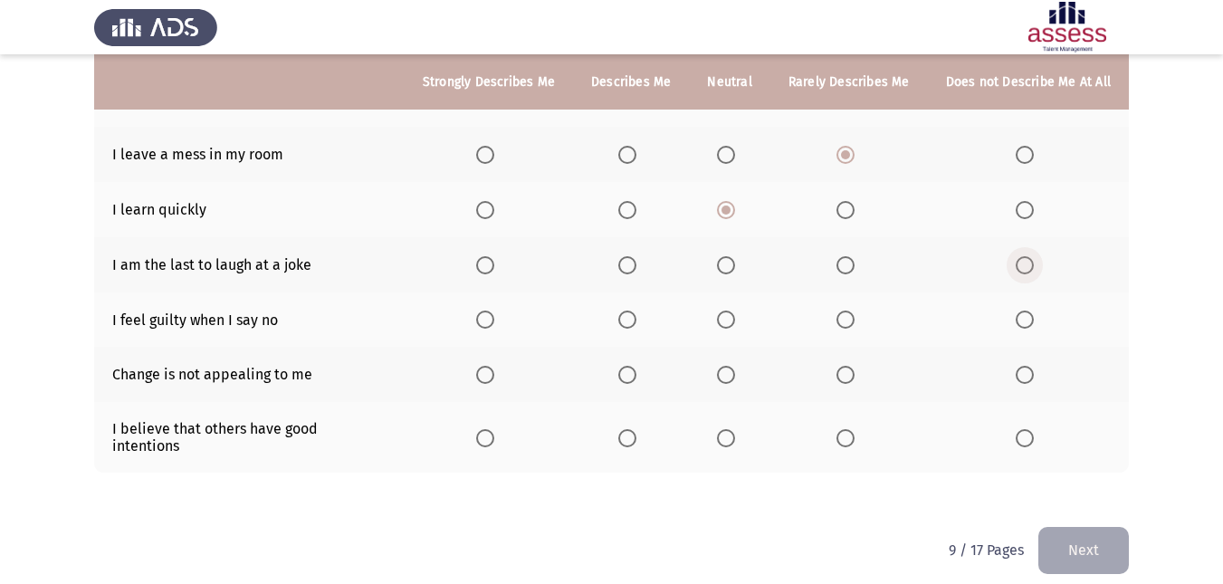
click at [1028, 262] on span "Select an option" at bounding box center [1024, 265] width 18 height 18
click at [1028, 262] on input "Select an option" at bounding box center [1024, 265] width 18 height 18
click at [1030, 312] on span "Select an option" at bounding box center [1024, 319] width 18 height 18
click at [1030, 312] on input "Select an option" at bounding box center [1024, 319] width 18 height 18
click at [1026, 372] on span "Select an option" at bounding box center [1024, 375] width 18 height 18
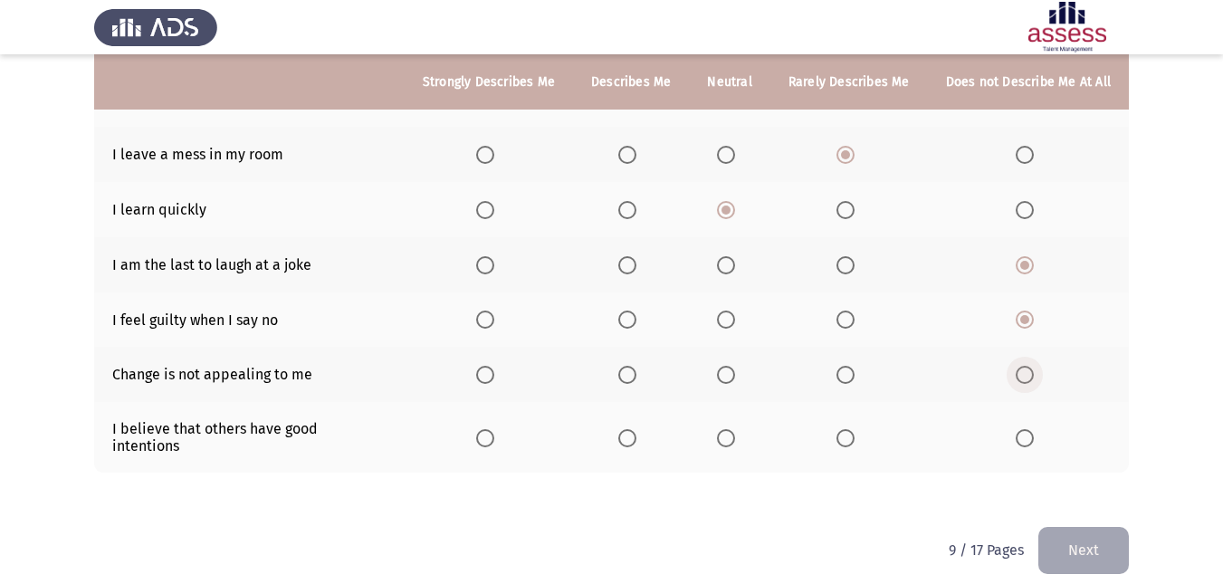
click at [1026, 372] on input "Select an option" at bounding box center [1024, 375] width 18 height 18
click at [726, 429] on span "Select an option" at bounding box center [726, 438] width 18 height 18
click at [726, 429] on input "Select an option" at bounding box center [726, 438] width 18 height 18
click at [1099, 528] on button "Next" at bounding box center [1083, 550] width 90 height 46
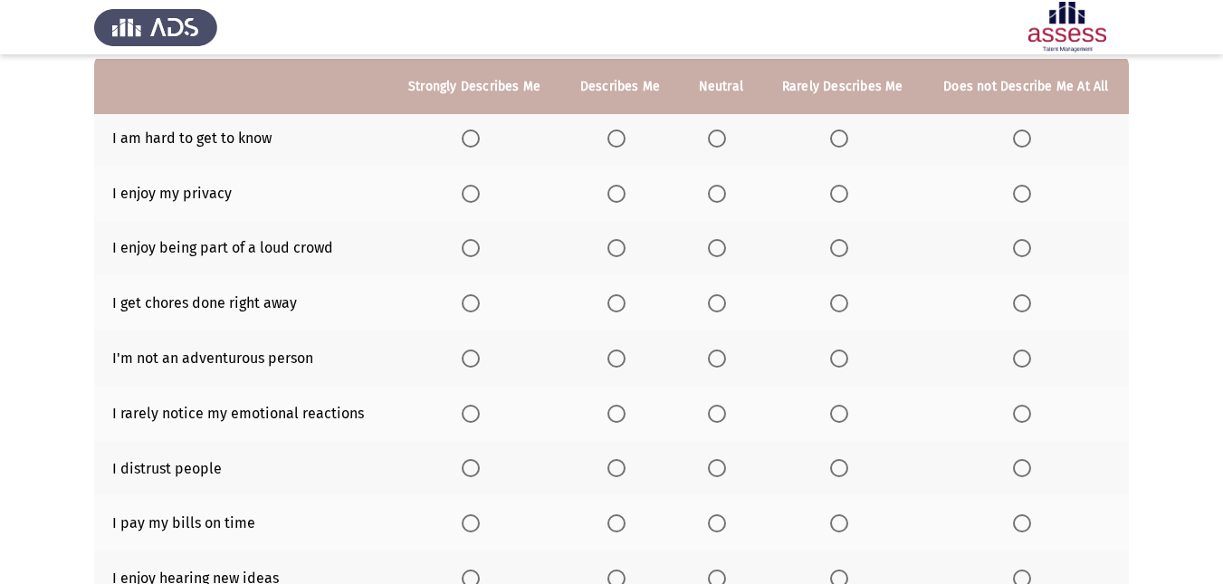
scroll to position [182, 0]
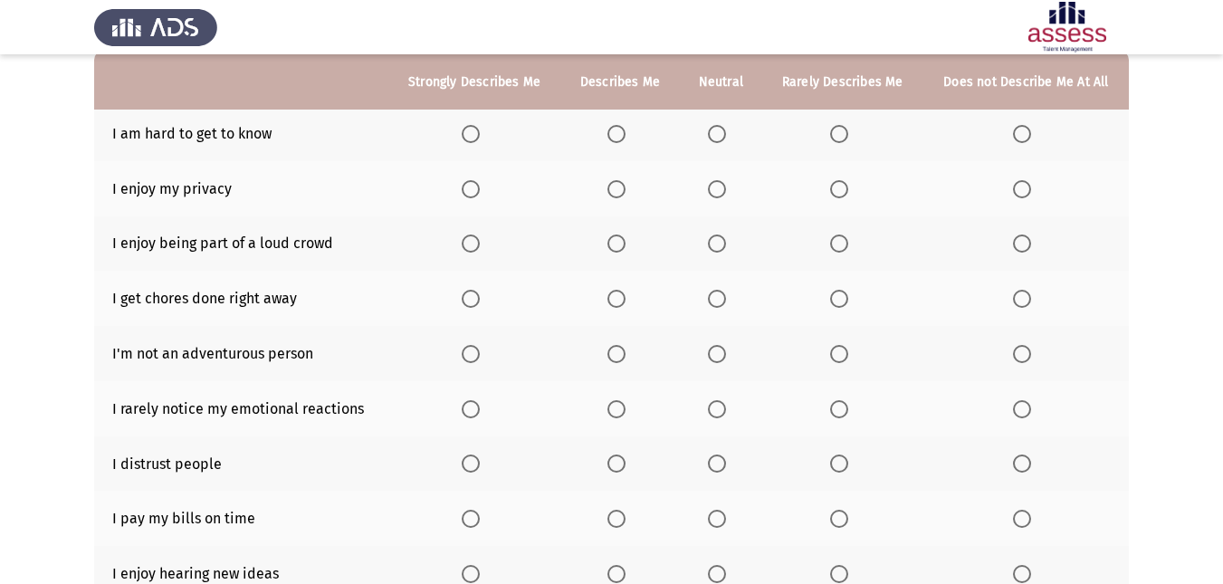
click at [837, 129] on th at bounding box center [842, 133] width 161 height 55
click at [833, 130] on span "Select an option" at bounding box center [839, 134] width 18 height 18
click at [833, 130] on input "Select an option" at bounding box center [839, 134] width 18 height 18
click at [617, 183] on span "Select an option" at bounding box center [616, 189] width 18 height 18
click at [617, 183] on input "Select an option" at bounding box center [616, 189] width 18 height 18
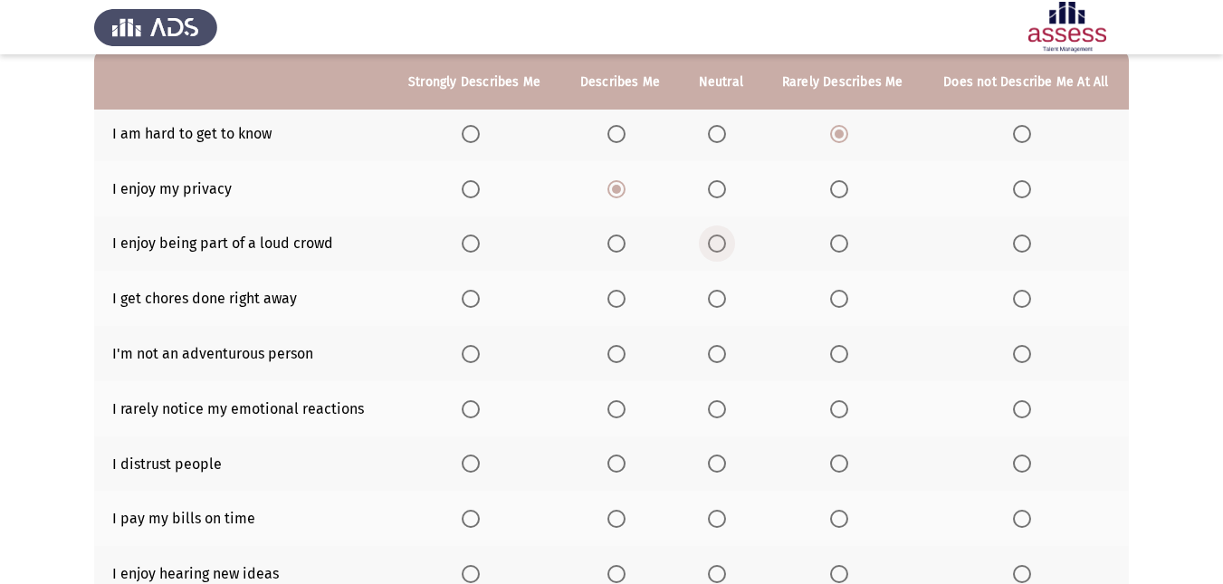
click at [713, 243] on span "Select an option" at bounding box center [717, 243] width 18 height 18
click at [713, 243] on input "Select an option" at bounding box center [717, 243] width 18 height 18
click at [715, 299] on span "Select an option" at bounding box center [717, 299] width 18 height 18
click at [715, 299] on input "Select an option" at bounding box center [717, 299] width 18 height 18
click at [834, 354] on span "Select an option" at bounding box center [839, 354] width 18 height 18
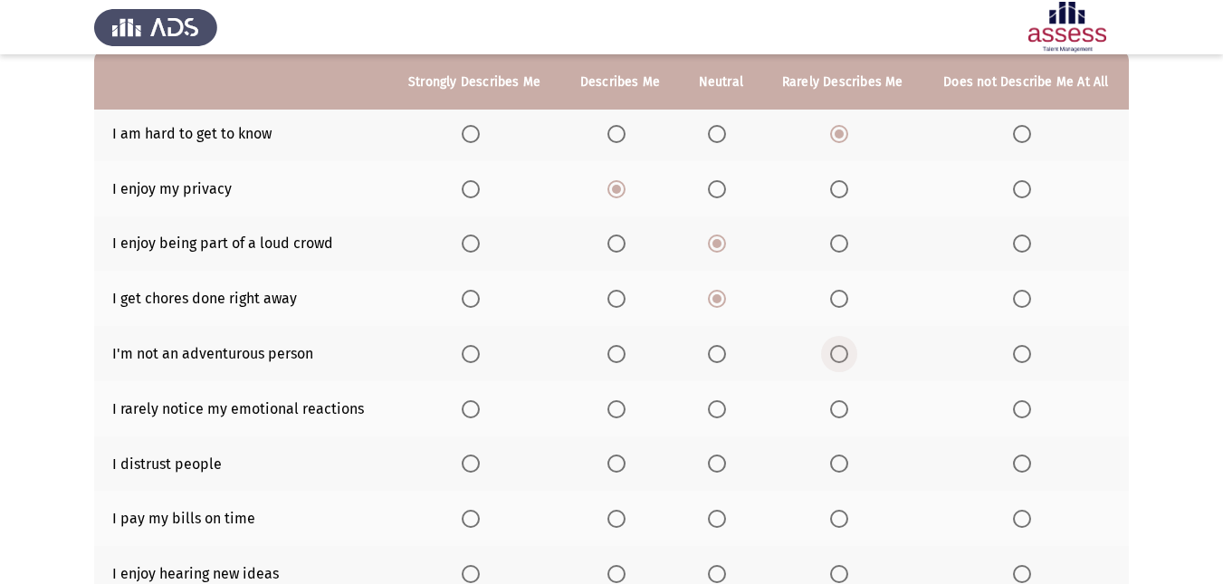
click at [834, 354] on input "Select an option" at bounding box center [839, 354] width 18 height 18
click at [619, 414] on span "Select an option" at bounding box center [616, 409] width 18 height 18
click at [619, 414] on input "Select an option" at bounding box center [616, 409] width 18 height 18
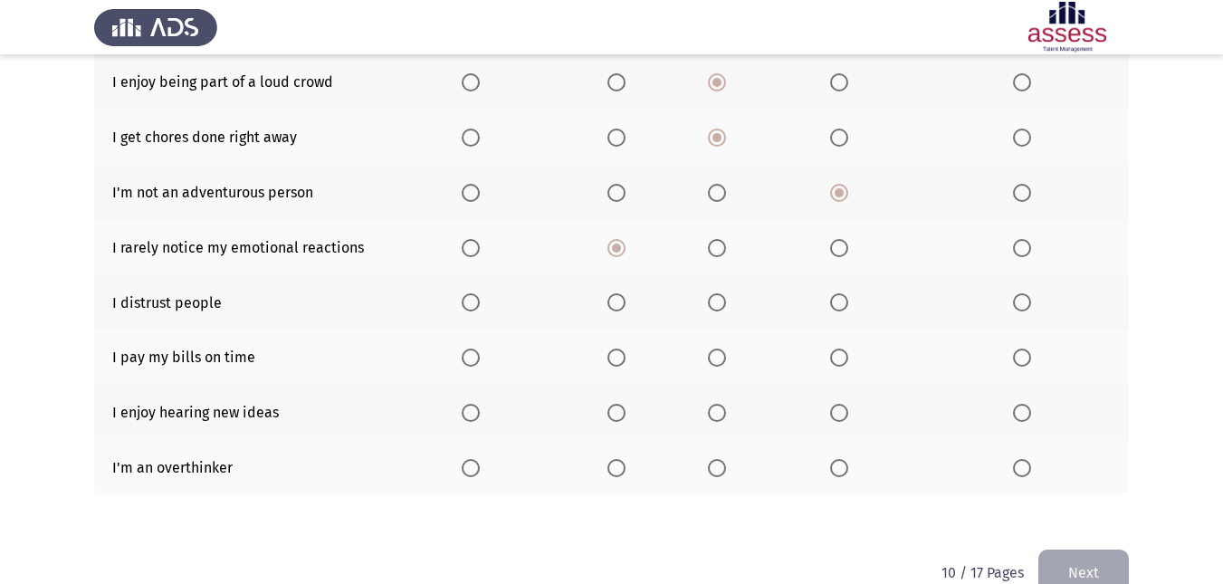
scroll to position [354, 0]
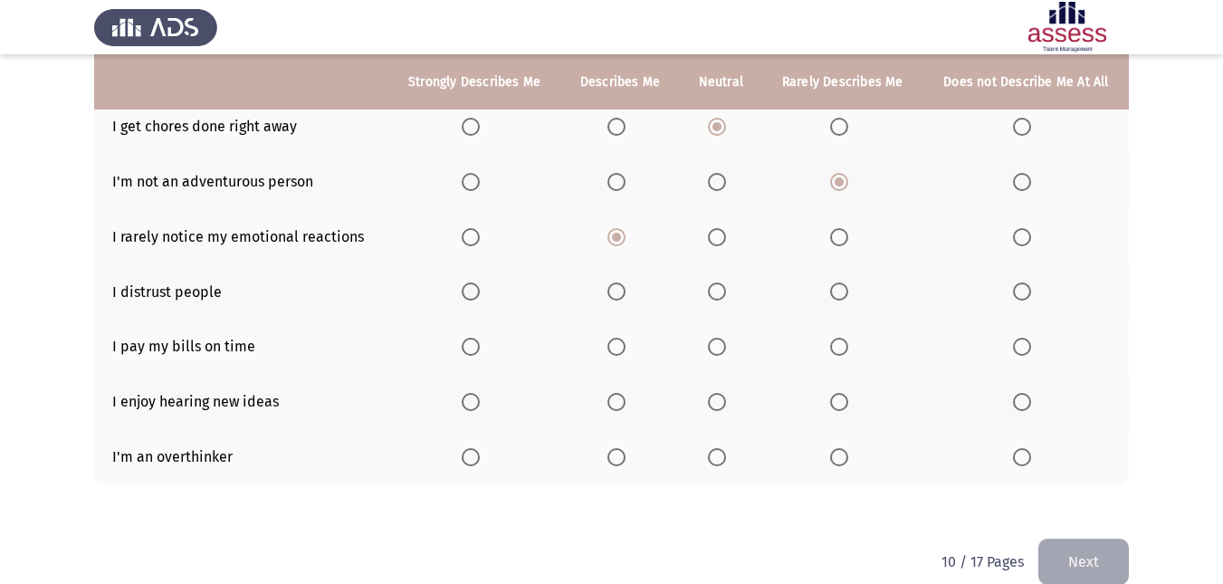
click at [712, 290] on span "Select an option" at bounding box center [717, 291] width 18 height 18
click at [712, 290] on input "Select an option" at bounding box center [717, 291] width 18 height 18
click at [719, 339] on span "Select an option" at bounding box center [717, 347] width 18 height 18
click at [719, 339] on input "Select an option" at bounding box center [717, 347] width 18 height 18
click at [476, 397] on span "Select an option" at bounding box center [471, 402] width 18 height 18
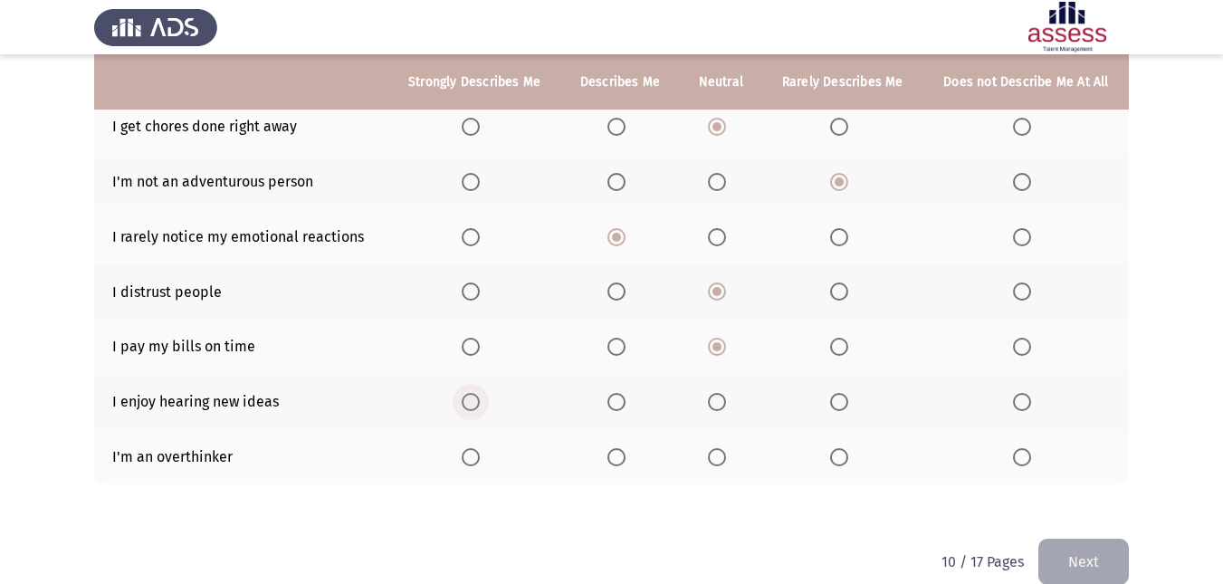
click at [476, 397] on input "Select an option" at bounding box center [471, 402] width 18 height 18
click at [476, 452] on span "Select an option" at bounding box center [471, 457] width 18 height 18
click at [476, 452] on input "Select an option" at bounding box center [471, 457] width 18 height 18
click at [1109, 565] on button "Next" at bounding box center [1083, 561] width 90 height 46
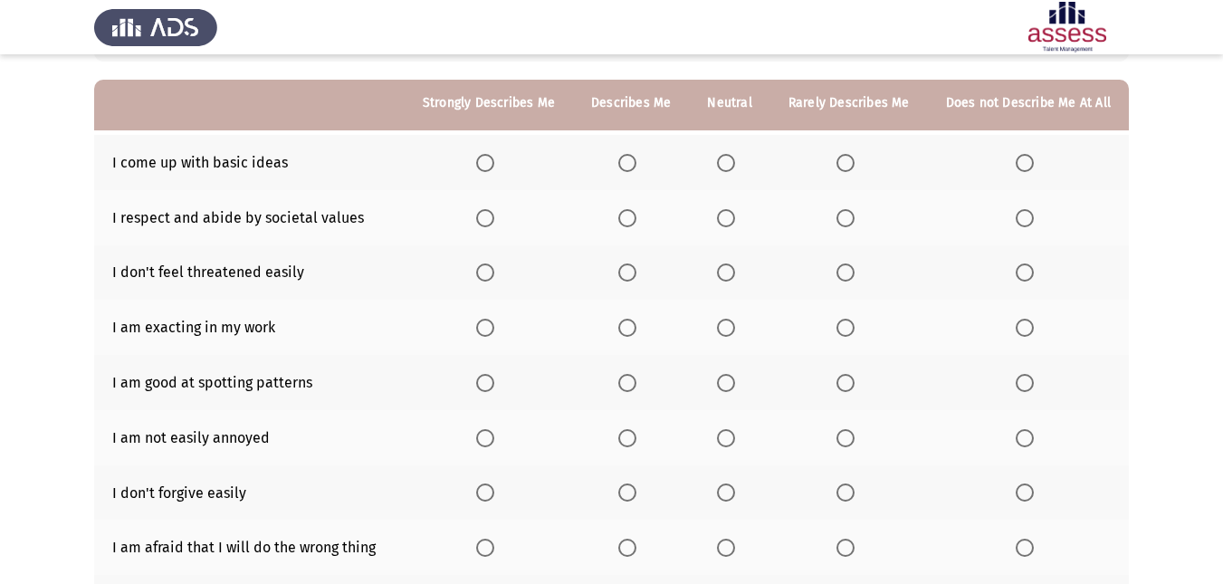
scroll to position [177, 0]
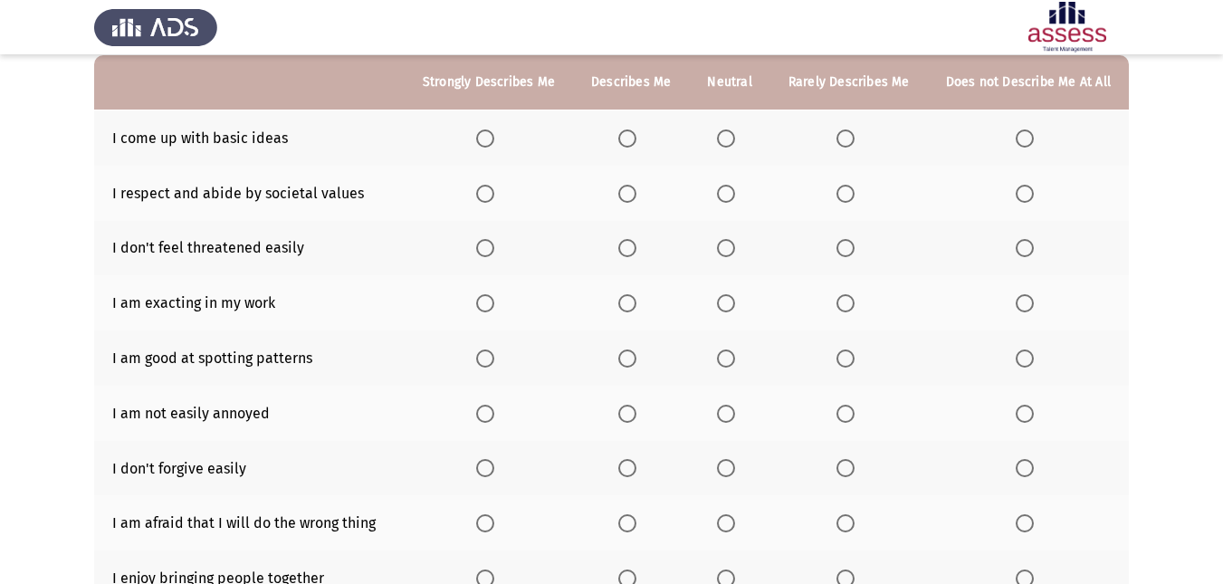
click at [636, 136] on span "Select an option" at bounding box center [627, 138] width 18 height 18
click at [636, 136] on input "Select an option" at bounding box center [627, 138] width 18 height 18
click at [731, 196] on span "Select an option" at bounding box center [726, 194] width 18 height 18
click at [731, 196] on input "Select an option" at bounding box center [726, 194] width 18 height 18
click at [847, 248] on span "Select an option" at bounding box center [845, 248] width 18 height 18
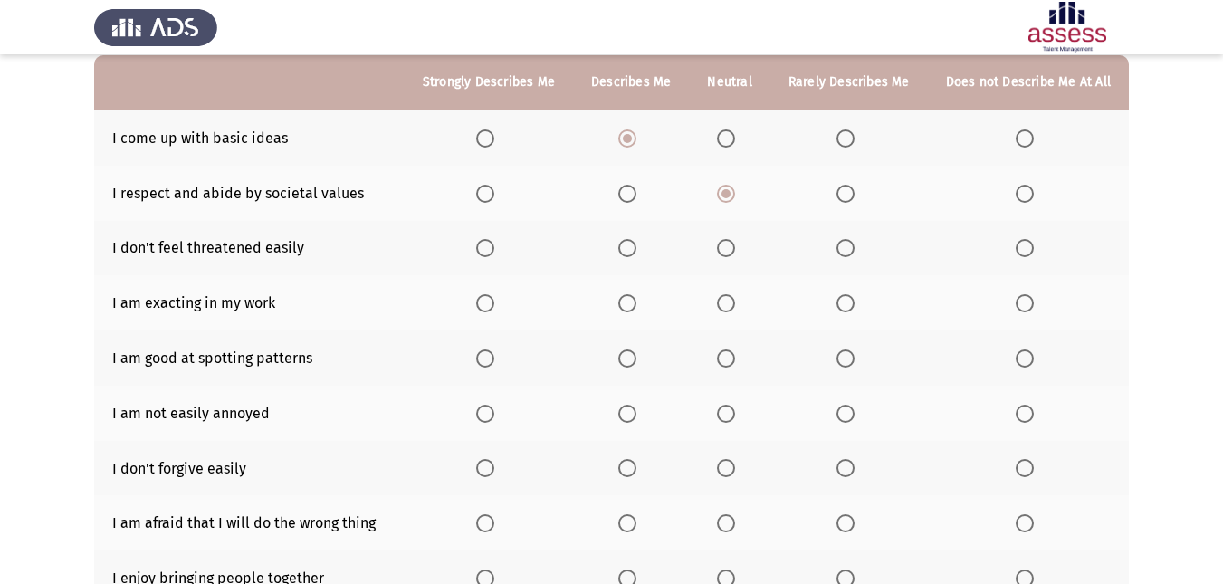
click at [847, 248] on input "Select an option" at bounding box center [845, 248] width 18 height 18
click at [636, 307] on span "Select an option" at bounding box center [627, 303] width 18 height 18
click at [636, 307] on input "Select an option" at bounding box center [627, 303] width 18 height 18
click at [643, 366] on label "Select an option" at bounding box center [630, 358] width 25 height 18
click at [636, 366] on input "Select an option" at bounding box center [627, 358] width 18 height 18
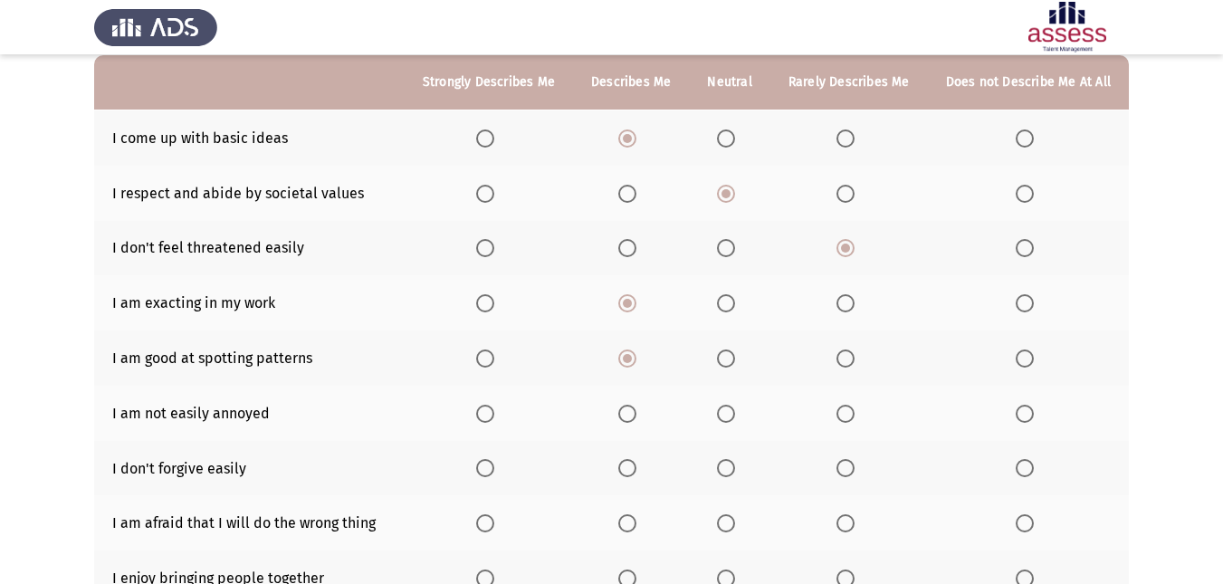
click at [633, 418] on span "Select an option" at bounding box center [627, 414] width 18 height 18
click at [633, 418] on input "Select an option" at bounding box center [627, 414] width 18 height 18
click at [633, 473] on span "Select an option" at bounding box center [627, 468] width 18 height 18
click at [633, 473] on input "Select an option" at bounding box center [627, 468] width 18 height 18
click at [634, 524] on span "Select an option" at bounding box center [627, 523] width 18 height 18
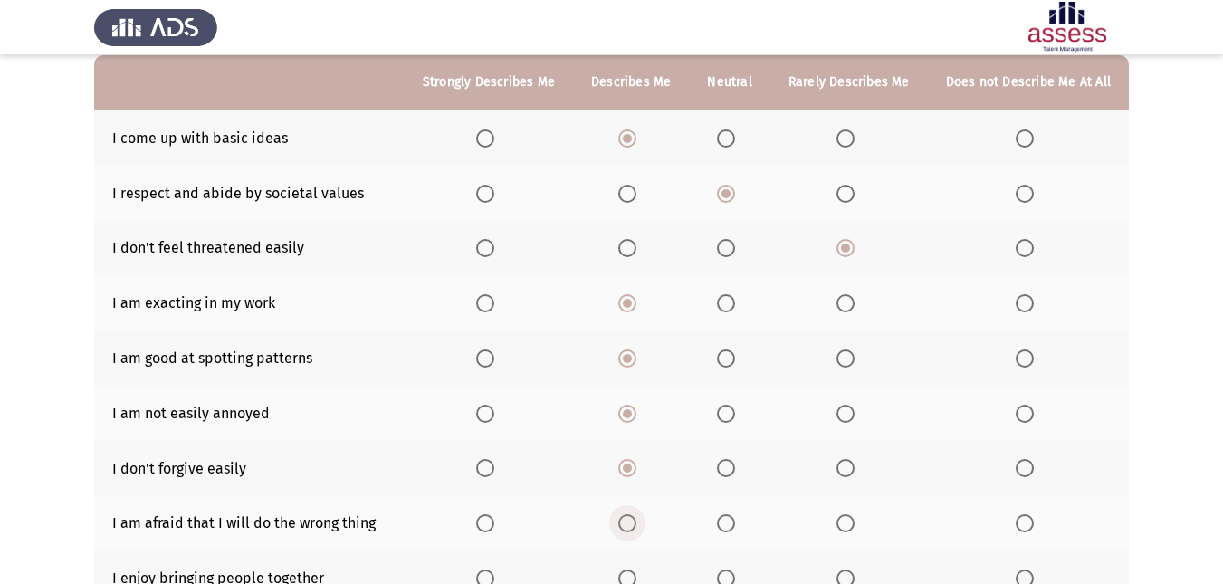
click at [634, 524] on input "Select an option" at bounding box center [627, 523] width 18 height 18
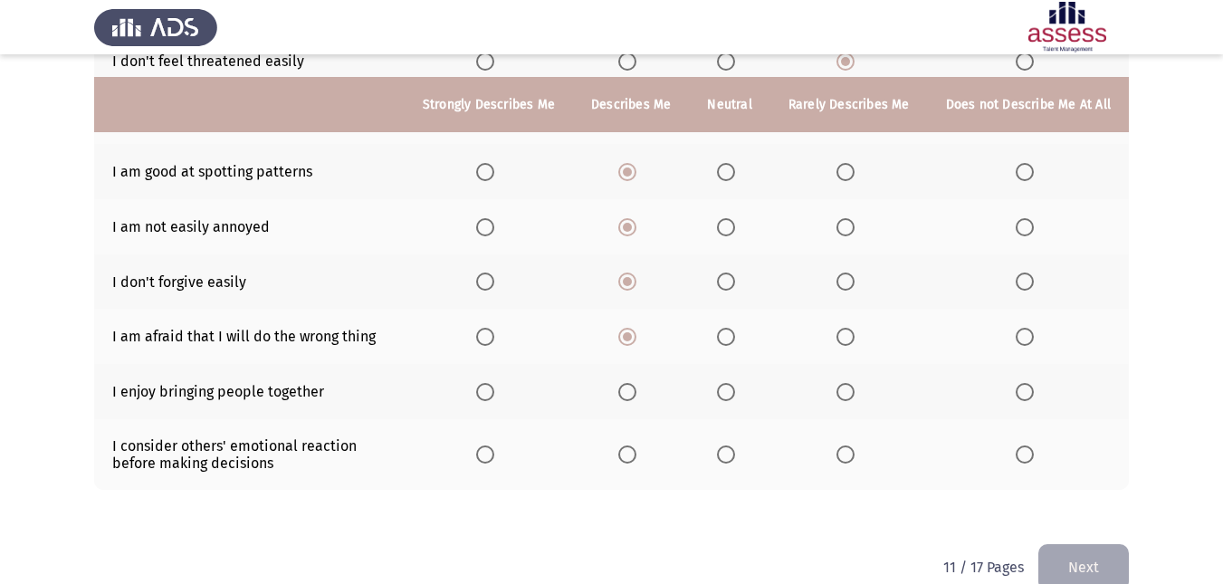
scroll to position [396, 0]
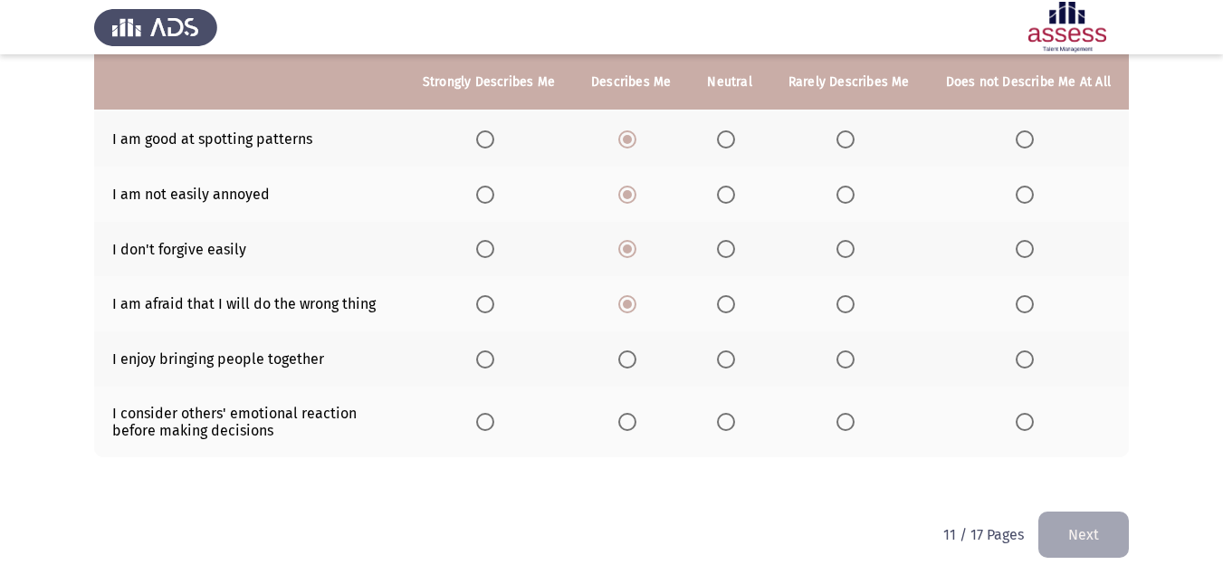
click at [630, 356] on span "Select an option" at bounding box center [627, 359] width 18 height 18
click at [630, 356] on input "Select an option" at bounding box center [627, 359] width 18 height 18
click at [630, 424] on span "Select an option" at bounding box center [627, 422] width 18 height 18
click at [630, 424] on input "Select an option" at bounding box center [627, 422] width 18 height 18
click at [1057, 540] on button "Next" at bounding box center [1083, 534] width 90 height 46
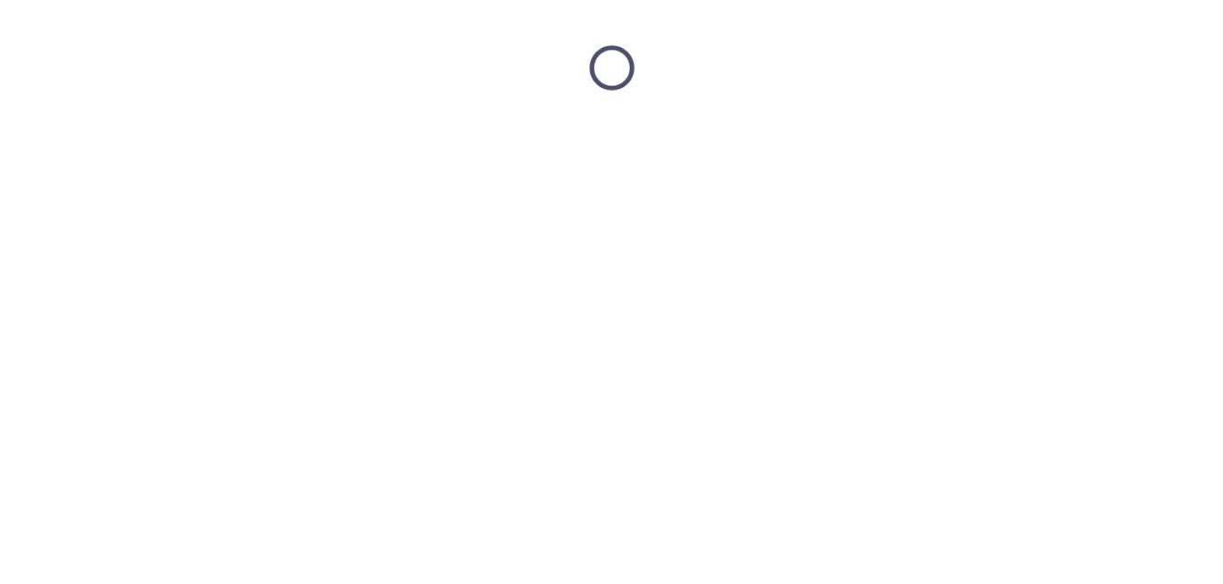
scroll to position [0, 0]
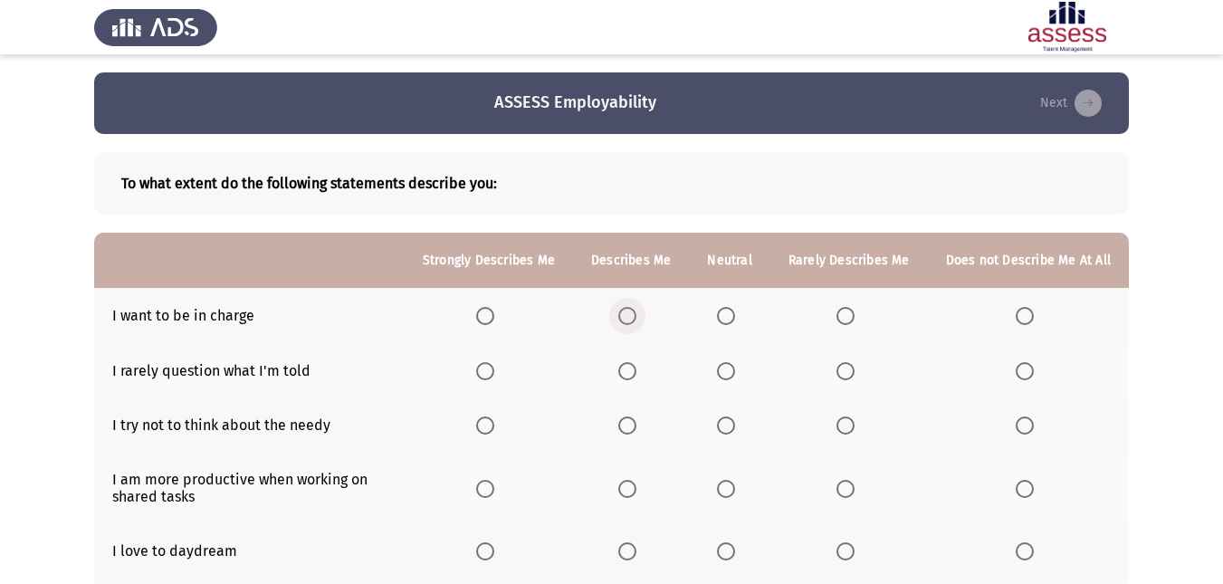
click at [636, 319] on span "Select an option" at bounding box center [627, 316] width 18 height 18
click at [636, 319] on input "Select an option" at bounding box center [627, 316] width 18 height 18
click at [729, 371] on span "Select an option" at bounding box center [726, 371] width 18 height 18
click at [729, 371] on input "Select an option" at bounding box center [726, 371] width 18 height 18
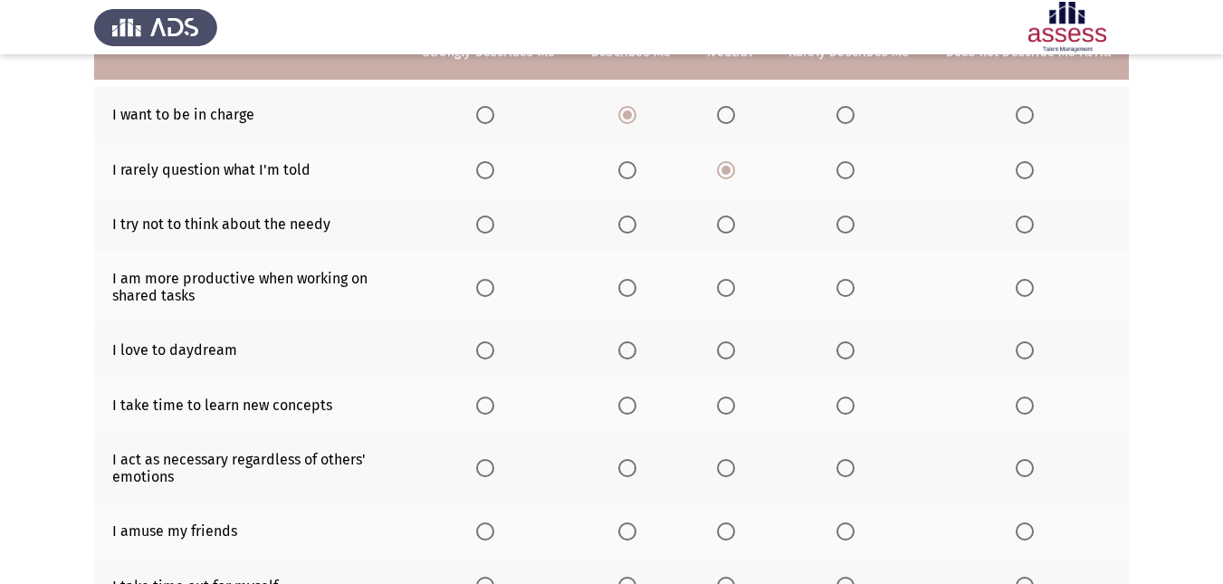
scroll to position [170, 0]
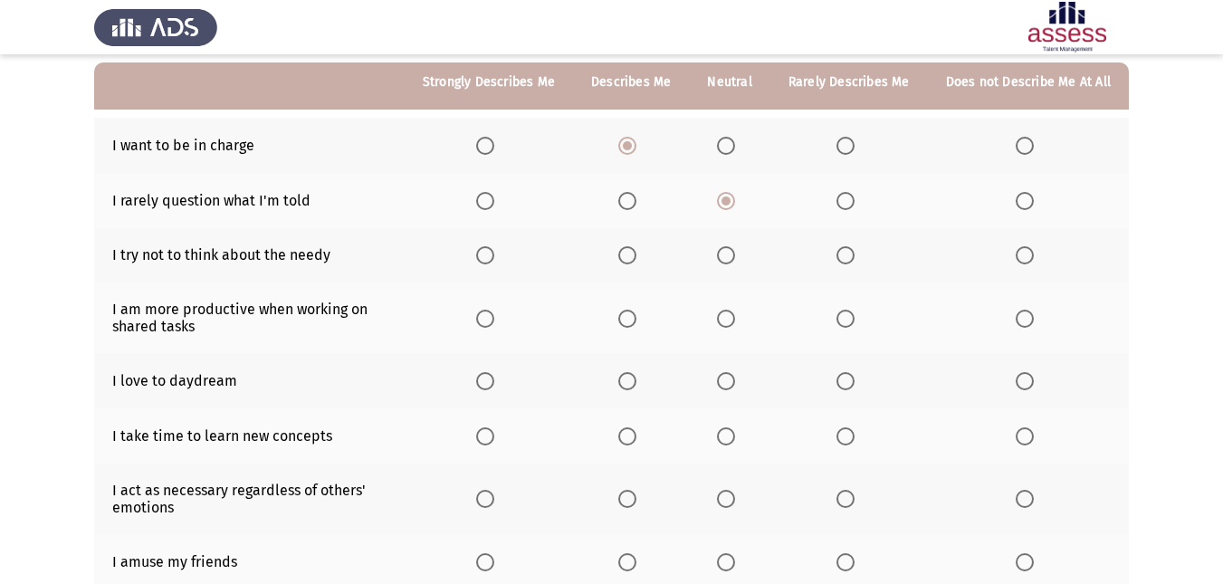
click at [853, 252] on span "Select an option" at bounding box center [845, 255] width 18 height 18
click at [853, 252] on input "Select an option" at bounding box center [845, 255] width 18 height 18
click at [633, 321] on span "Select an option" at bounding box center [627, 318] width 18 height 18
click at [633, 321] on input "Select an option" at bounding box center [627, 318] width 18 height 18
click at [634, 382] on span "Select an option" at bounding box center [627, 381] width 18 height 18
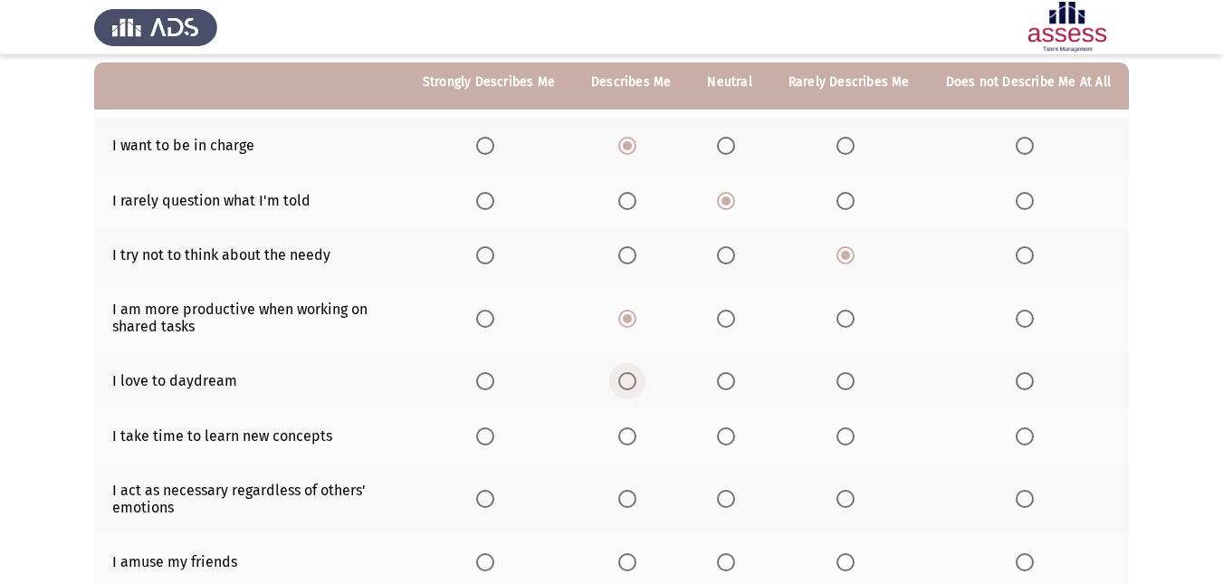
click at [634, 382] on input "Select an option" at bounding box center [627, 381] width 18 height 18
click at [728, 427] on span "Select an option" at bounding box center [726, 436] width 18 height 18
click at [728, 427] on input "Select an option" at bounding box center [726, 436] width 18 height 18
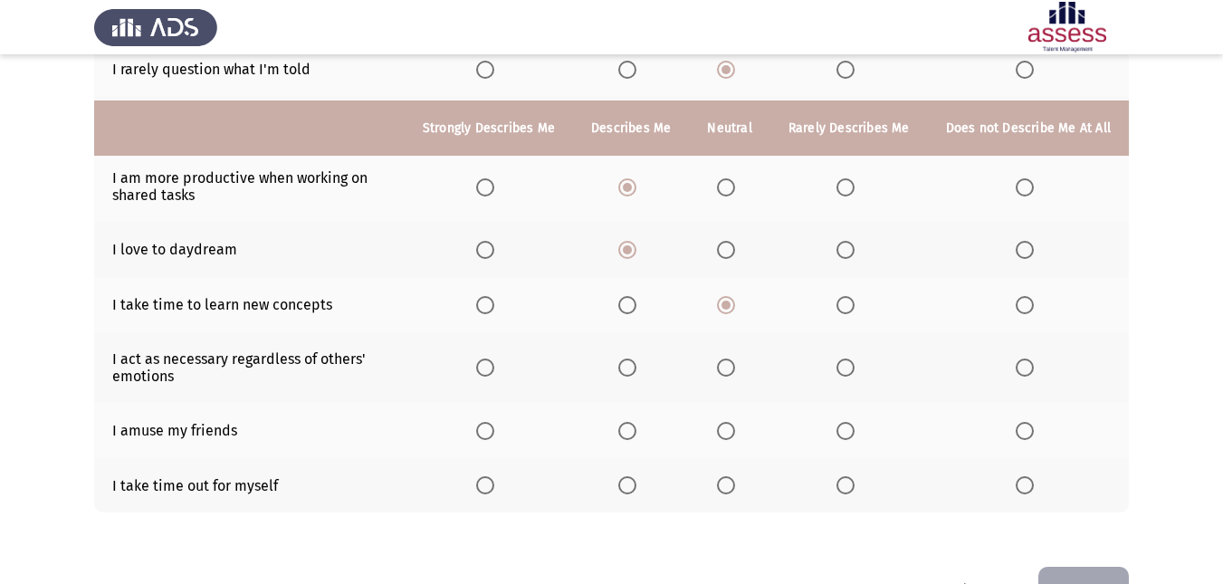
scroll to position [347, 0]
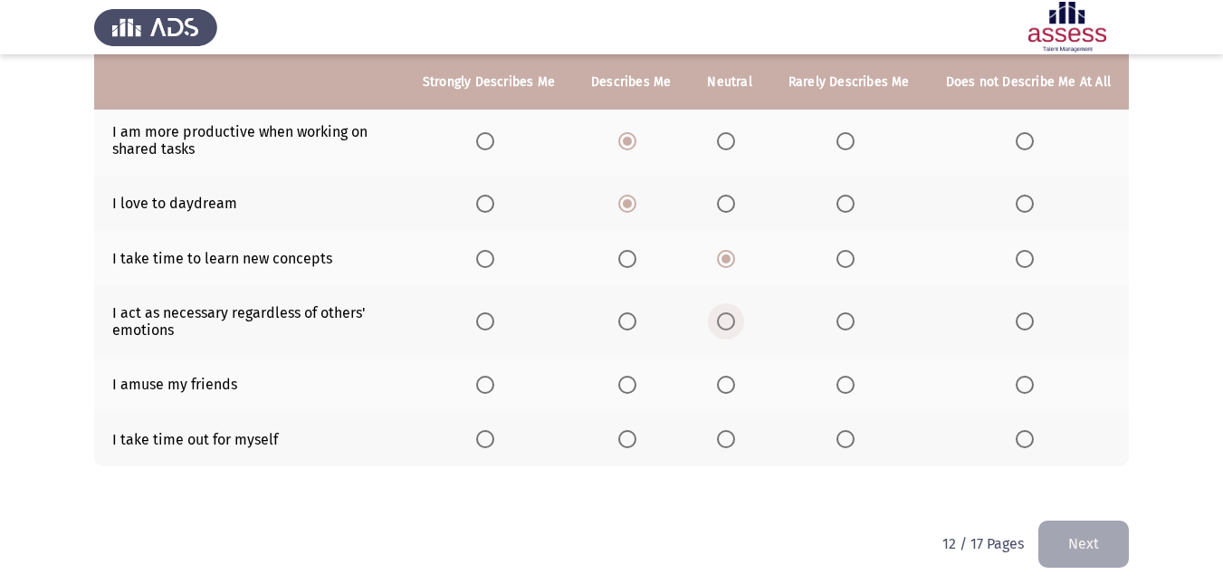
click at [723, 321] on span "Select an option" at bounding box center [726, 321] width 18 height 18
click at [723, 321] on input "Select an option" at bounding box center [726, 321] width 18 height 18
click at [726, 392] on span "Select an option" at bounding box center [726, 385] width 18 height 18
click at [726, 392] on input "Select an option" at bounding box center [726, 385] width 18 height 18
click at [624, 432] on span "Select an option" at bounding box center [627, 439] width 18 height 18
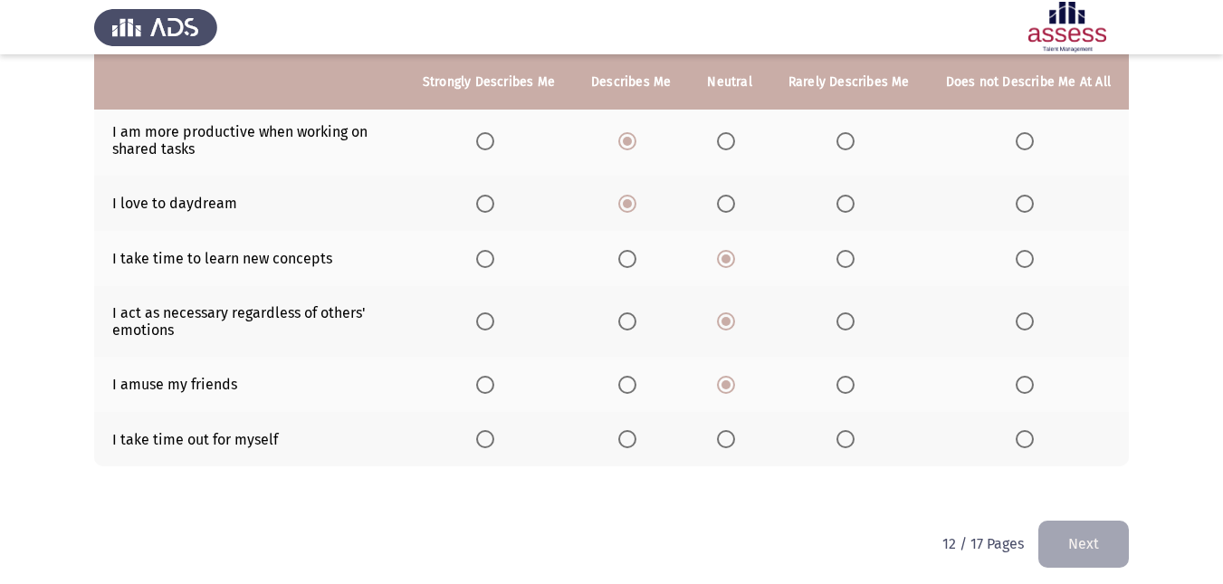
click at [624, 432] on input "Select an option" at bounding box center [627, 439] width 18 height 18
click at [1084, 556] on button "Next" at bounding box center [1083, 543] width 90 height 46
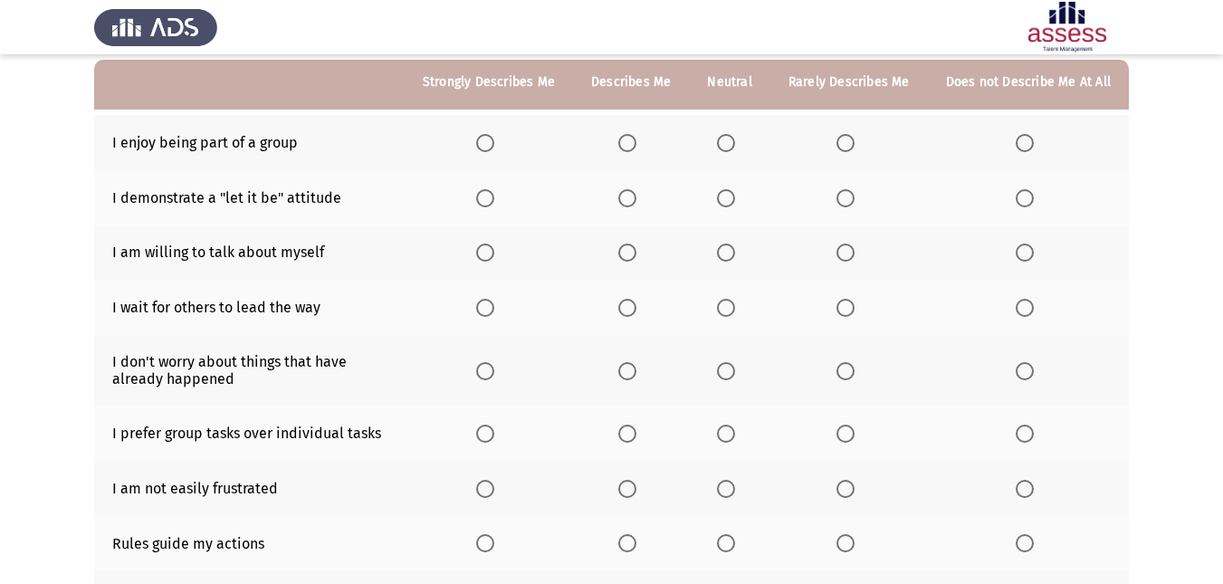
scroll to position [179, 0]
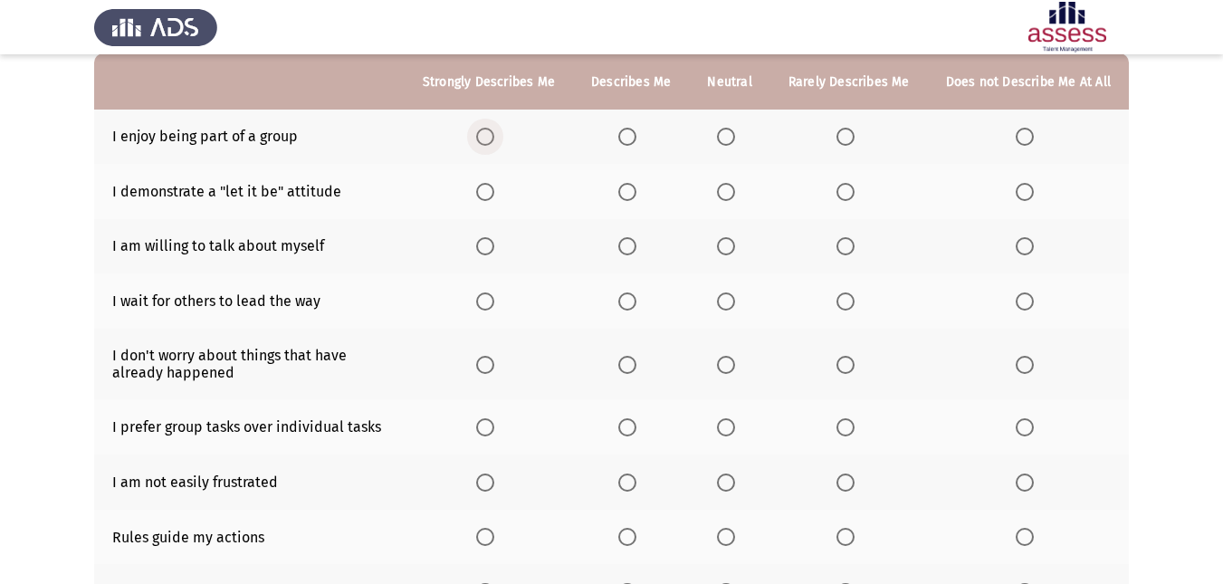
click at [490, 135] on span "Select an option" at bounding box center [485, 137] width 18 height 18
click at [490, 135] on input "Select an option" at bounding box center [485, 137] width 18 height 18
click at [631, 192] on span "Select an option" at bounding box center [627, 192] width 18 height 18
click at [631, 192] on input "Select an option" at bounding box center [627, 192] width 18 height 18
click at [734, 240] on span "Select an option" at bounding box center [726, 246] width 18 height 18
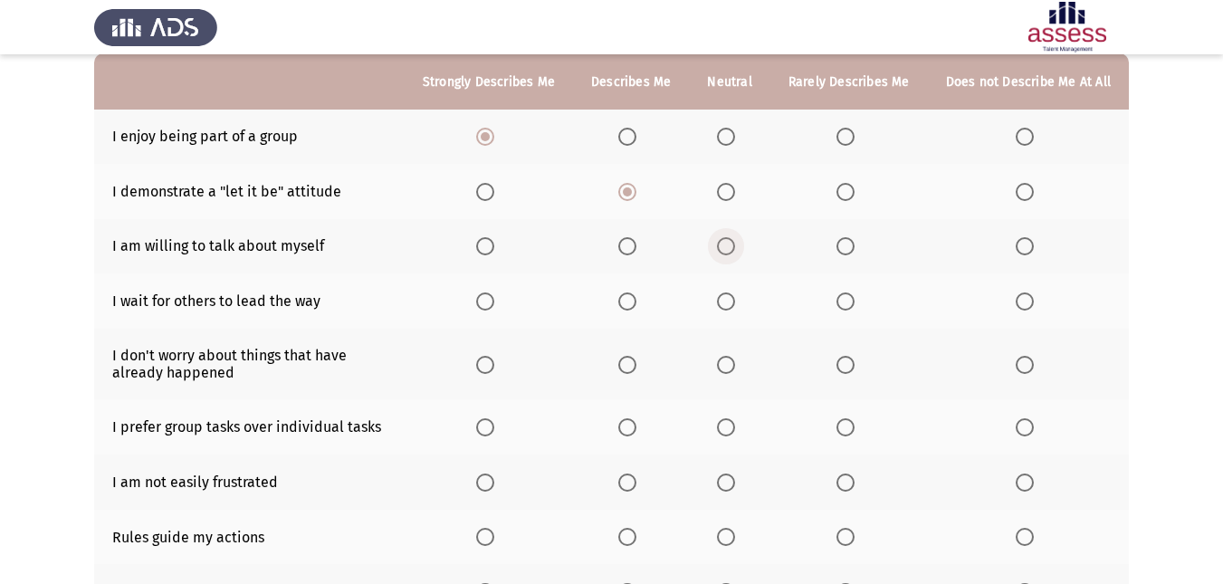
click at [734, 240] on input "Select an option" at bounding box center [726, 246] width 18 height 18
click at [728, 300] on span "Select an option" at bounding box center [726, 301] width 18 height 18
click at [728, 300] on input "Select an option" at bounding box center [726, 301] width 18 height 18
click at [853, 369] on span "Select an option" at bounding box center [845, 365] width 18 height 18
click at [853, 369] on input "Select an option" at bounding box center [845, 365] width 18 height 18
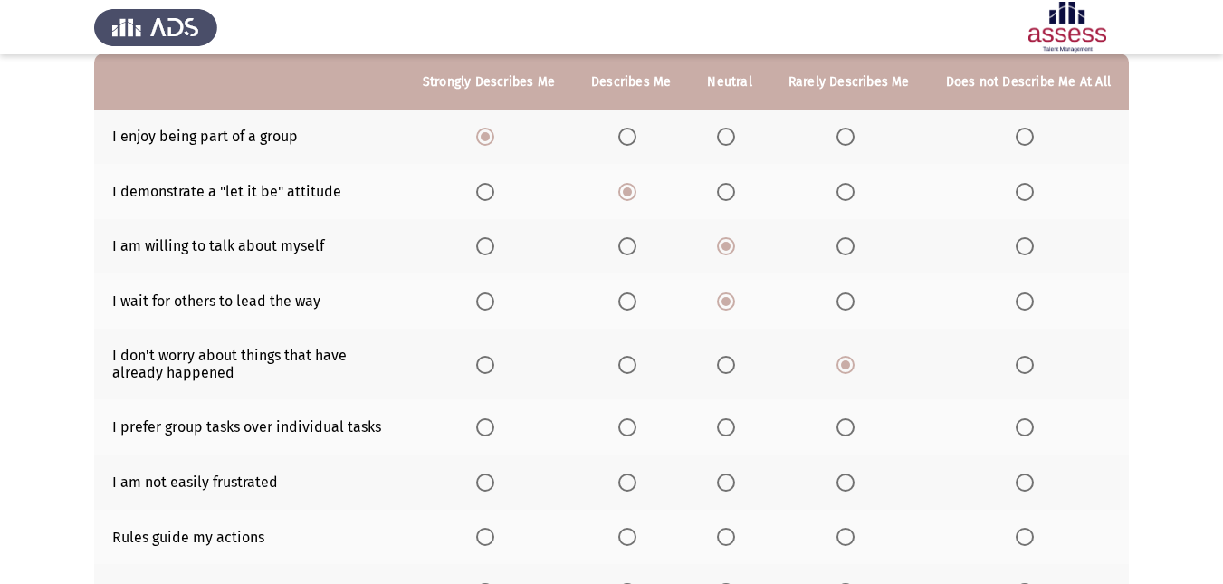
click at [651, 419] on th at bounding box center [631, 426] width 116 height 55
click at [636, 431] on span "Select an option" at bounding box center [627, 427] width 18 height 18
click at [636, 431] on input "Select an option" at bounding box center [627, 427] width 18 height 18
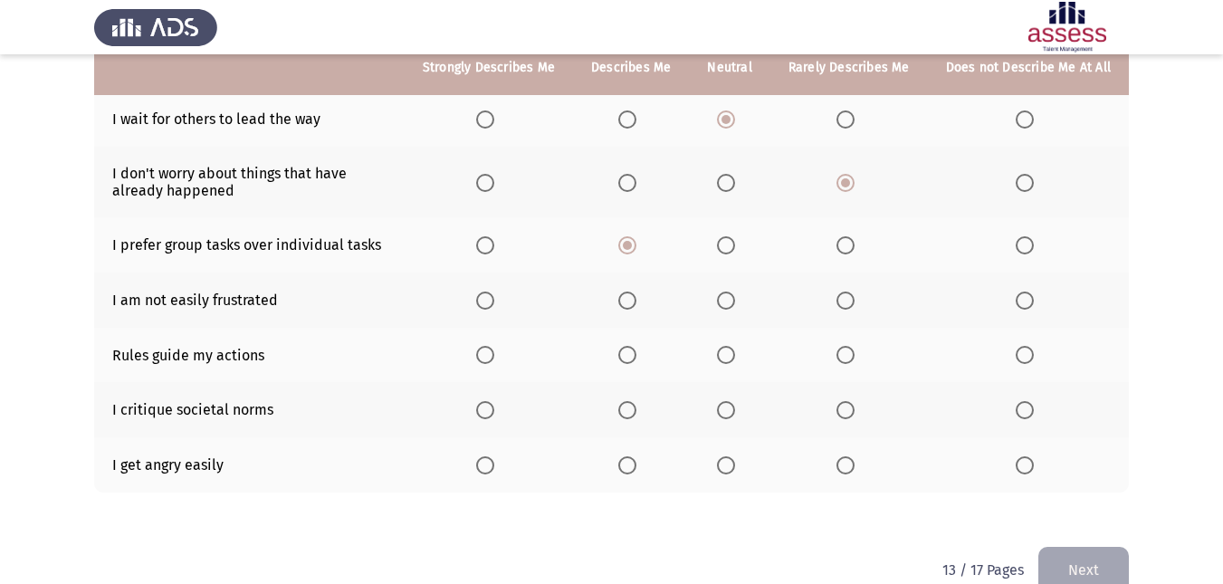
scroll to position [364, 0]
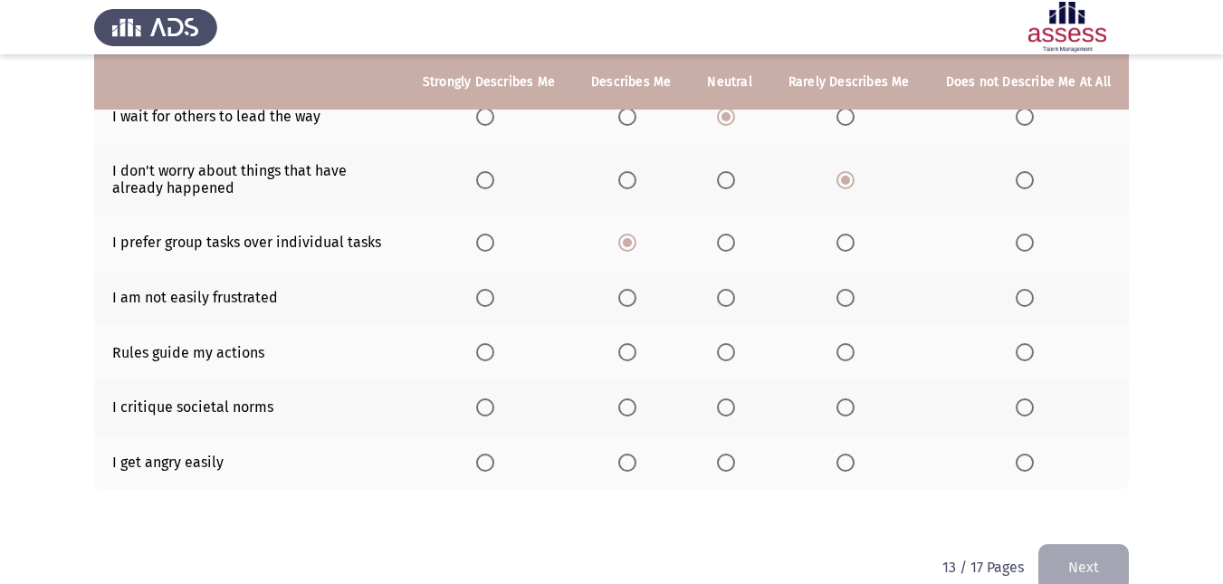
click at [742, 300] on label "Select an option" at bounding box center [729, 298] width 25 height 18
click at [735, 300] on input "Select an option" at bounding box center [726, 298] width 18 height 18
click at [633, 358] on span "Select an option" at bounding box center [627, 352] width 18 height 18
click at [633, 358] on input "Select an option" at bounding box center [627, 352] width 18 height 18
click at [845, 406] on span "Select an option" at bounding box center [845, 407] width 18 height 18
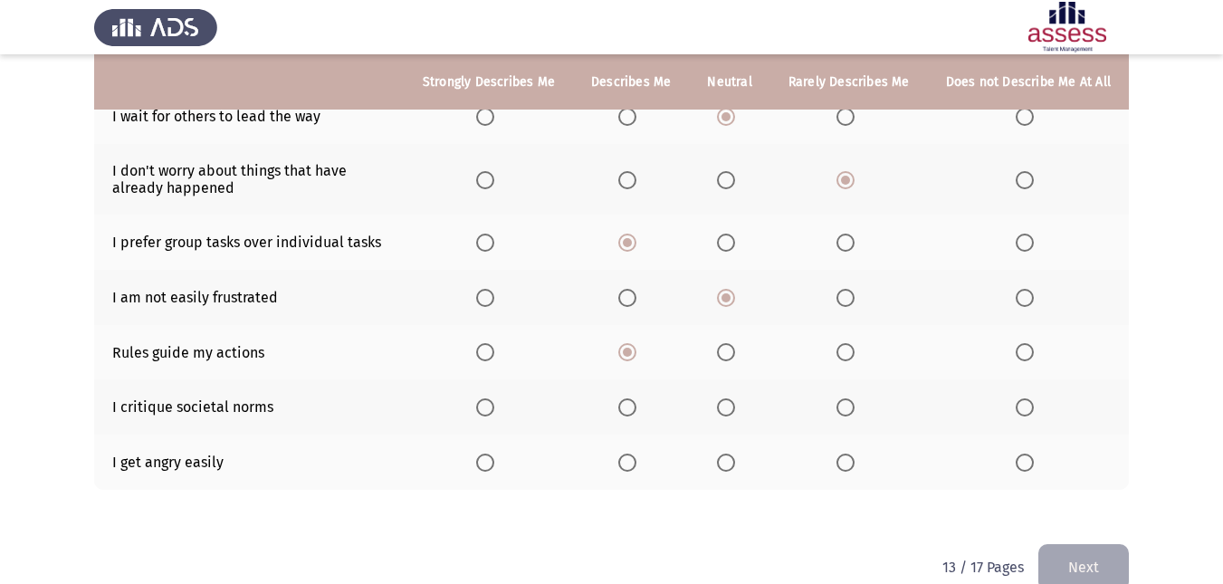
click at [845, 406] on input "Select an option" at bounding box center [845, 407] width 18 height 18
click at [1033, 463] on span "Select an option" at bounding box center [1024, 462] width 18 height 18
click at [1033, 463] on input "Select an option" at bounding box center [1024, 462] width 18 height 18
click at [1114, 562] on button "Next" at bounding box center [1083, 567] width 90 height 46
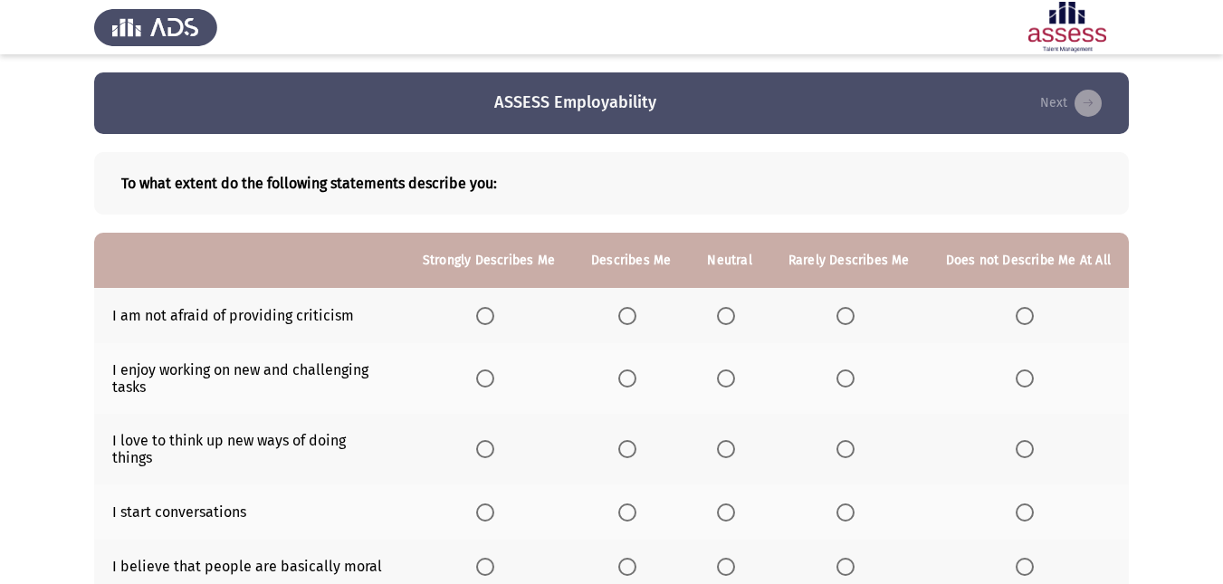
click at [735, 314] on span "Select an option" at bounding box center [726, 316] width 18 height 18
click at [735, 314] on input "Select an option" at bounding box center [726, 316] width 18 height 18
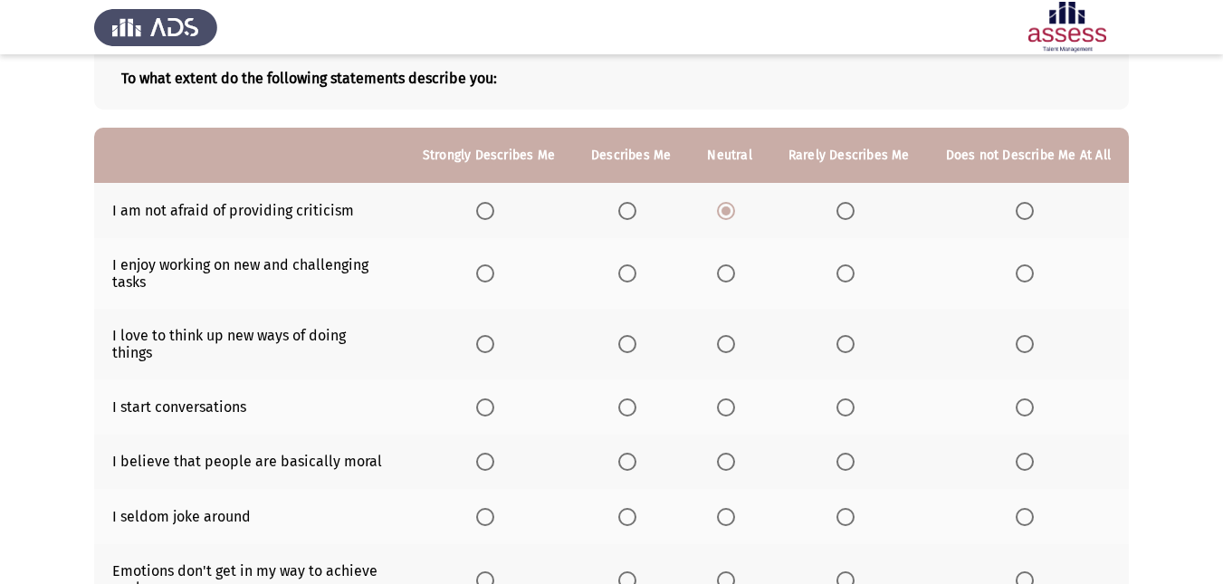
scroll to position [93, 0]
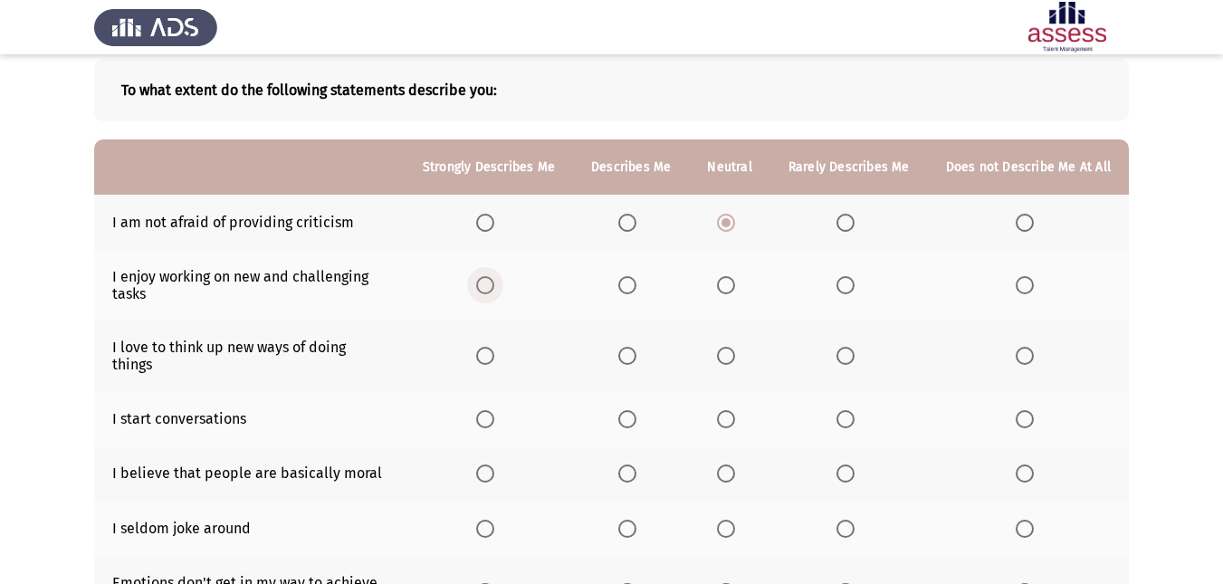
click at [494, 286] on span "Select an option" at bounding box center [485, 285] width 18 height 18
click at [494, 286] on input "Select an option" at bounding box center [485, 285] width 18 height 18
click at [485, 356] on span "Select an option" at bounding box center [485, 356] width 0 height 0
click at [494, 347] on input "Select an option" at bounding box center [485, 356] width 18 height 18
click at [494, 410] on span "Select an option" at bounding box center [485, 419] width 18 height 18
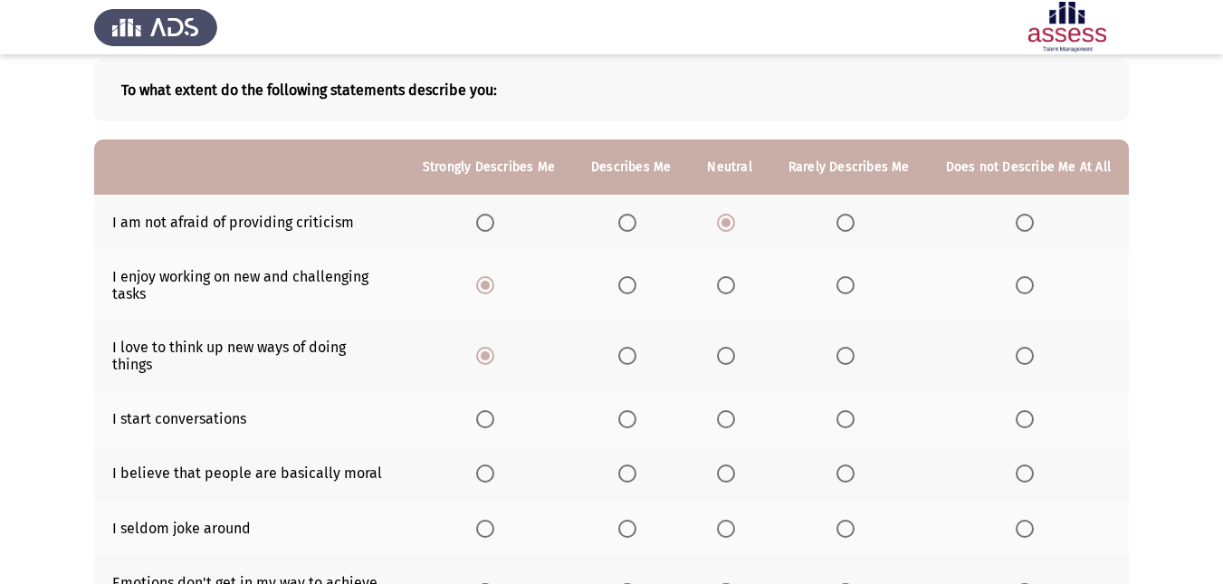
click at [494, 410] on input "Select an option" at bounding box center [485, 419] width 18 height 18
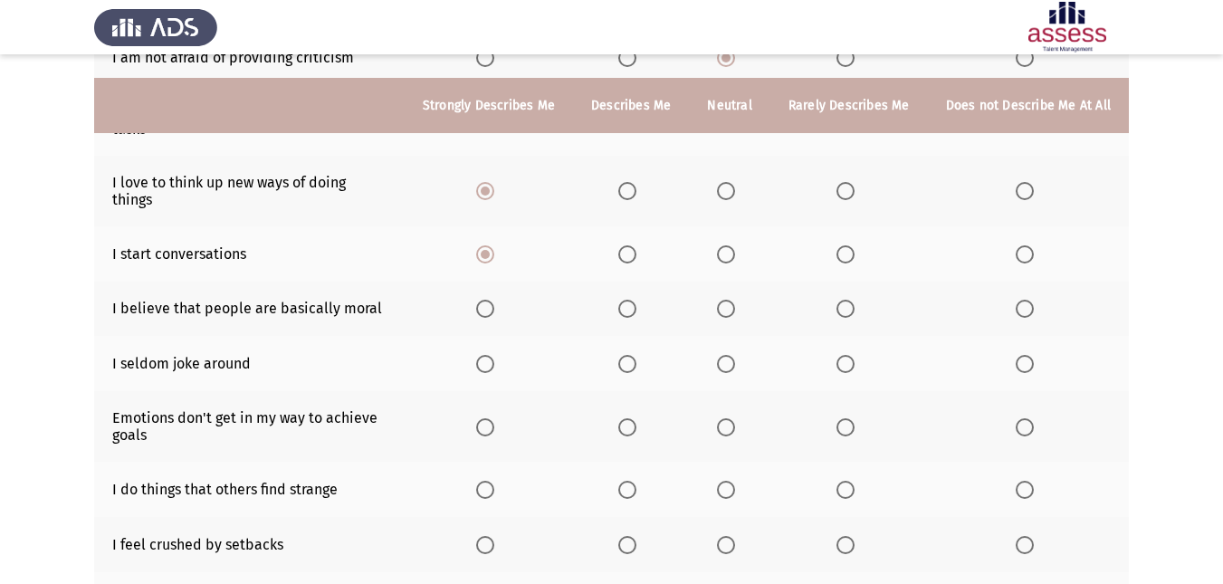
scroll to position [299, 0]
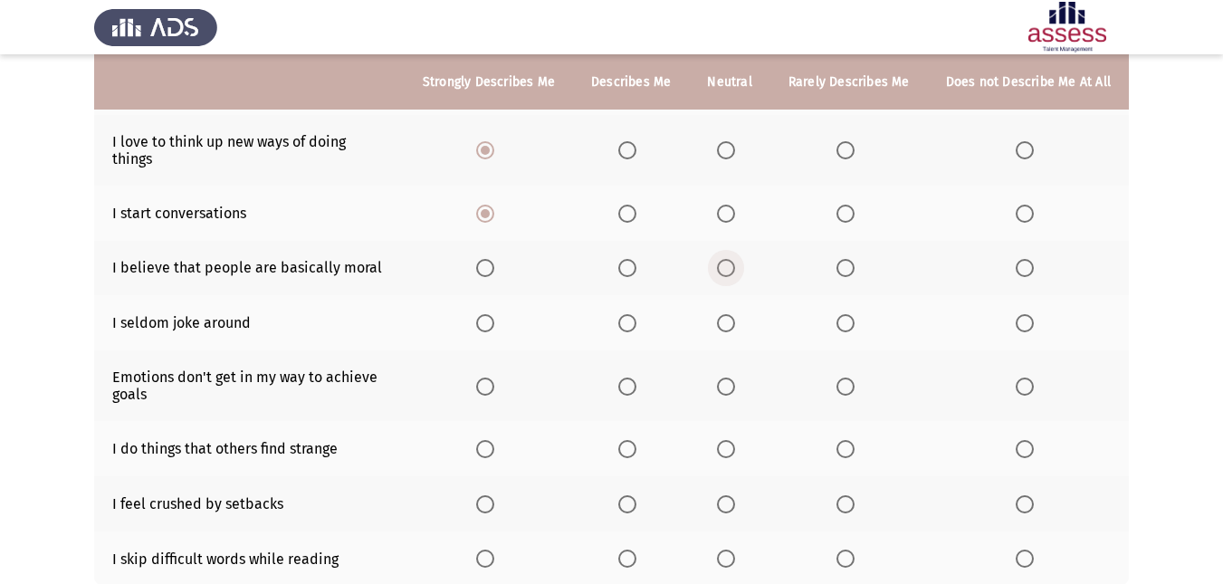
click at [735, 259] on span "Select an option" at bounding box center [726, 268] width 18 height 18
click at [735, 259] on input "Select an option" at bounding box center [726, 268] width 18 height 18
click at [1031, 314] on span "Select an option" at bounding box center [1024, 323] width 18 height 18
click at [1031, 314] on input "Select an option" at bounding box center [1024, 323] width 18 height 18
click at [636, 377] on span "Select an option" at bounding box center [627, 386] width 18 height 18
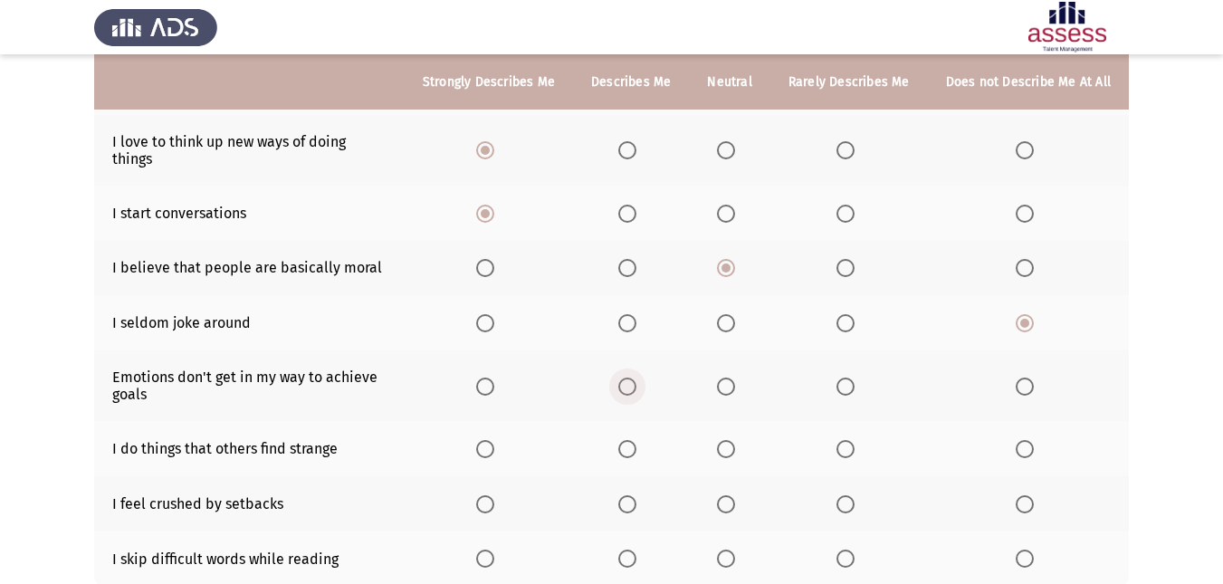
click at [636, 377] on input "Select an option" at bounding box center [627, 386] width 18 height 18
click at [728, 440] on span "Select an option" at bounding box center [726, 449] width 18 height 18
click at [728, 440] on input "Select an option" at bounding box center [726, 449] width 18 height 18
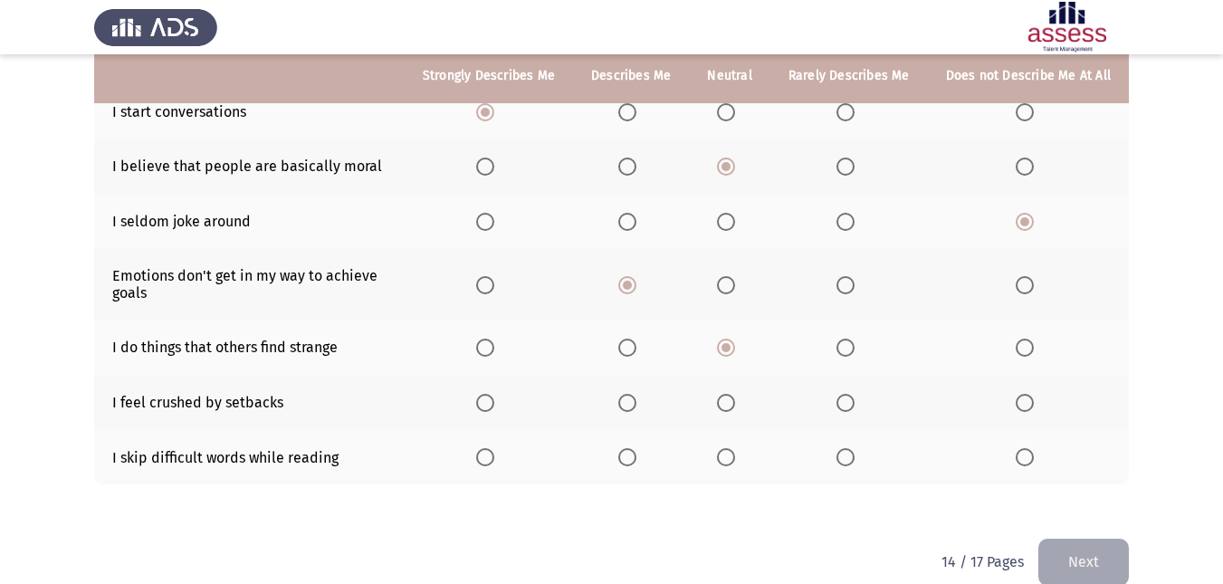
scroll to position [412, 0]
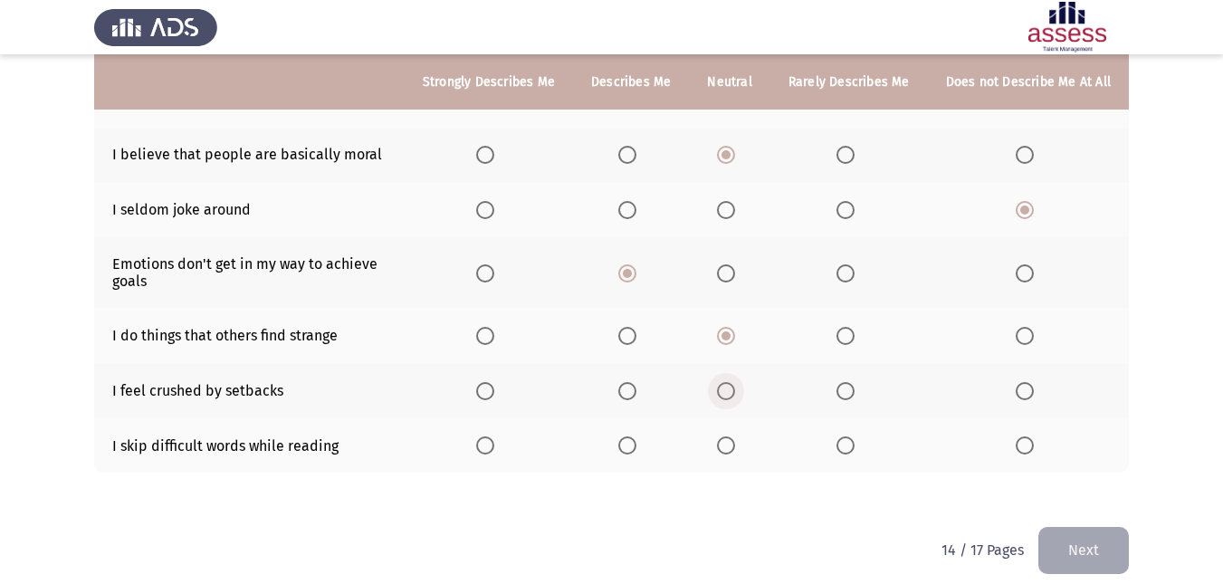
click at [735, 382] on span "Select an option" at bounding box center [726, 391] width 18 height 18
click at [735, 382] on input "Select an option" at bounding box center [726, 391] width 18 height 18
click at [852, 436] on span "Select an option" at bounding box center [845, 445] width 18 height 18
click at [852, 436] on input "Select an option" at bounding box center [845, 445] width 18 height 18
click at [1082, 527] on button "Next" at bounding box center [1083, 550] width 90 height 46
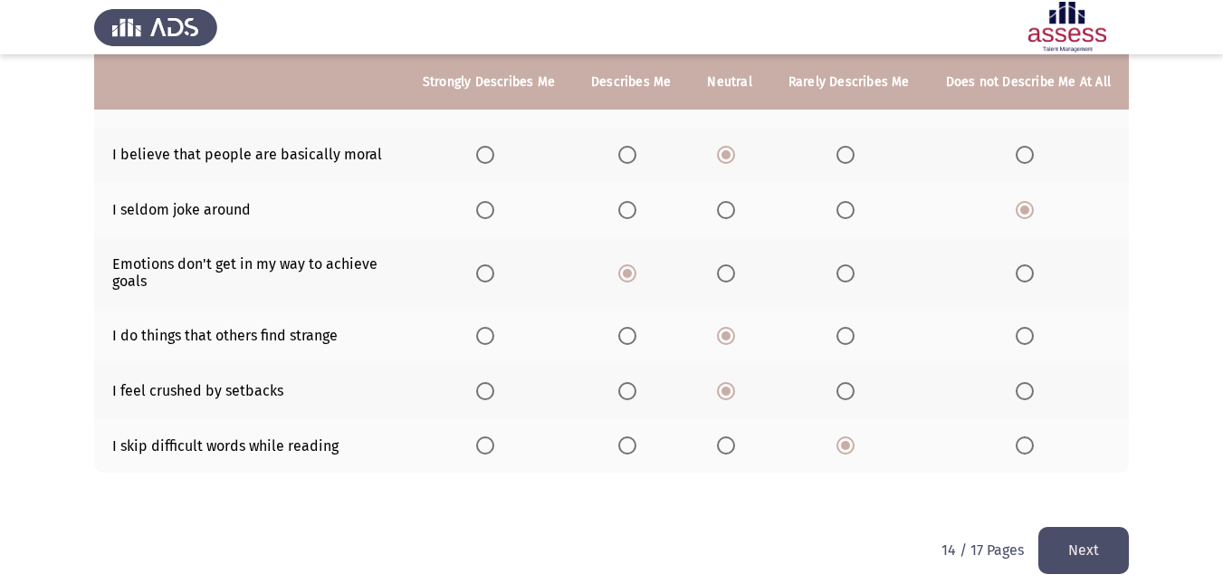
scroll to position [0, 0]
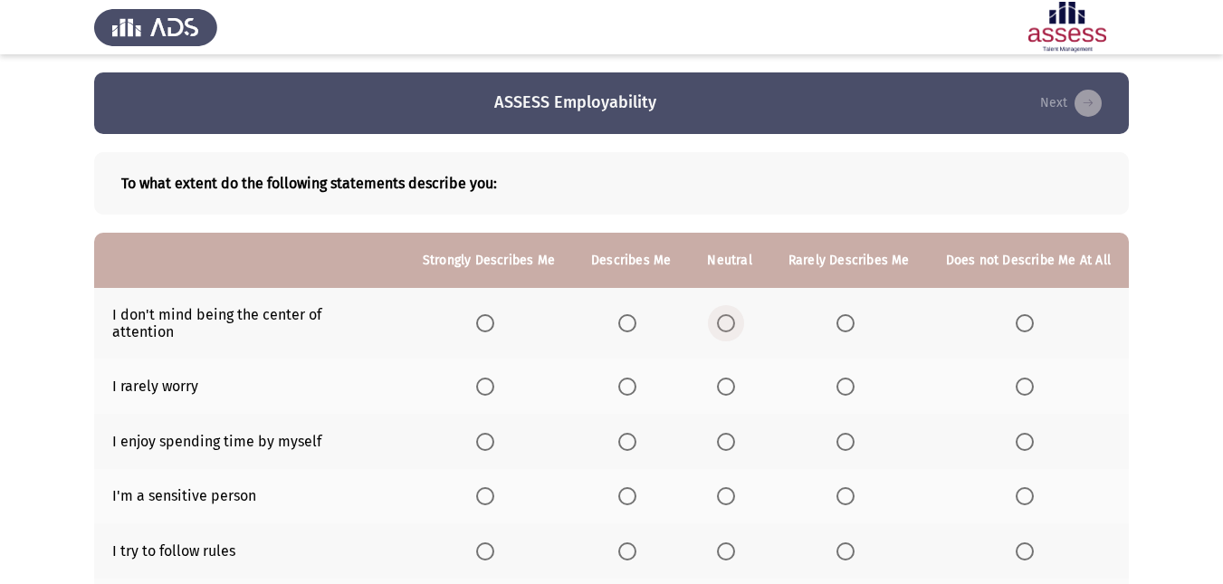
click at [732, 317] on span "Select an option" at bounding box center [726, 323] width 18 height 18
click at [732, 317] on input "Select an option" at bounding box center [726, 323] width 18 height 18
click at [1031, 377] on span "Select an option" at bounding box center [1024, 386] width 18 height 18
click at [1031, 377] on input "Select an option" at bounding box center [1024, 386] width 18 height 18
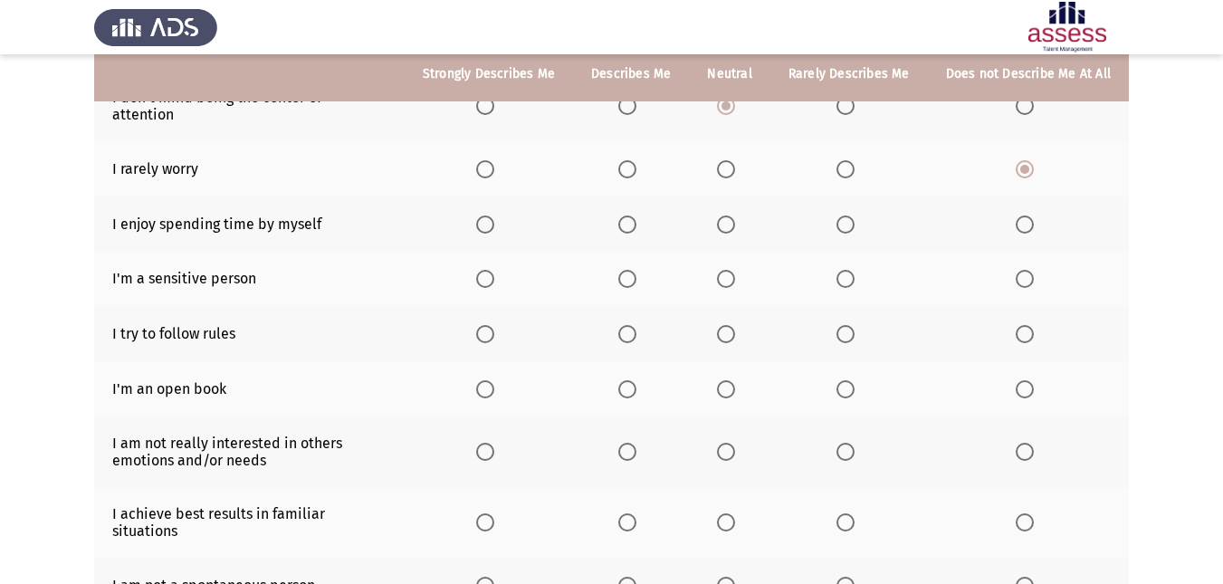
scroll to position [248, 0]
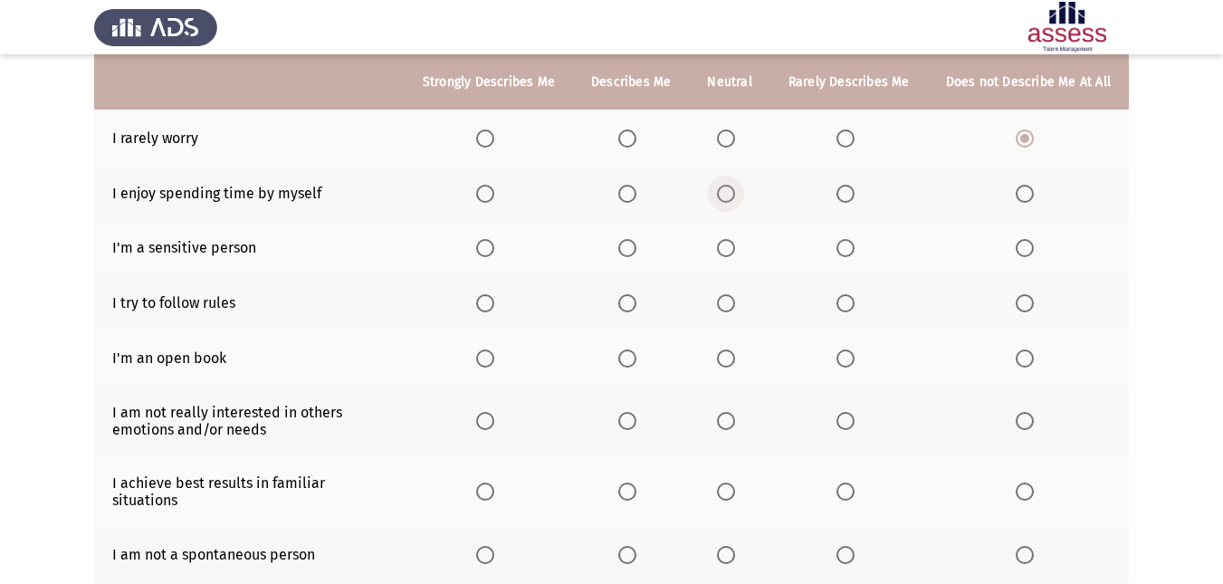
click at [728, 185] on span "Select an option" at bounding box center [726, 194] width 18 height 18
click at [728, 185] on input "Select an option" at bounding box center [726, 194] width 18 height 18
click at [633, 239] on span "Select an option" at bounding box center [627, 248] width 18 height 18
click at [633, 239] on input "Select an option" at bounding box center [627, 248] width 18 height 18
click at [726, 294] on span "Select an option" at bounding box center [726, 303] width 18 height 18
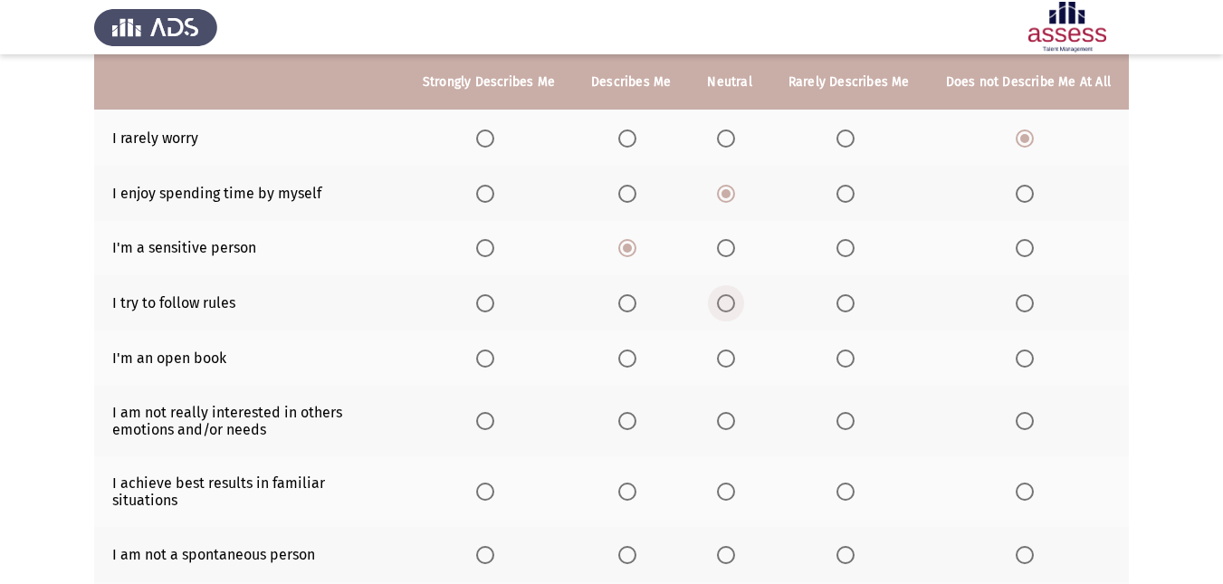
click at [726, 294] on input "Select an option" at bounding box center [726, 303] width 18 height 18
click at [842, 338] on th at bounding box center [848, 357] width 157 height 55
click at [848, 349] on span "Select an option" at bounding box center [845, 358] width 18 height 18
click at [848, 349] on input "Select an option" at bounding box center [845, 358] width 18 height 18
click at [727, 412] on span "Select an option" at bounding box center [726, 421] width 18 height 18
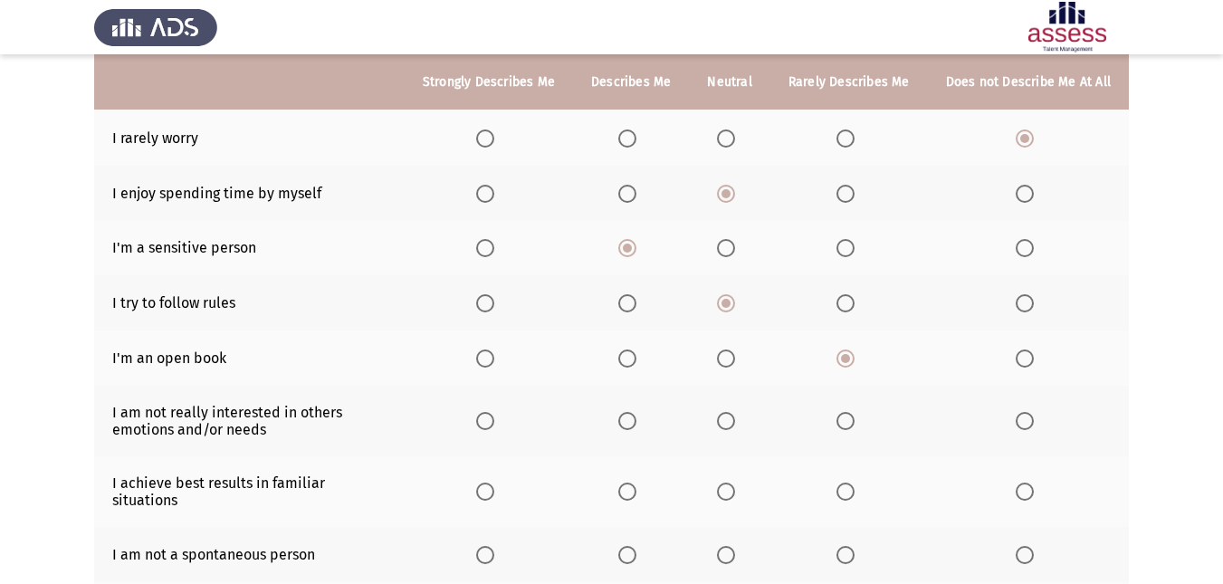
click at [727, 412] on input "Select an option" at bounding box center [726, 421] width 18 height 18
click at [633, 482] on span "Select an option" at bounding box center [627, 491] width 18 height 18
click at [633, 482] on input "Select an option" at bounding box center [627, 491] width 18 height 18
click at [728, 546] on span "Select an option" at bounding box center [726, 555] width 18 height 18
click at [728, 546] on input "Select an option" at bounding box center [726, 555] width 18 height 18
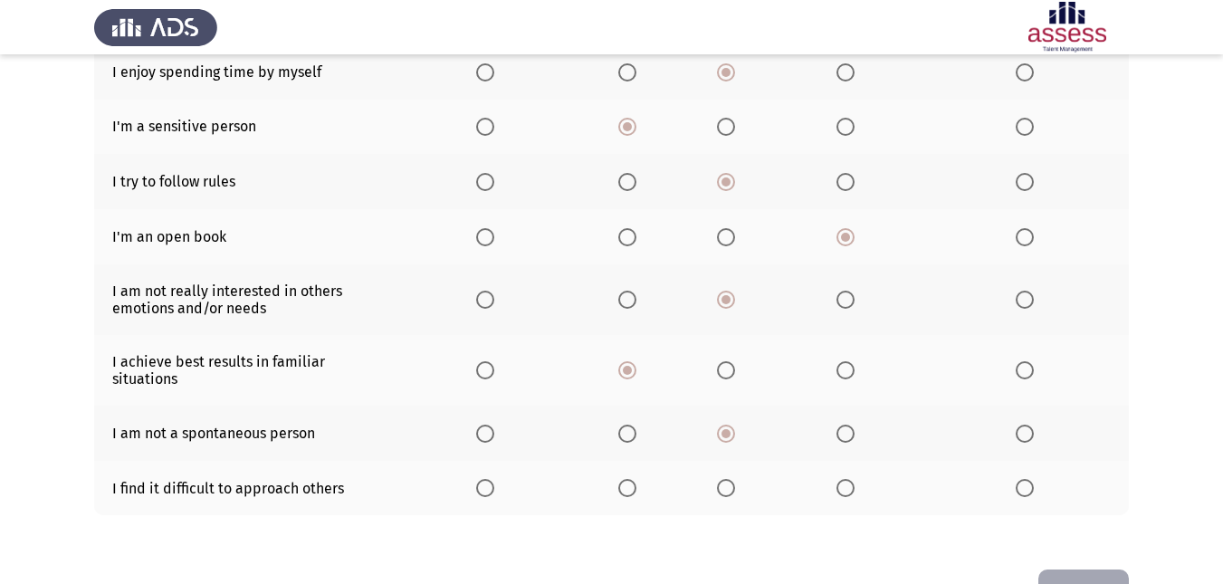
scroll to position [396, 0]
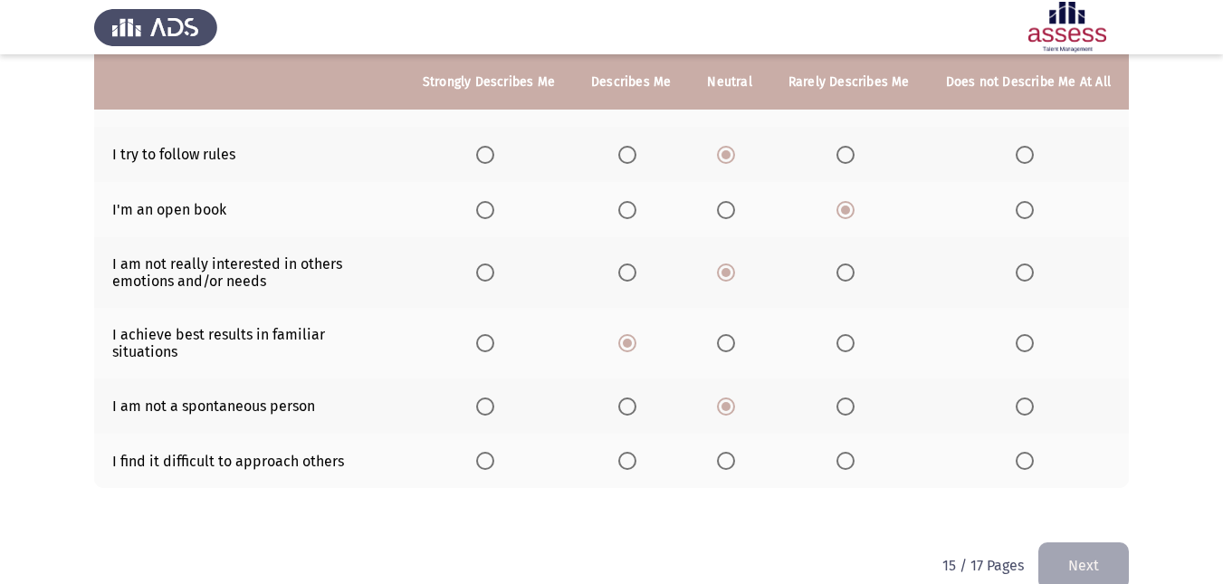
click at [847, 452] on span "Select an option" at bounding box center [845, 461] width 18 height 18
click at [847, 452] on input "Select an option" at bounding box center [845, 461] width 18 height 18
click at [1060, 542] on button "Next" at bounding box center [1083, 565] width 90 height 46
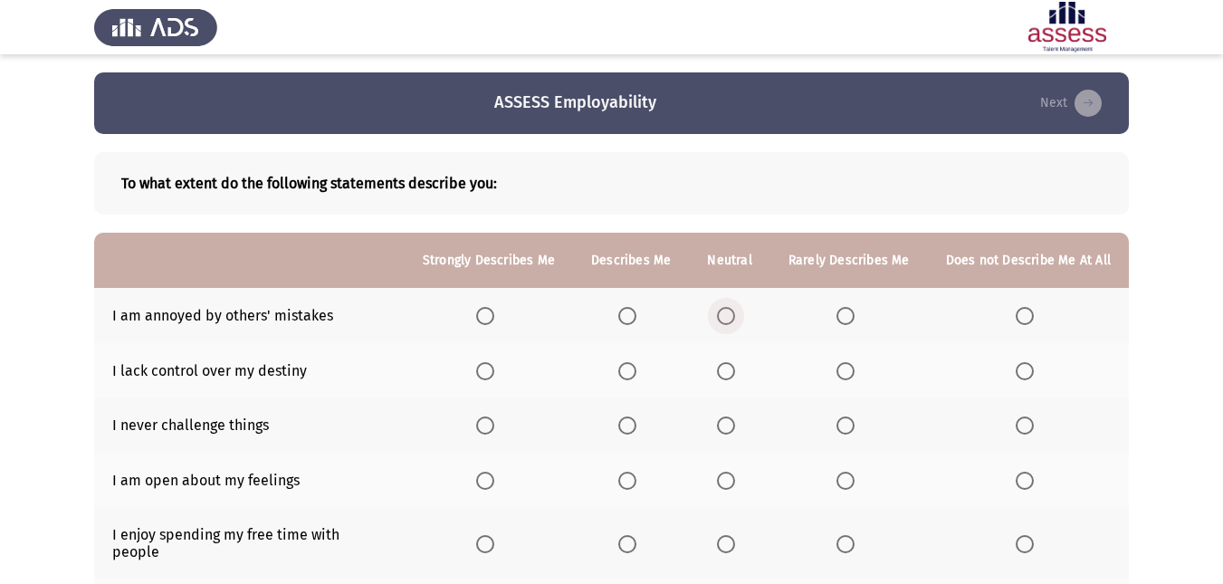
click at [726, 311] on span "Select an option" at bounding box center [726, 316] width 18 height 18
click at [726, 311] on input "Select an option" at bounding box center [726, 316] width 18 height 18
click at [634, 363] on span "Select an option" at bounding box center [627, 371] width 18 height 18
click at [634, 363] on input "Select an option" at bounding box center [627, 371] width 18 height 18
click at [734, 424] on span "Select an option" at bounding box center [726, 425] width 18 height 18
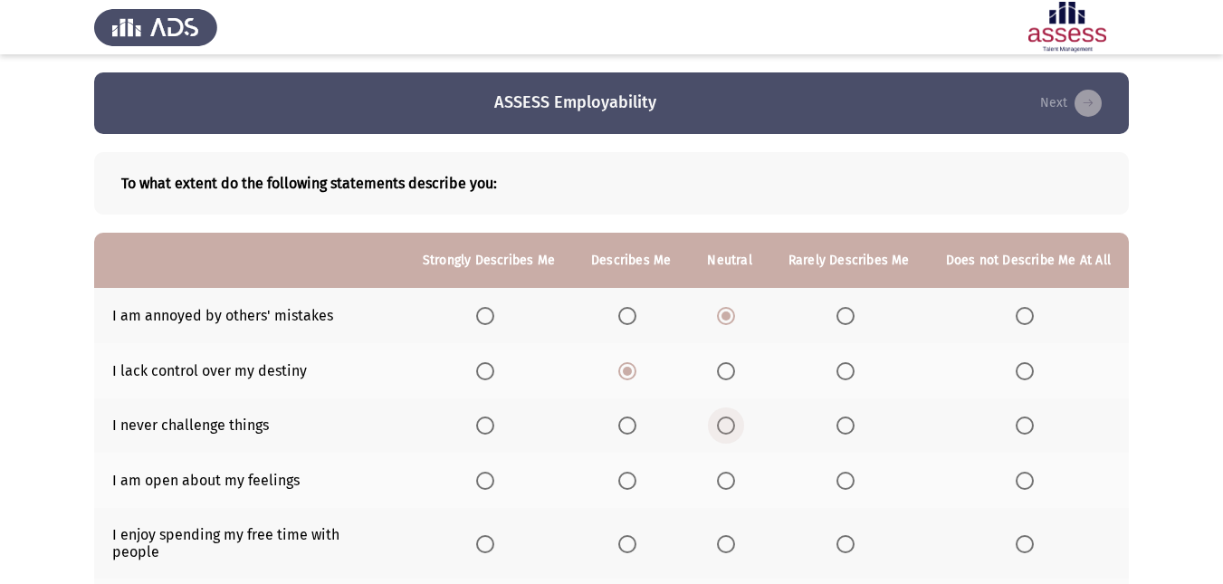
click at [734, 424] on input "Select an option" at bounding box center [726, 425] width 18 height 18
click at [850, 486] on span "Select an option" at bounding box center [845, 480] width 18 height 18
click at [850, 486] on input "Select an option" at bounding box center [845, 480] width 18 height 18
click at [742, 535] on label "Select an option" at bounding box center [729, 544] width 25 height 18
click at [735, 535] on input "Select an option" at bounding box center [726, 544] width 18 height 18
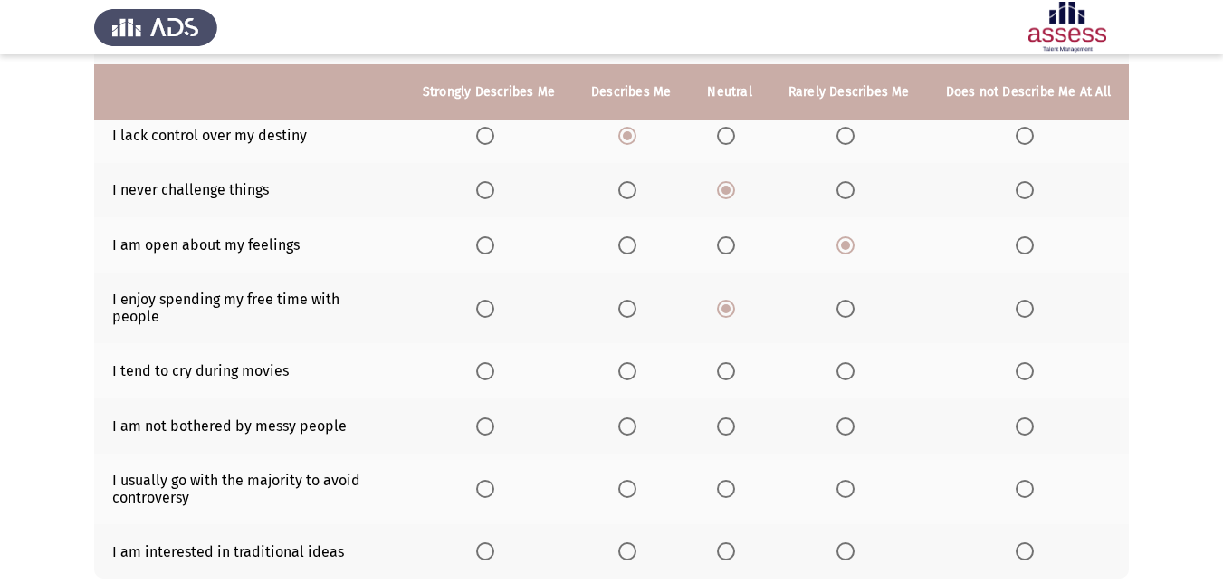
scroll to position [256, 0]
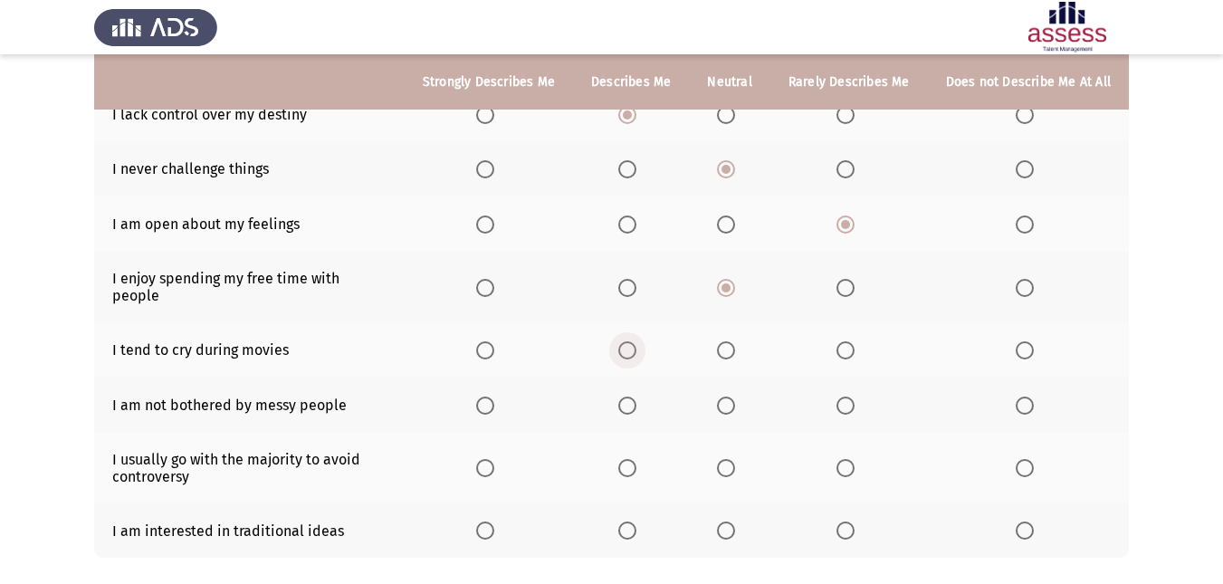
click at [636, 341] on span "Select an option" at bounding box center [627, 350] width 18 height 18
click at [636, 341] on input "Select an option" at bounding box center [627, 350] width 18 height 18
click at [636, 396] on span "Select an option" at bounding box center [627, 405] width 18 height 18
click at [636, 396] on input "Select an option" at bounding box center [627, 405] width 18 height 18
click at [734, 459] on span "Select an option" at bounding box center [726, 468] width 18 height 18
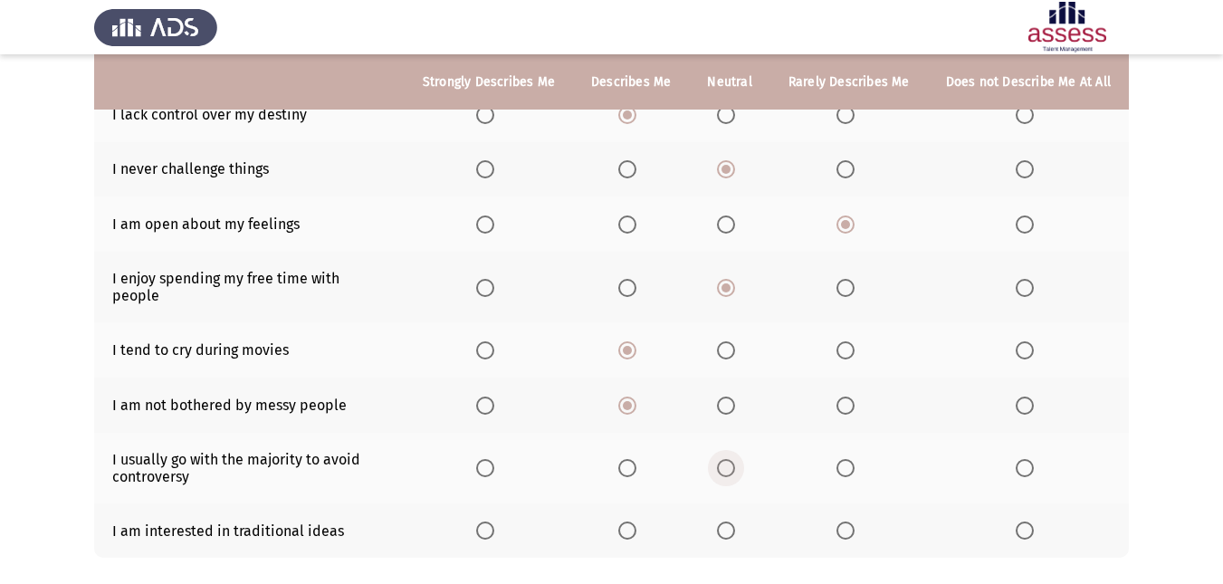
click at [734, 459] on input "Select an option" at bounding box center [726, 468] width 18 height 18
click at [1030, 521] on span "Select an option" at bounding box center [1024, 530] width 18 height 18
click at [1030, 521] on input "Select an option" at bounding box center [1024, 530] width 18 height 18
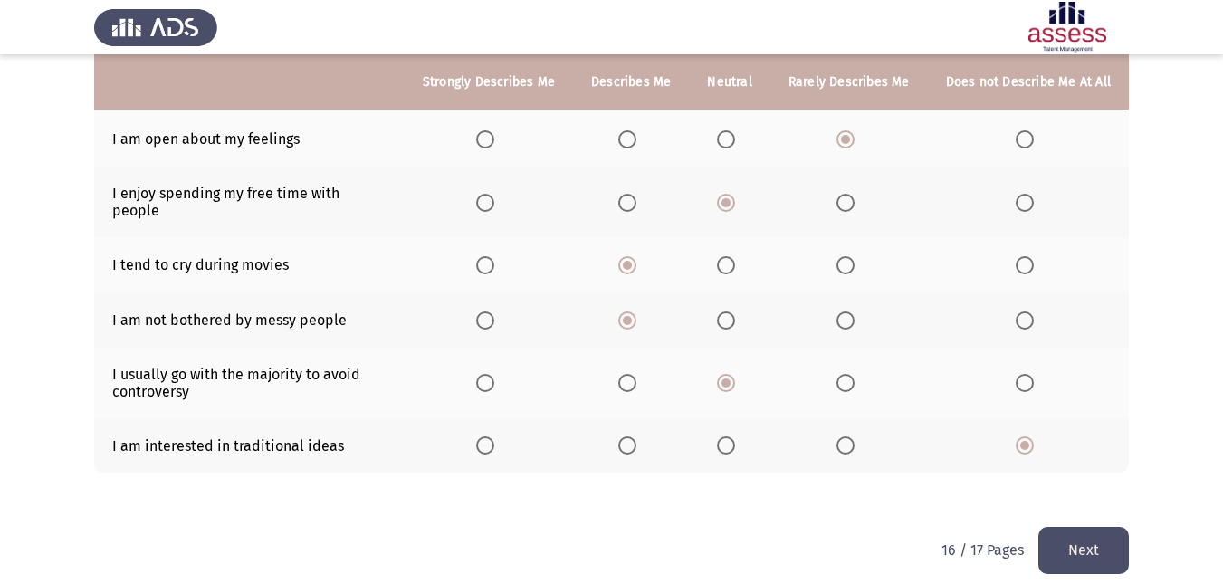
click at [1089, 527] on button "Next" at bounding box center [1083, 550] width 90 height 46
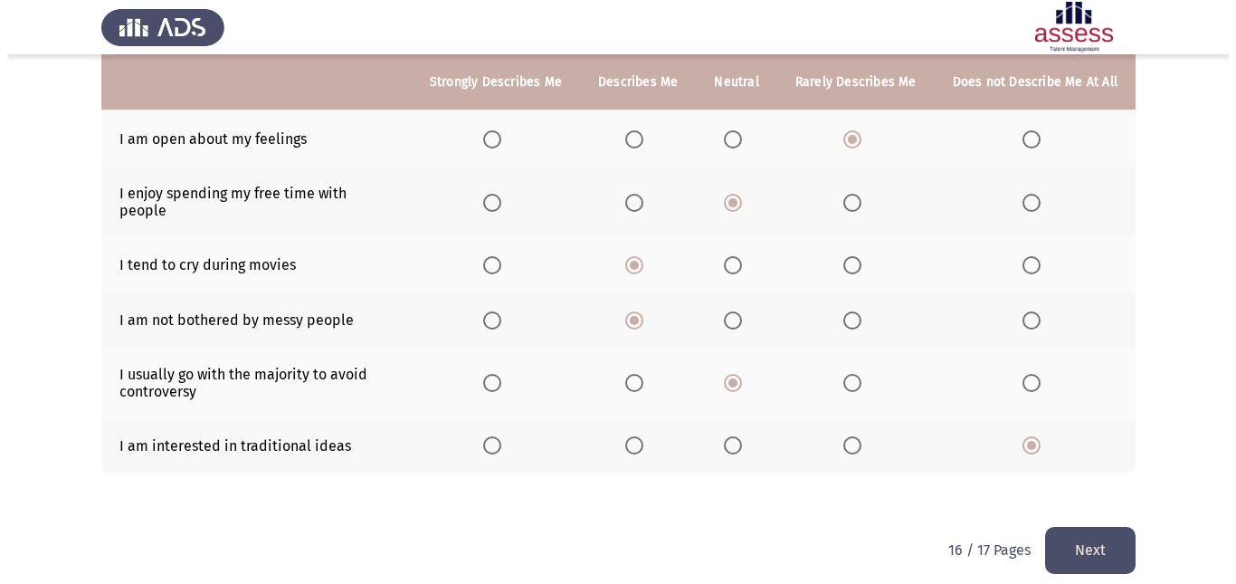
scroll to position [0, 0]
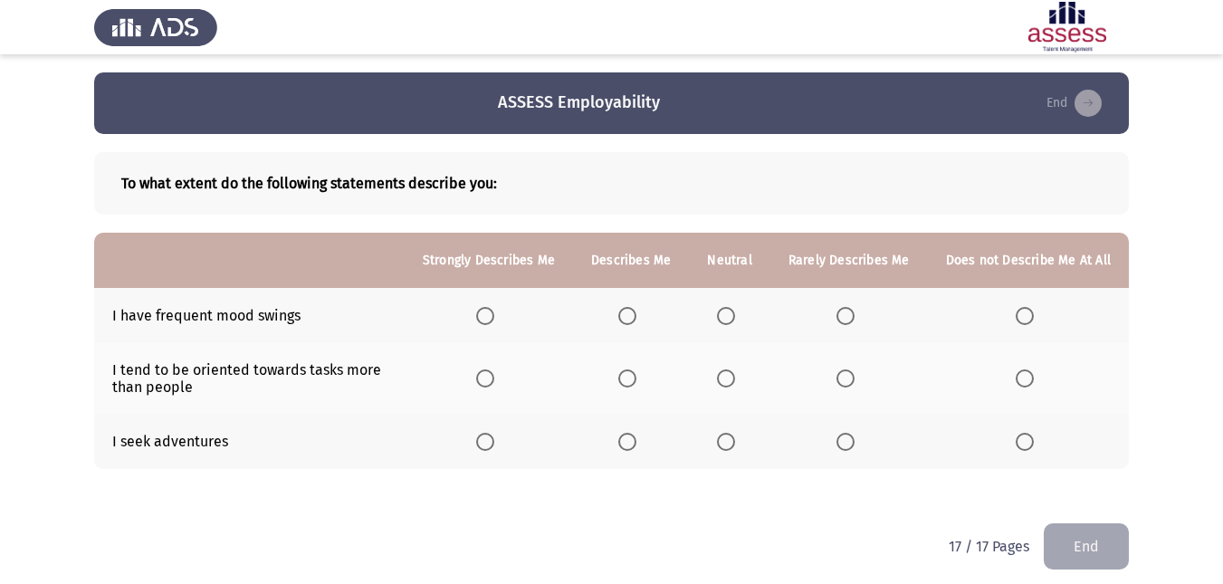
click at [645, 304] on th at bounding box center [631, 315] width 116 height 55
click at [731, 319] on span "Select an option" at bounding box center [726, 316] width 18 height 18
click at [731, 319] on input "Select an option" at bounding box center [726, 316] width 18 height 18
click at [636, 379] on span "Select an option" at bounding box center [627, 378] width 18 height 18
click at [636, 379] on input "Select an option" at bounding box center [627, 378] width 18 height 18
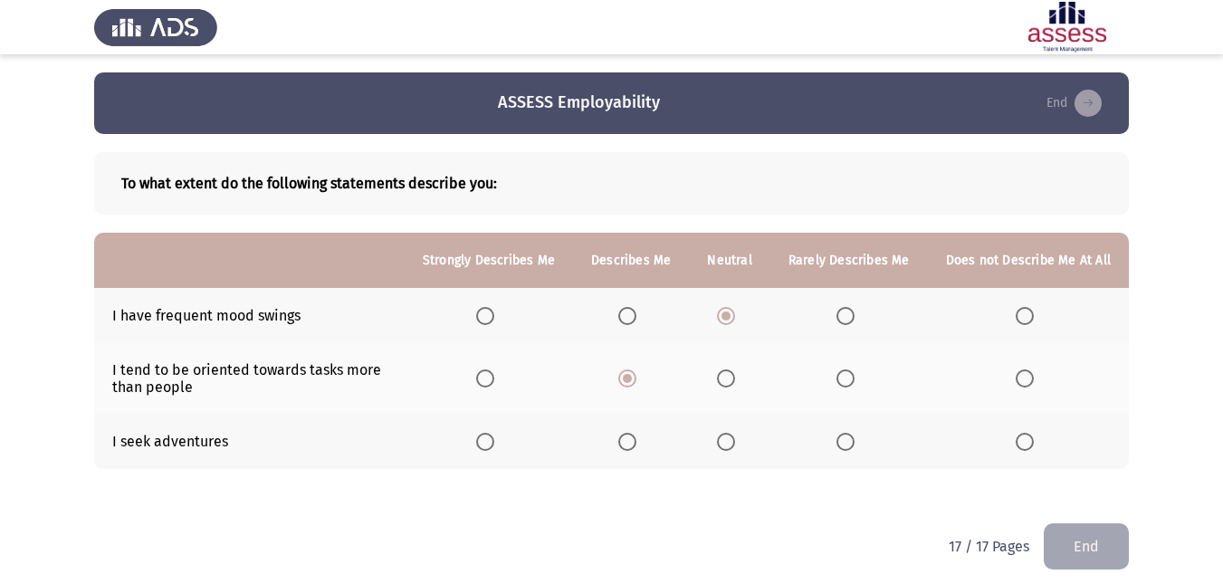
click at [735, 439] on span "Select an option" at bounding box center [726, 442] width 18 height 18
click at [735, 439] on input "Select an option" at bounding box center [726, 442] width 18 height 18
click at [1051, 555] on button "End" at bounding box center [1085, 546] width 85 height 46
